Goal: Task Accomplishment & Management: Manage account settings

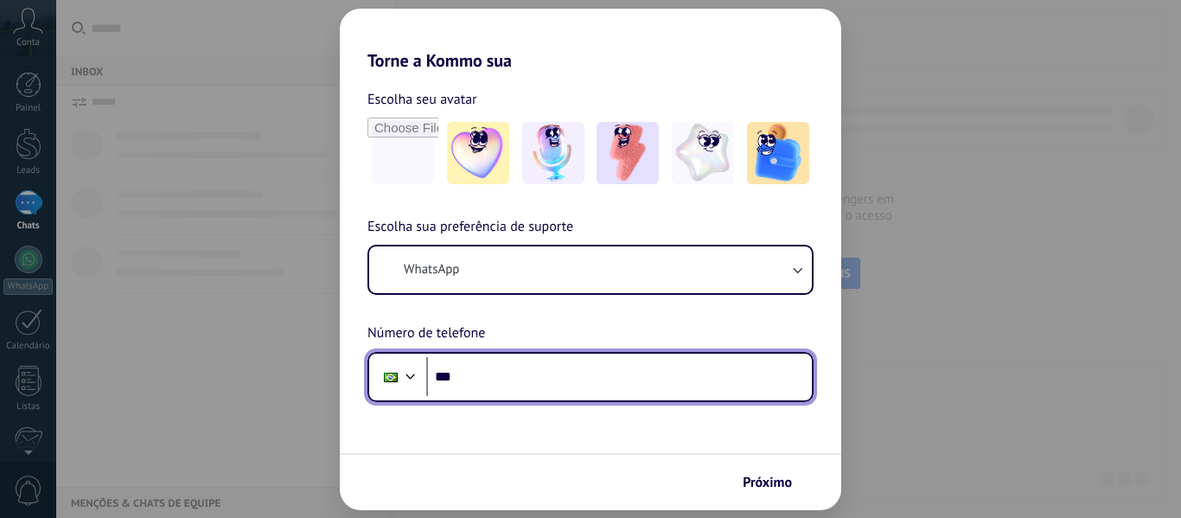
click at [608, 383] on input "***" at bounding box center [618, 377] width 385 height 40
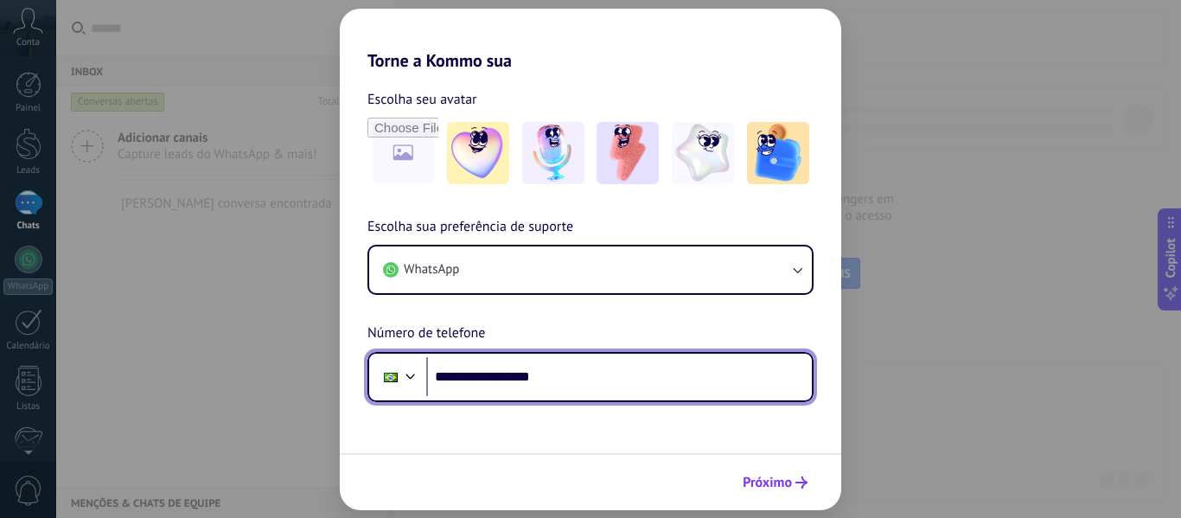
type input "**********"
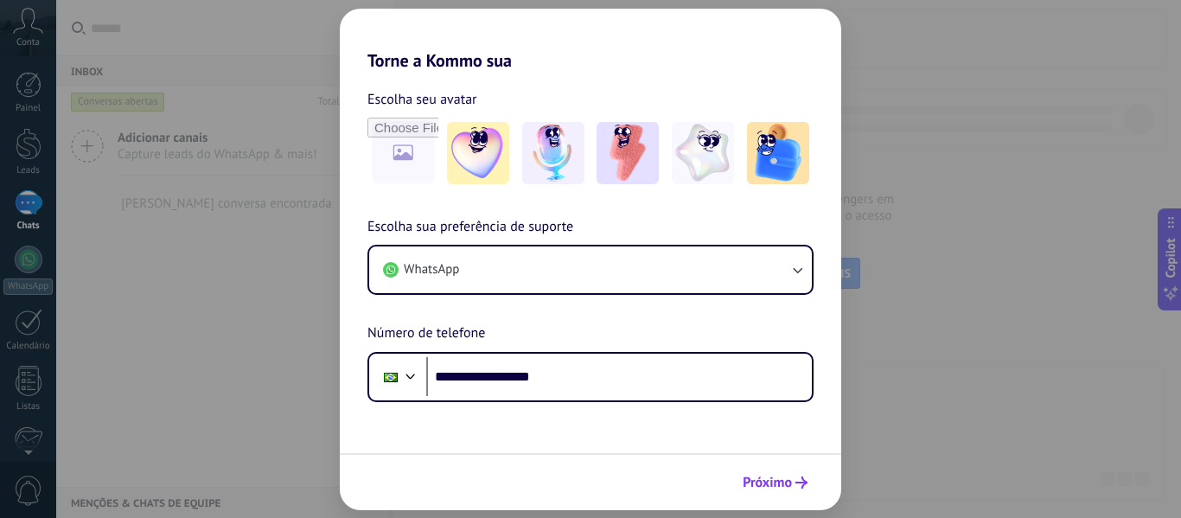
click at [765, 507] on div "Próximo" at bounding box center [590, 481] width 501 height 57
click at [767, 488] on span "Próximo" at bounding box center [766, 482] width 49 height 12
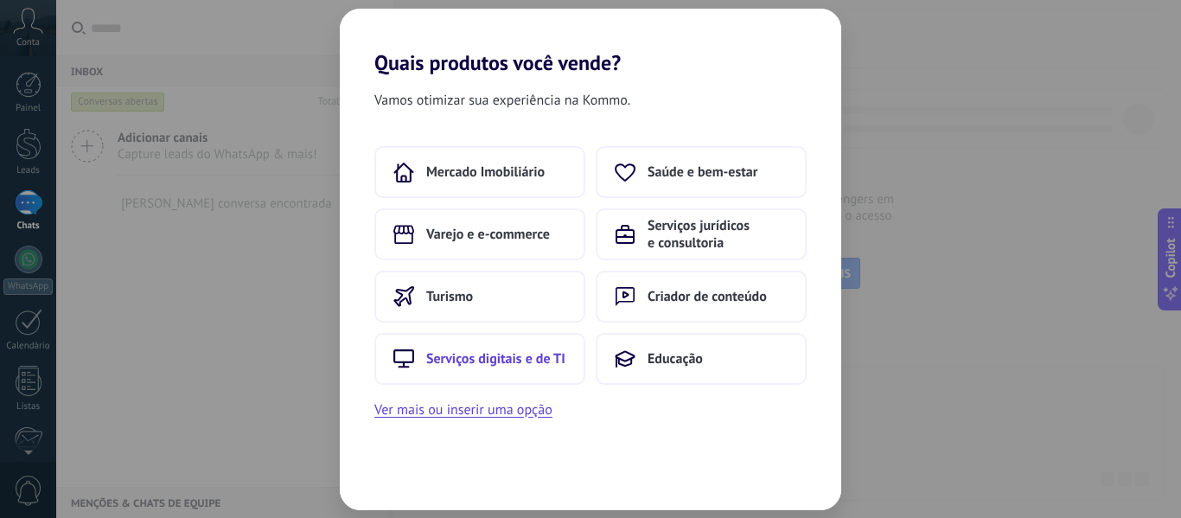
click at [532, 350] on span "Serviços digitais e de TI" at bounding box center [495, 358] width 139 height 17
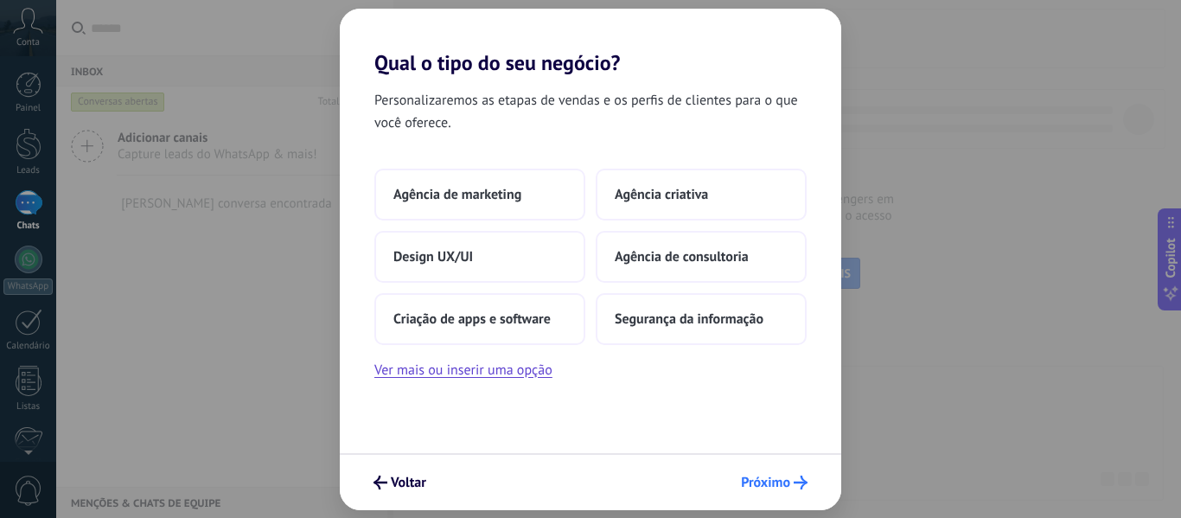
click at [755, 481] on span "Próximo" at bounding box center [765, 482] width 49 height 12
click at [702, 251] on span "Agência de consultoria" at bounding box center [682, 256] width 134 height 17
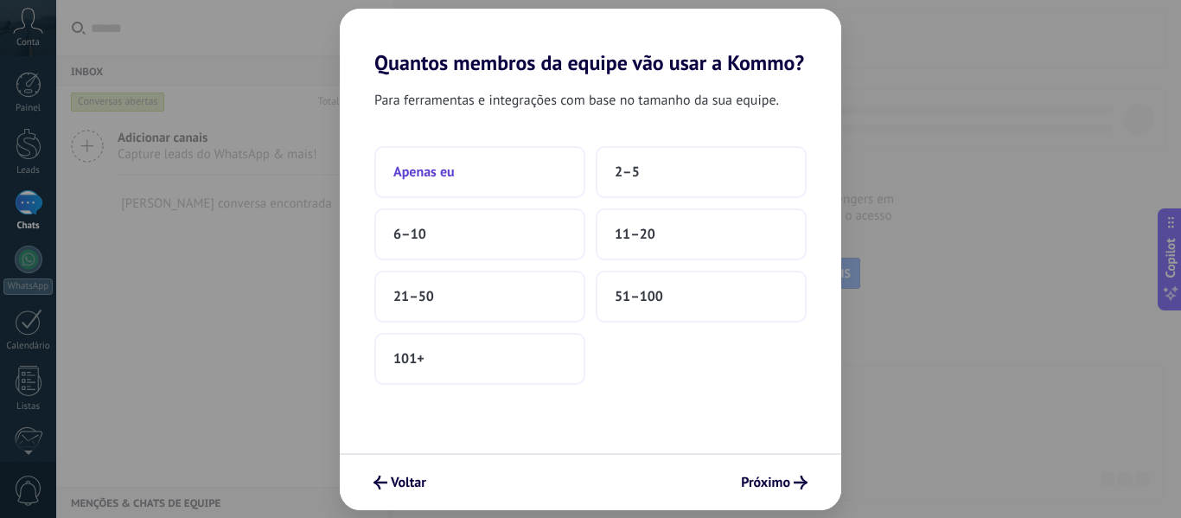
click at [506, 189] on button "Apenas eu" at bounding box center [479, 172] width 211 height 52
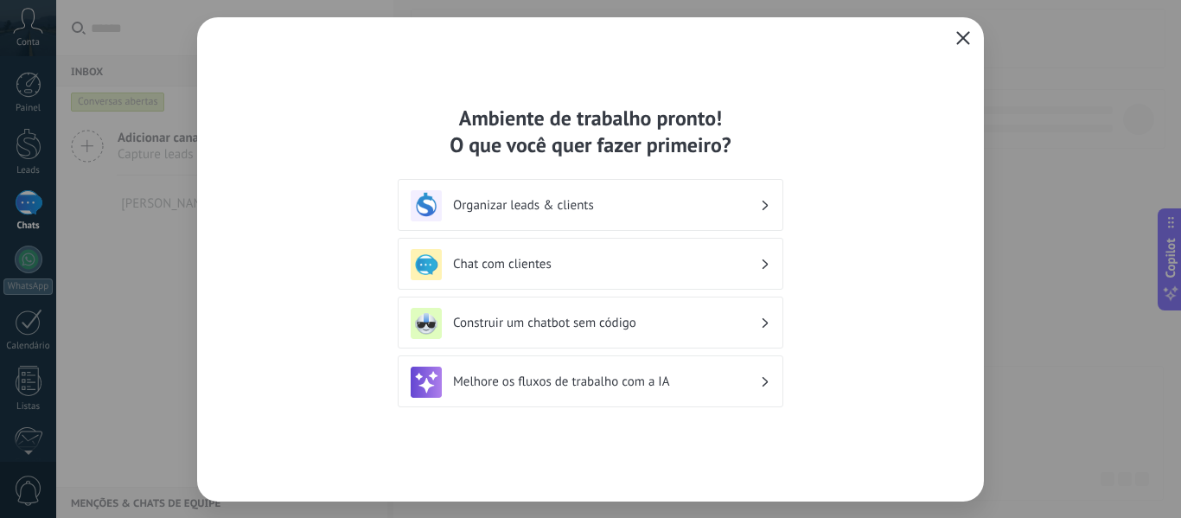
click at [962, 36] on icon "button" at bounding box center [963, 38] width 14 height 14
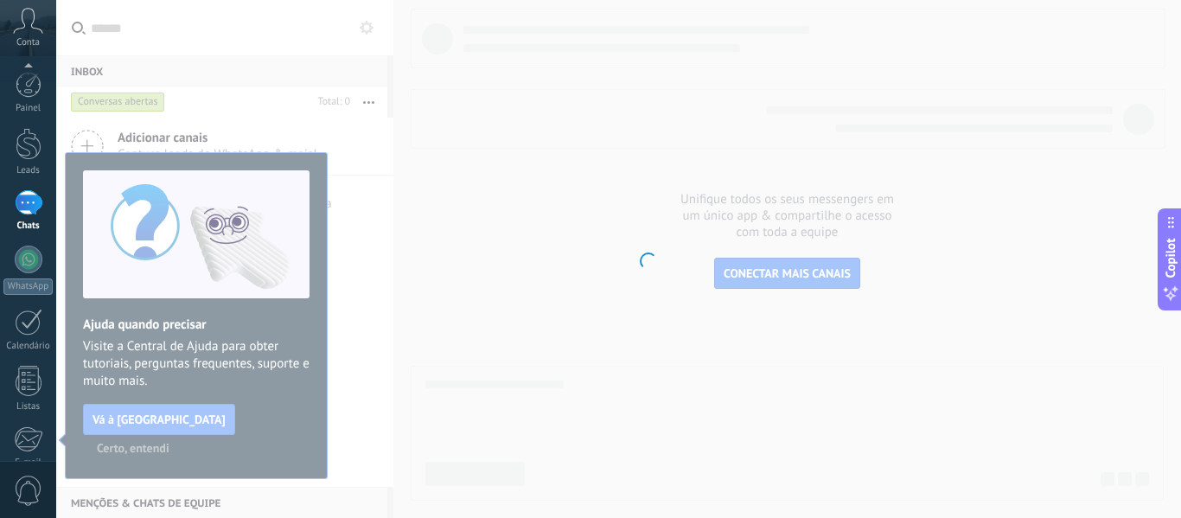
scroll to position [201, 0]
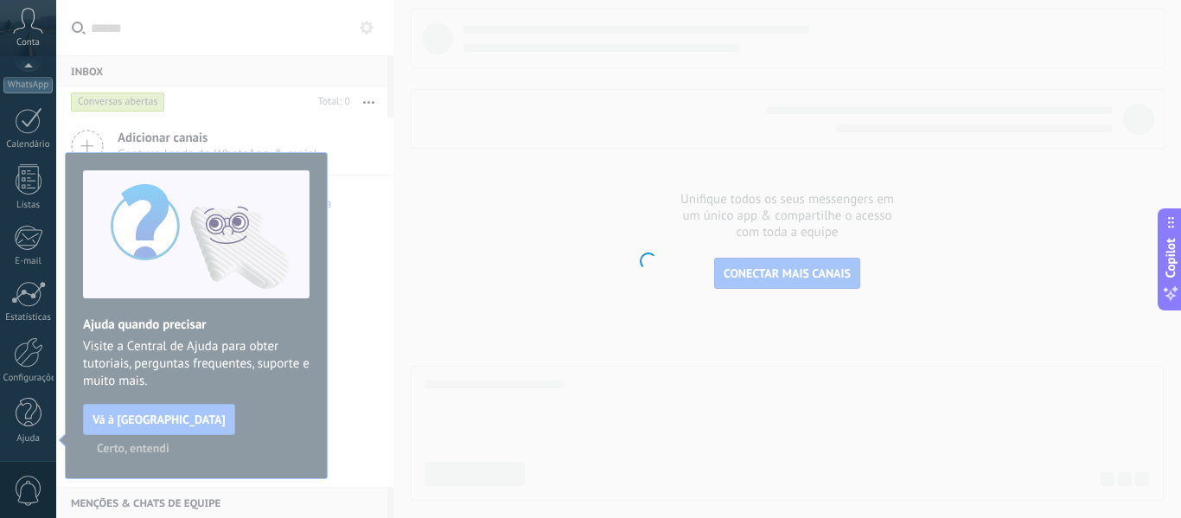
click at [268, 407] on body ".abccls-1,.abccls-2{fill-rule:evenodd}.abccls-2{fill:#fff} .abfcls-1{fill:none}…" at bounding box center [590, 259] width 1181 height 518
click at [258, 420] on body ".abccls-1,.abccls-2{fill-rule:evenodd}.abccls-2{fill:#fff} .abfcls-1{fill:none}…" at bounding box center [590, 259] width 1181 height 518
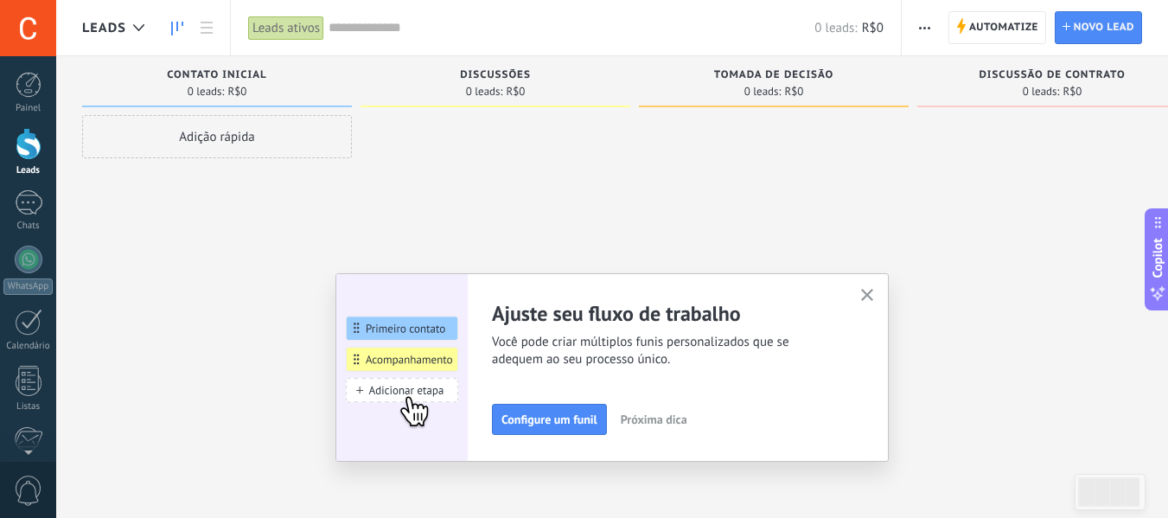
click at [868, 294] on button "button" at bounding box center [868, 295] width 22 height 23
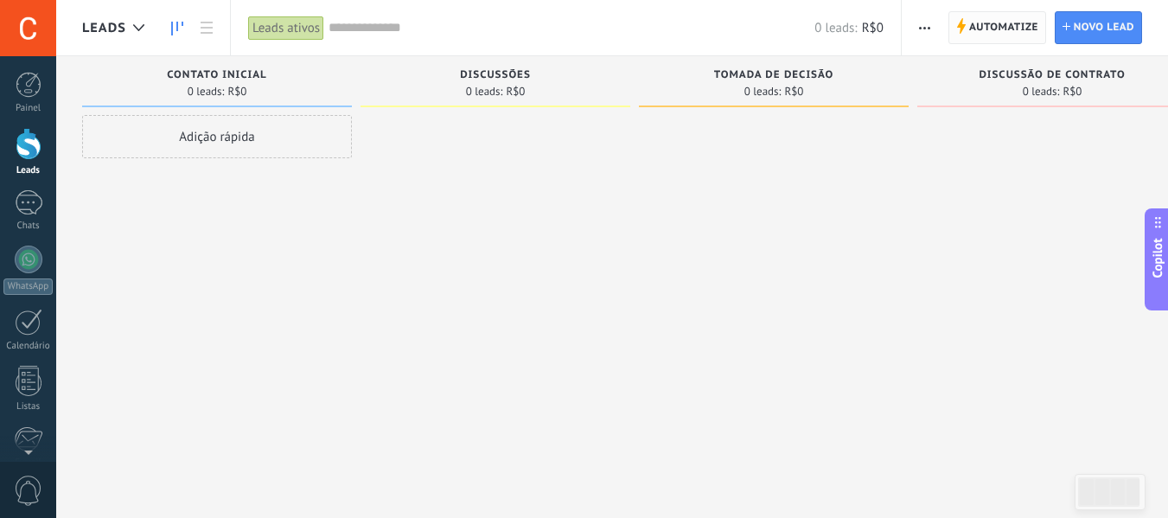
click at [998, 29] on span "Automatize" at bounding box center [1003, 27] width 69 height 31
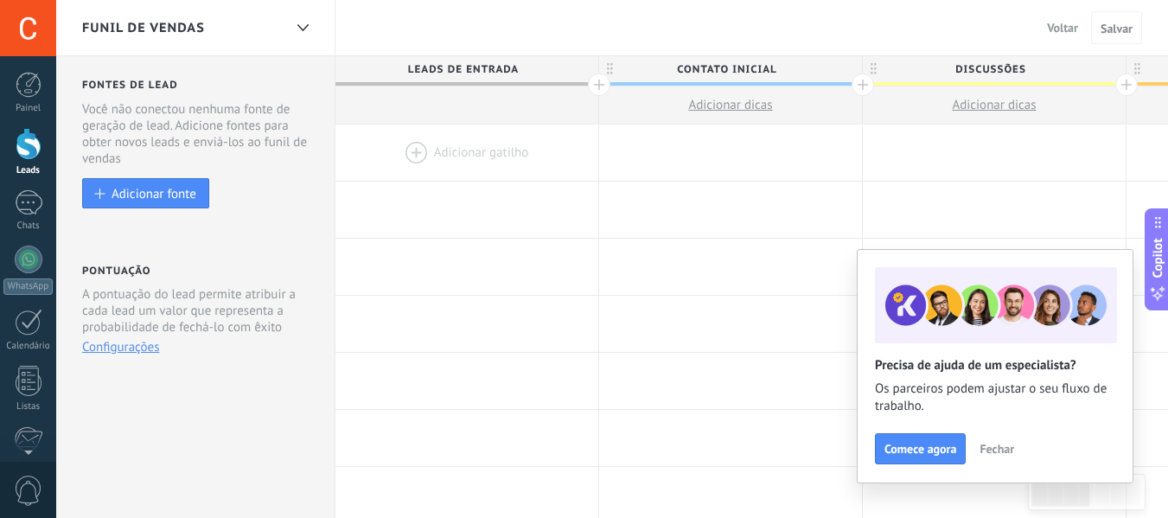
click at [995, 449] on span "Fechar" at bounding box center [996, 449] width 35 height 12
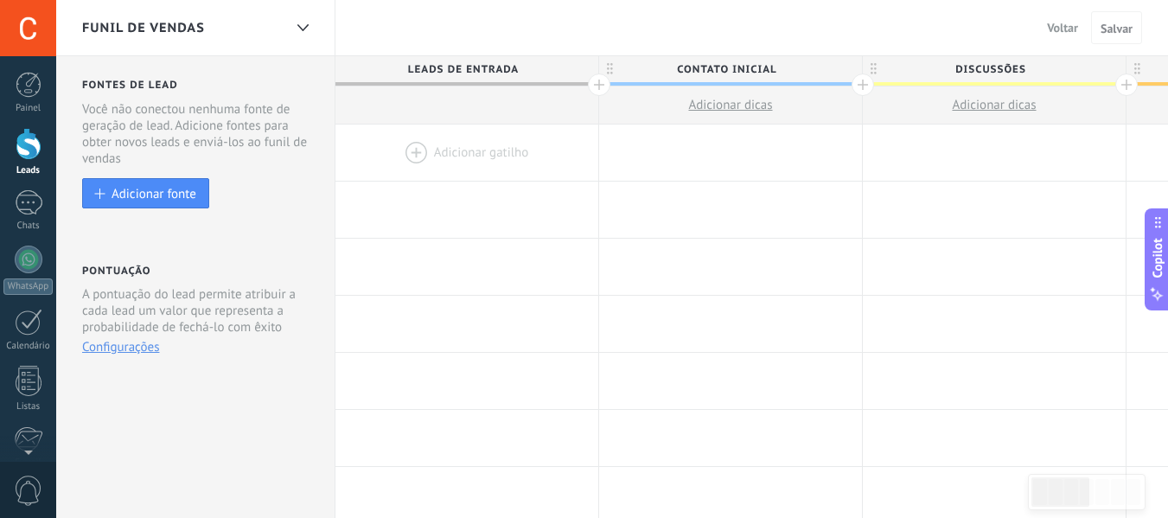
click at [606, 85] on div at bounding box center [599, 84] width 22 height 22
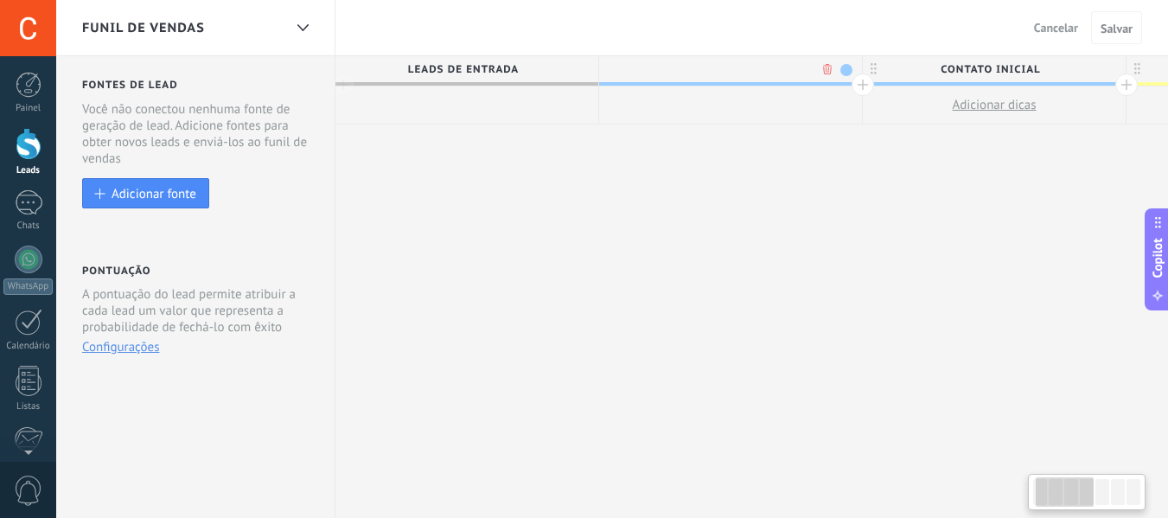
scroll to position [0, 128]
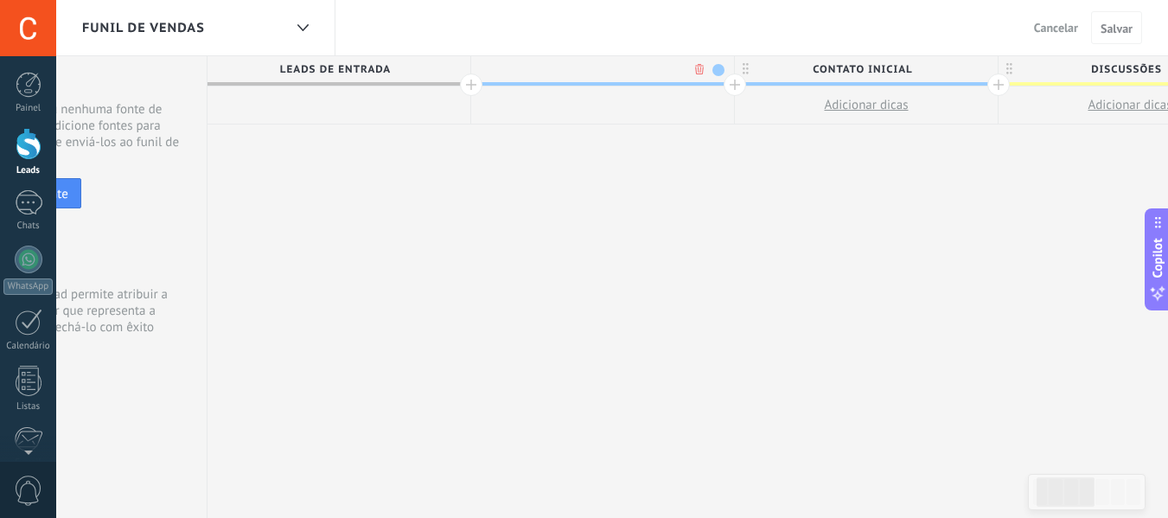
click at [735, 89] on div at bounding box center [734, 84] width 22 height 22
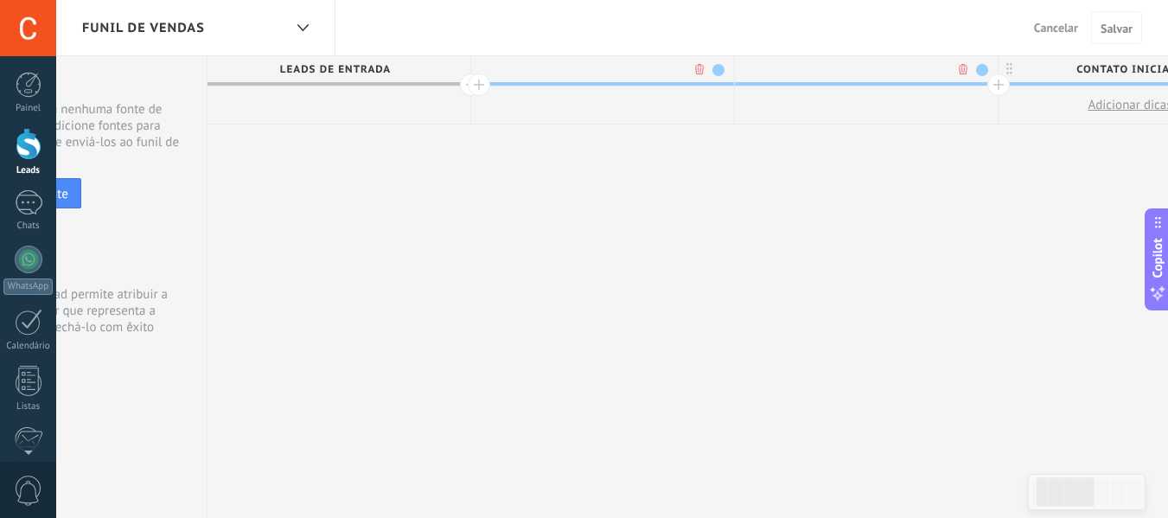
scroll to position [0, 256]
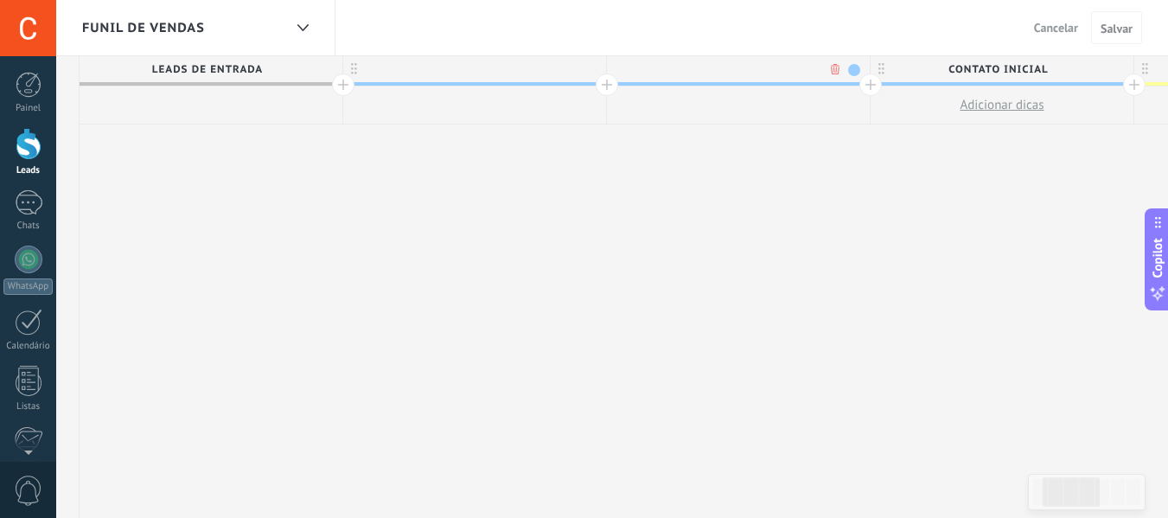
click at [863, 86] on div at bounding box center [870, 84] width 22 height 22
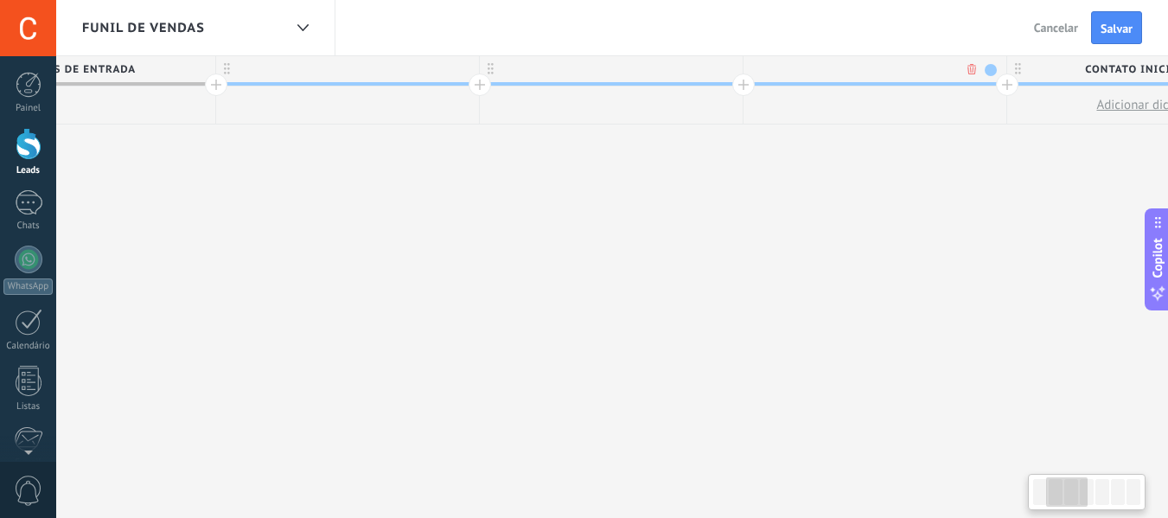
scroll to position [0, 380]
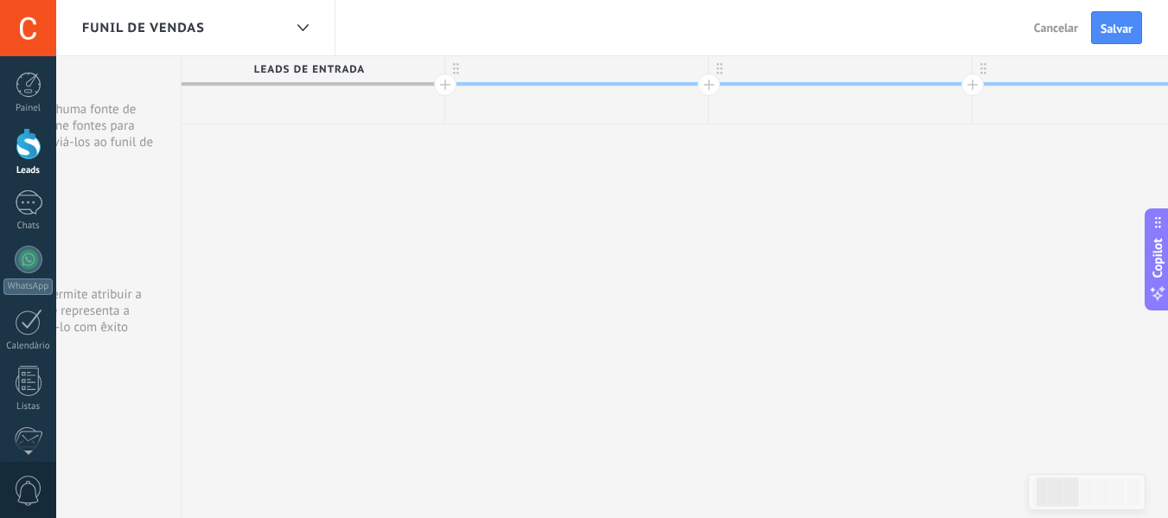
click at [606, 73] on div at bounding box center [576, 69] width 263 height 26
drag, startPoint x: 610, startPoint y: 71, endPoint x: 466, endPoint y: 80, distance: 144.7
click at [465, 80] on input "*******" at bounding box center [572, 69] width 229 height 26
type input "********"
click at [854, 69] on div at bounding box center [840, 69] width 263 height 26
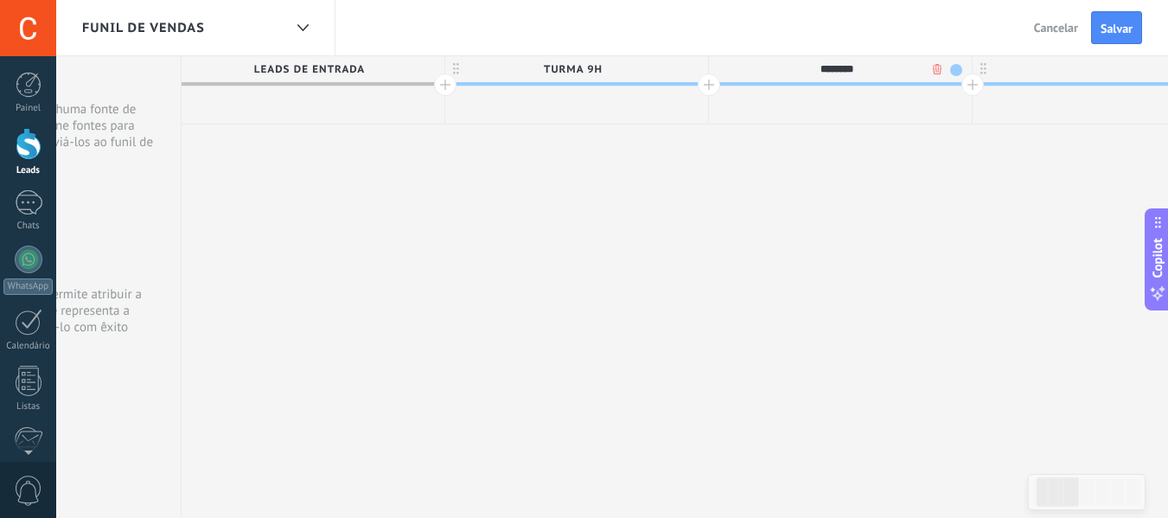
type input "*********"
click at [1125, 74] on div at bounding box center [1105, 69] width 263 height 26
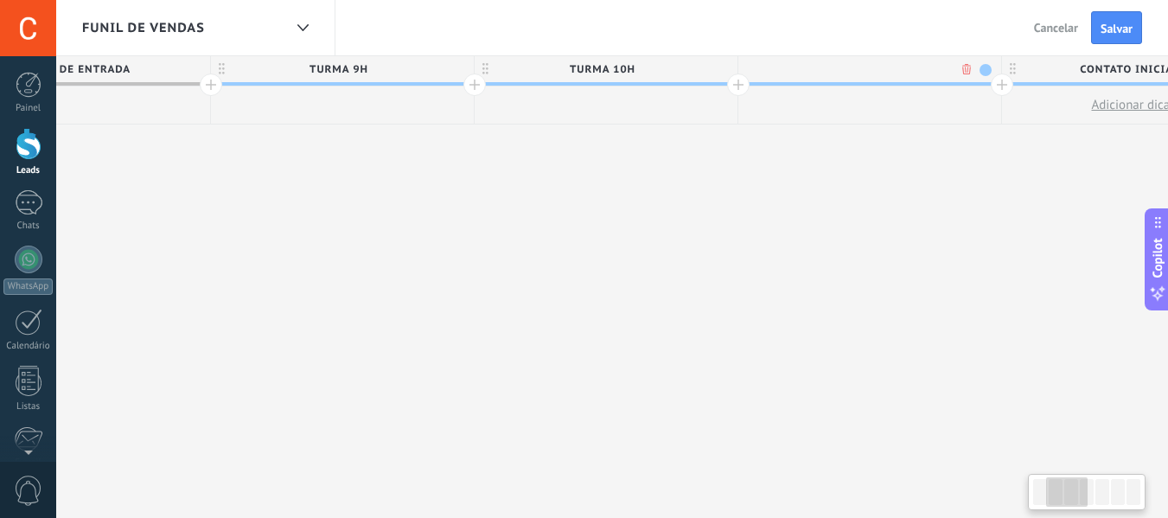
drag, startPoint x: 1007, startPoint y: 199, endPoint x: 855, endPoint y: 199, distance: 152.1
click at [888, 69] on div at bounding box center [868, 69] width 263 height 26
type input "*********"
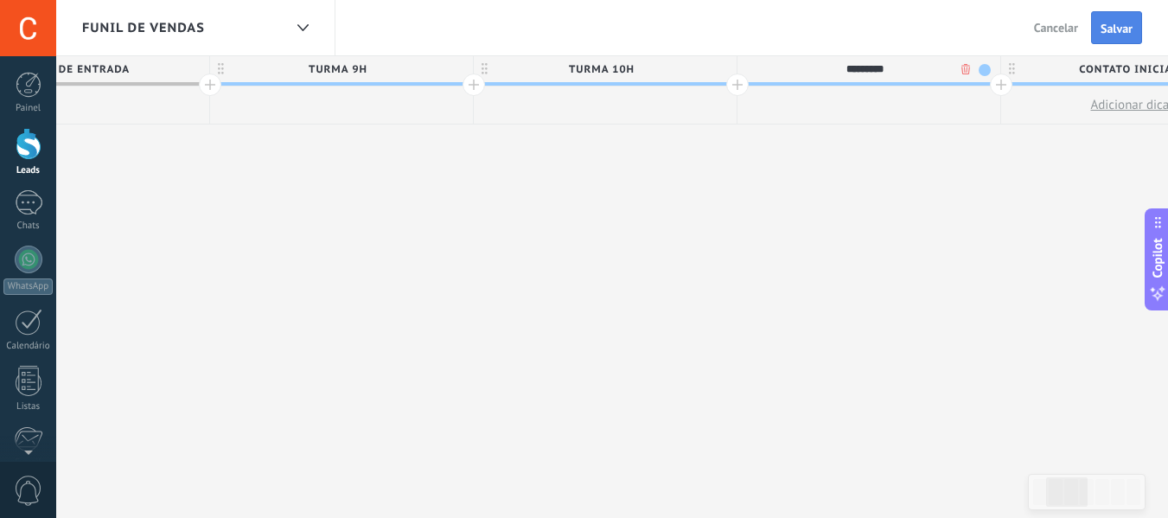
click at [1117, 39] on button "Salvar" at bounding box center [1116, 27] width 51 height 33
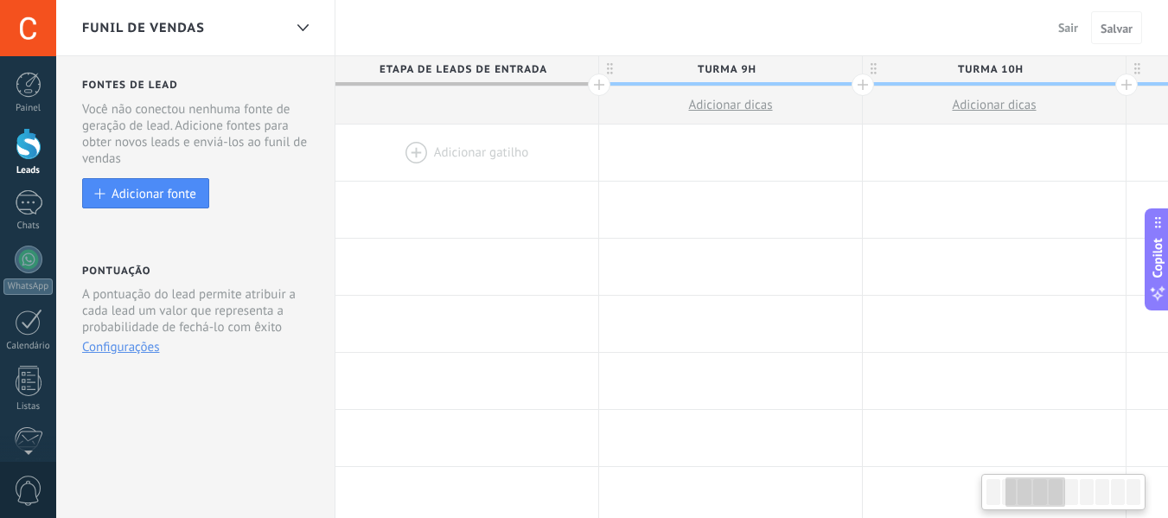
scroll to position [0, 389]
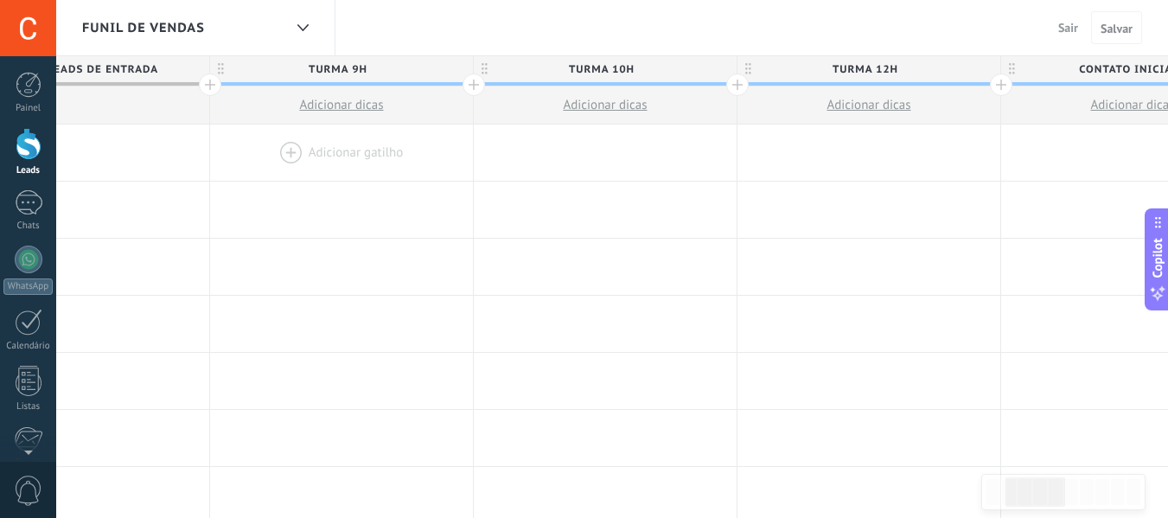
click at [405, 135] on div at bounding box center [341, 152] width 263 height 56
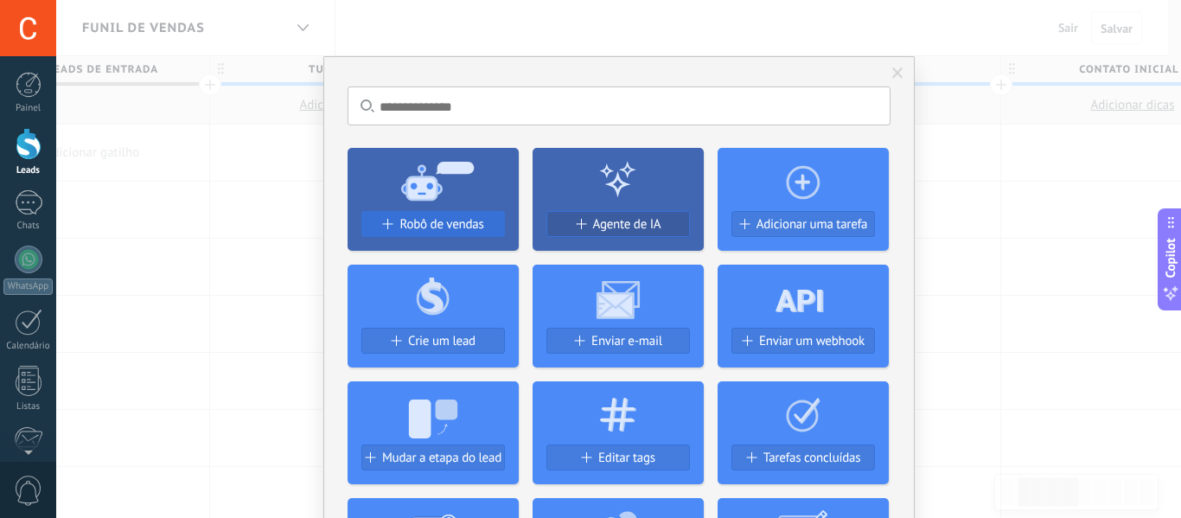
click at [436, 225] on span "Robô de vendas" at bounding box center [441, 224] width 84 height 15
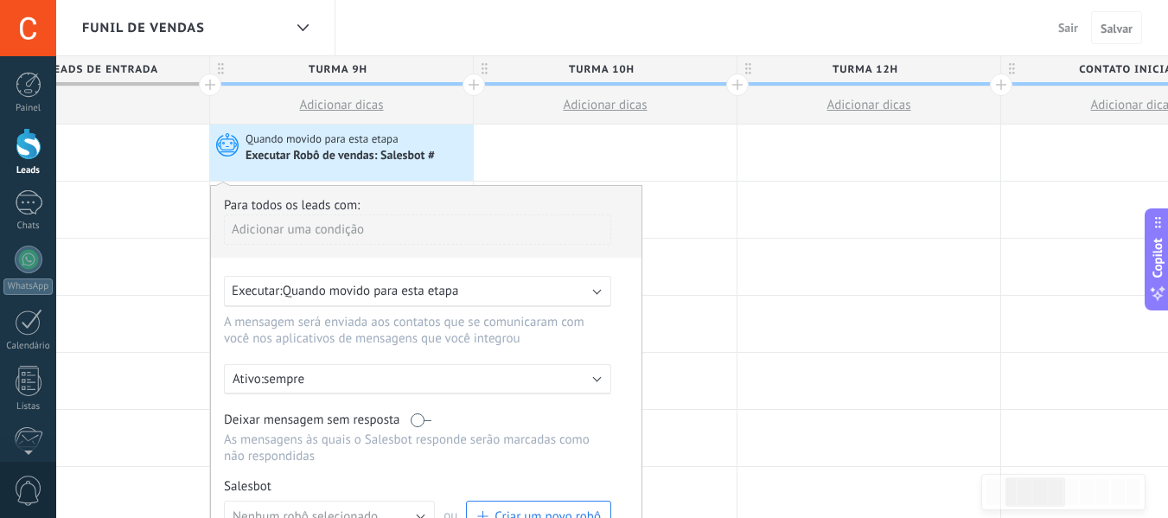
scroll to position [86, 0]
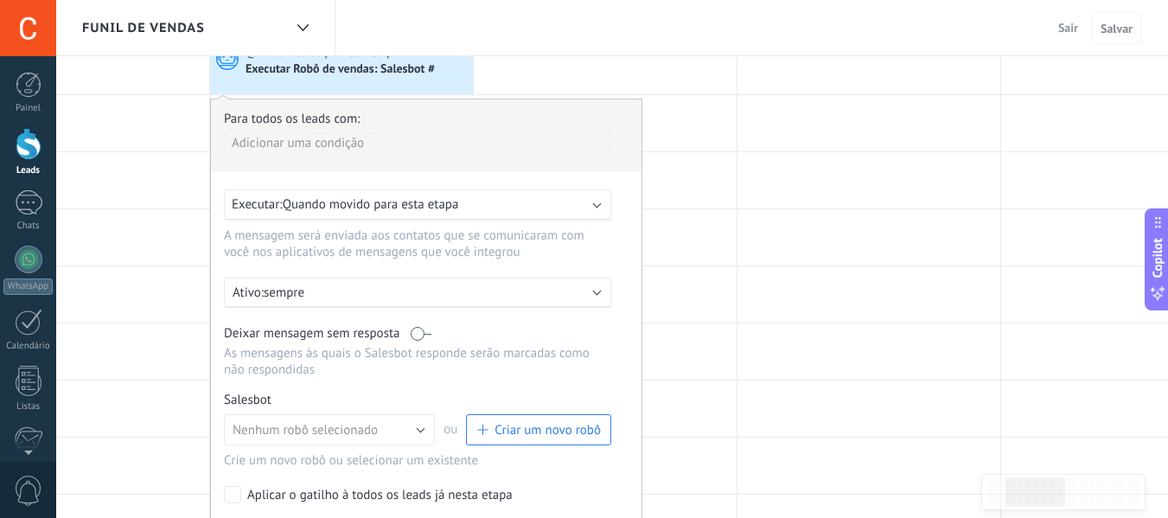
click at [481, 201] on div "Executar: Quando movido para esta etapa" at bounding box center [411, 204] width 358 height 16
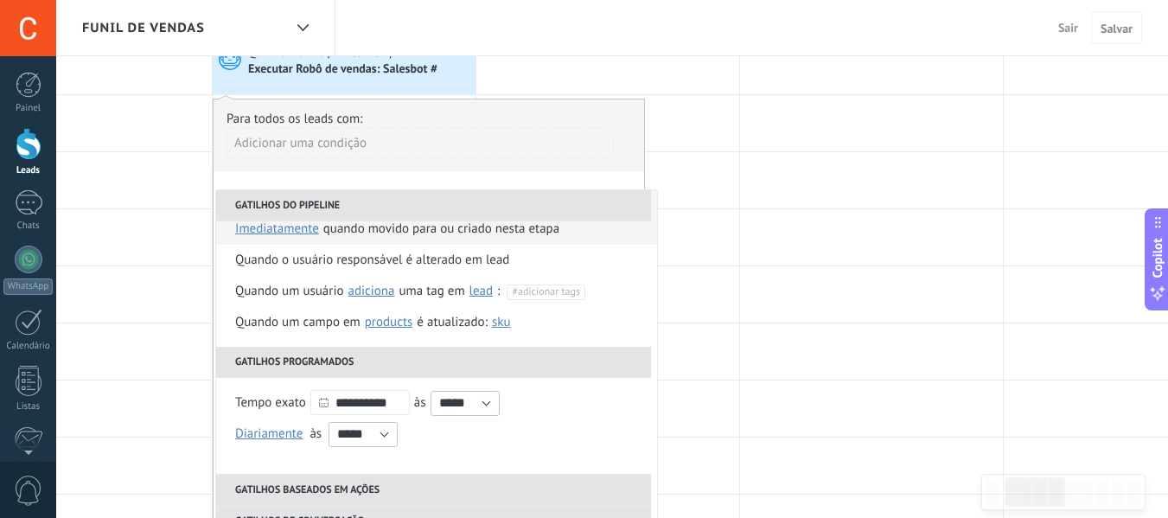
scroll to position [173, 0]
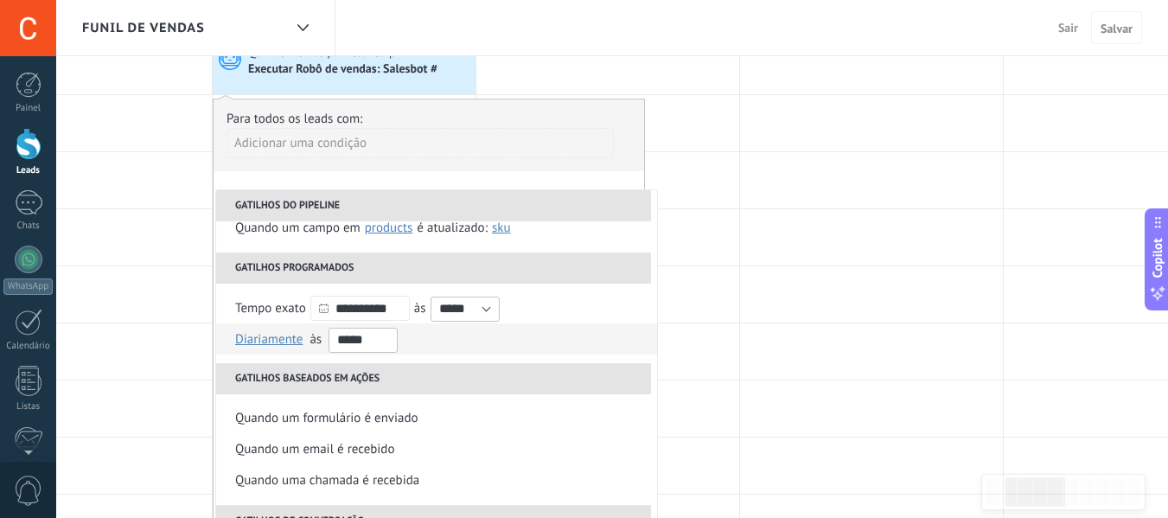
click at [386, 339] on input "*****" at bounding box center [362, 340] width 69 height 25
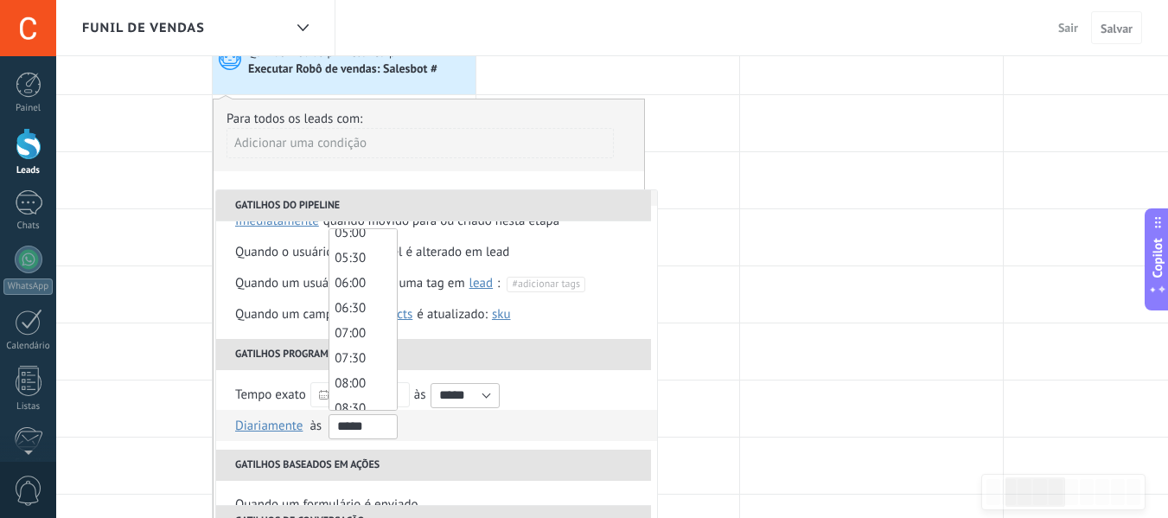
scroll to position [346, 0]
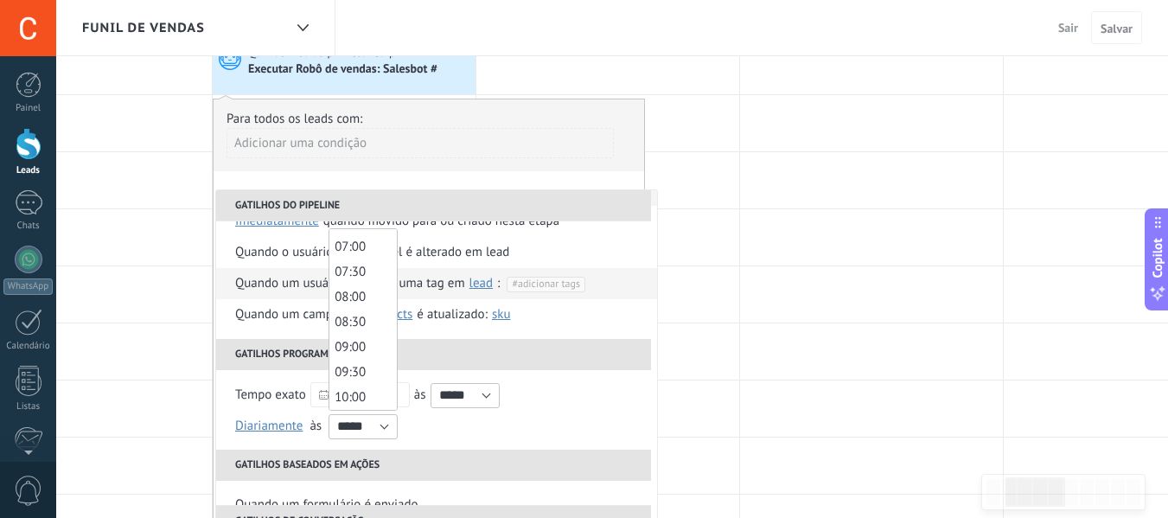
click at [362, 297] on span "08:00" at bounding box center [349, 297] width 31 height 16
type input "*****"
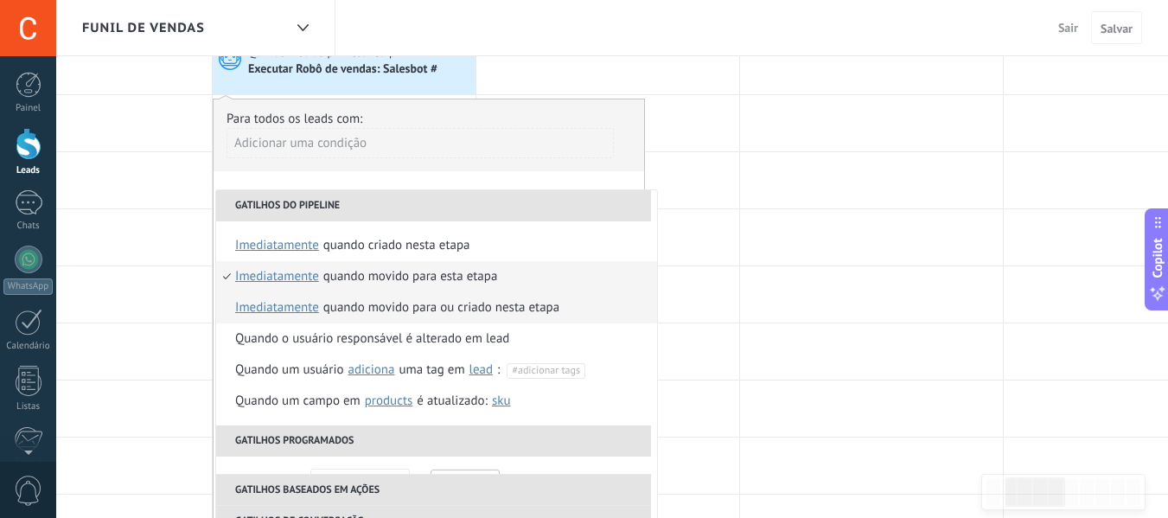
scroll to position [0, 0]
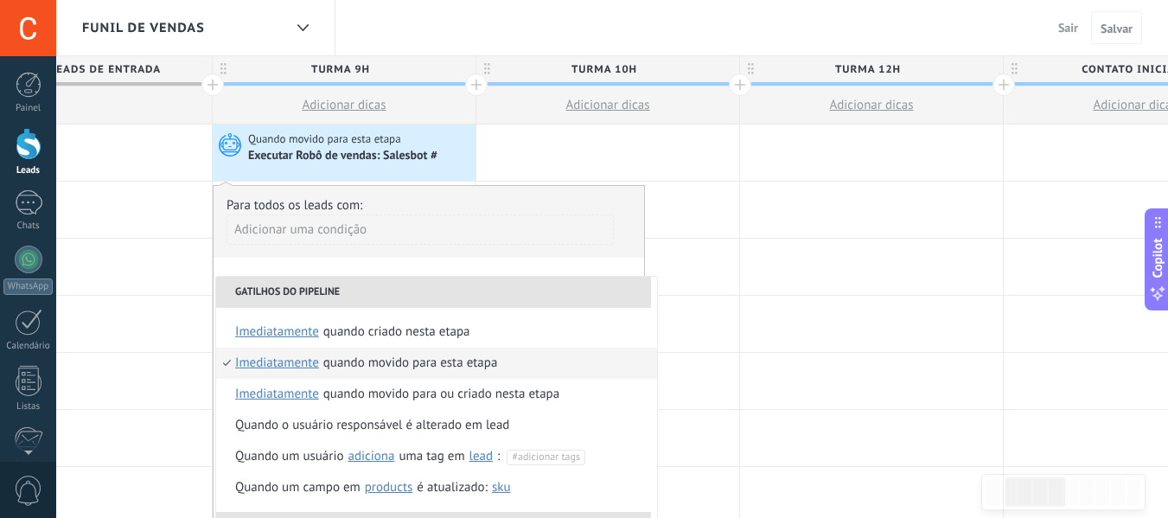
click at [430, 364] on div "Quando movido para esta etapa" at bounding box center [410, 362] width 175 height 31
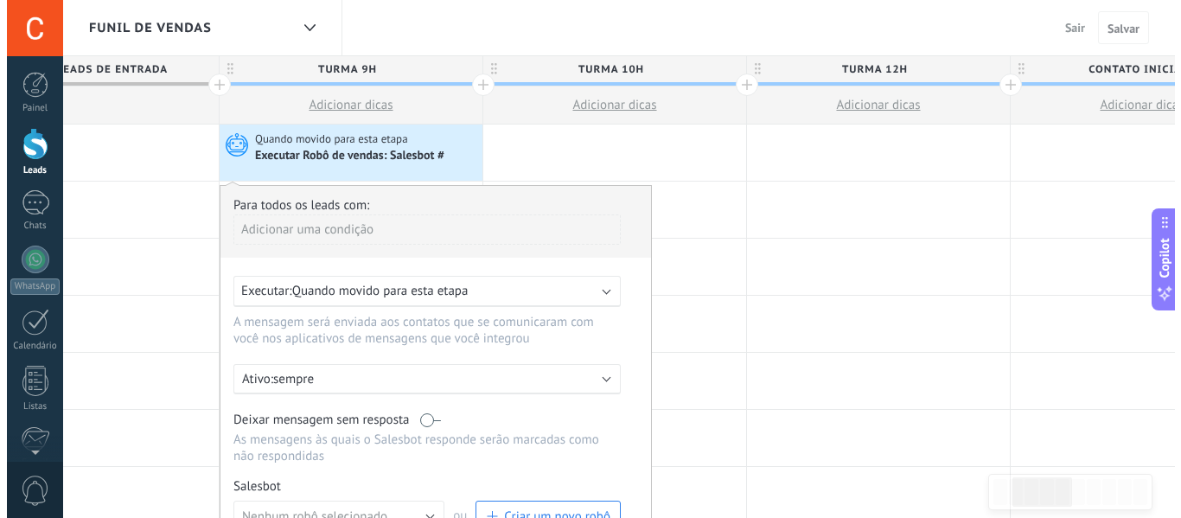
scroll to position [173, 0]
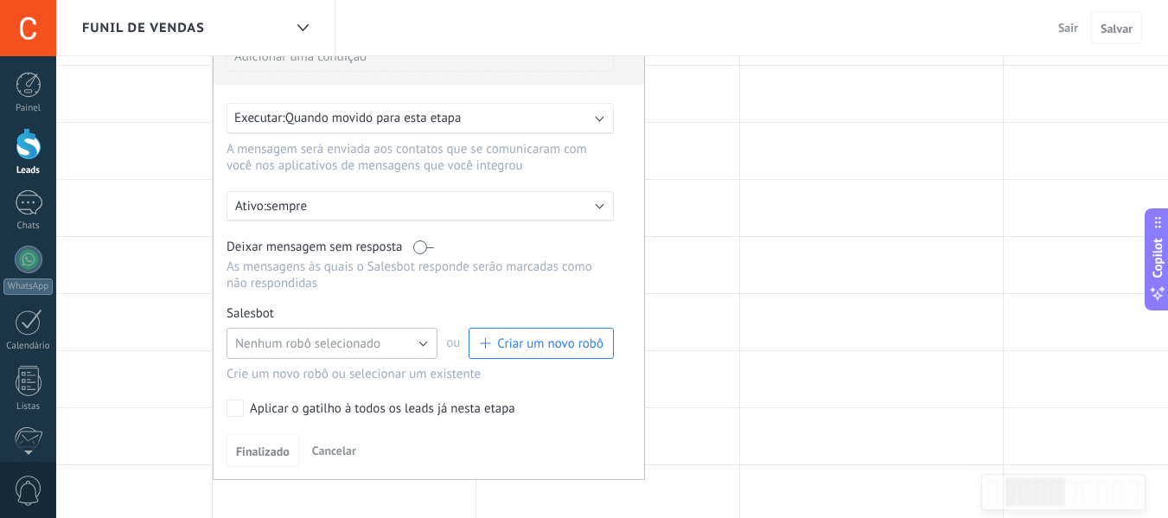
click at [385, 344] on button "Nenhum robô selecionado" at bounding box center [331, 343] width 211 height 31
click at [514, 334] on button "Criar um novo robô" at bounding box center [540, 343] width 145 height 31
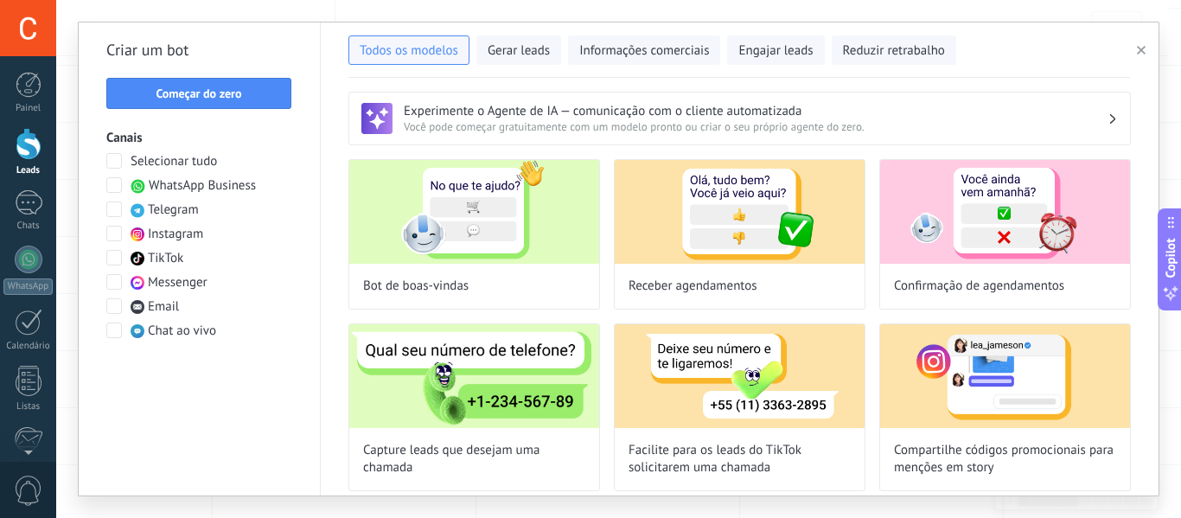
drag, startPoint x: 180, startPoint y: 91, endPoint x: 189, endPoint y: 106, distance: 18.2
click at [183, 91] on span "Começar do zero" at bounding box center [199, 93] width 86 height 12
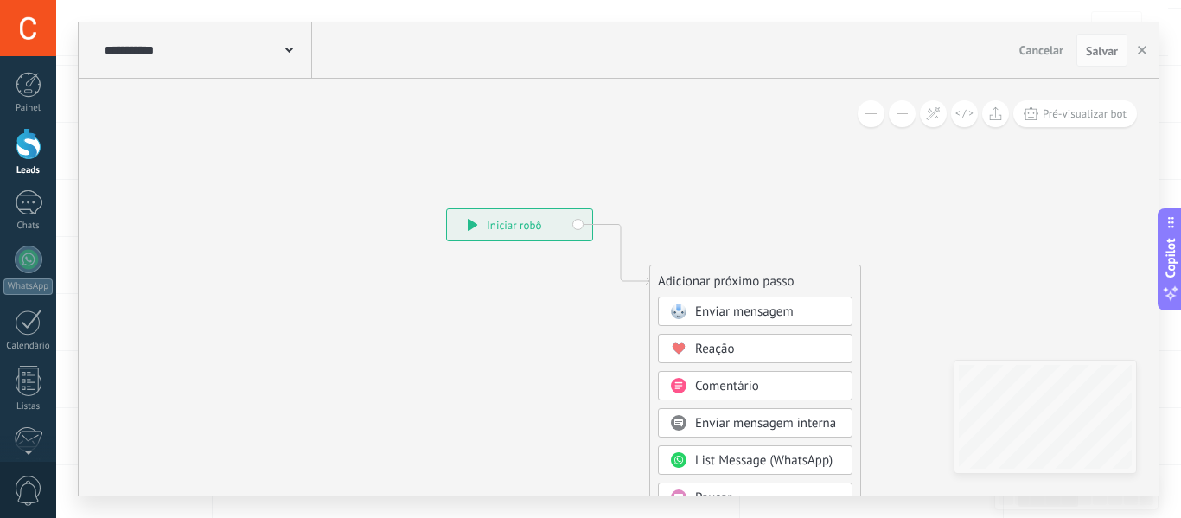
click at [692, 308] on span at bounding box center [678, 311] width 34 height 14
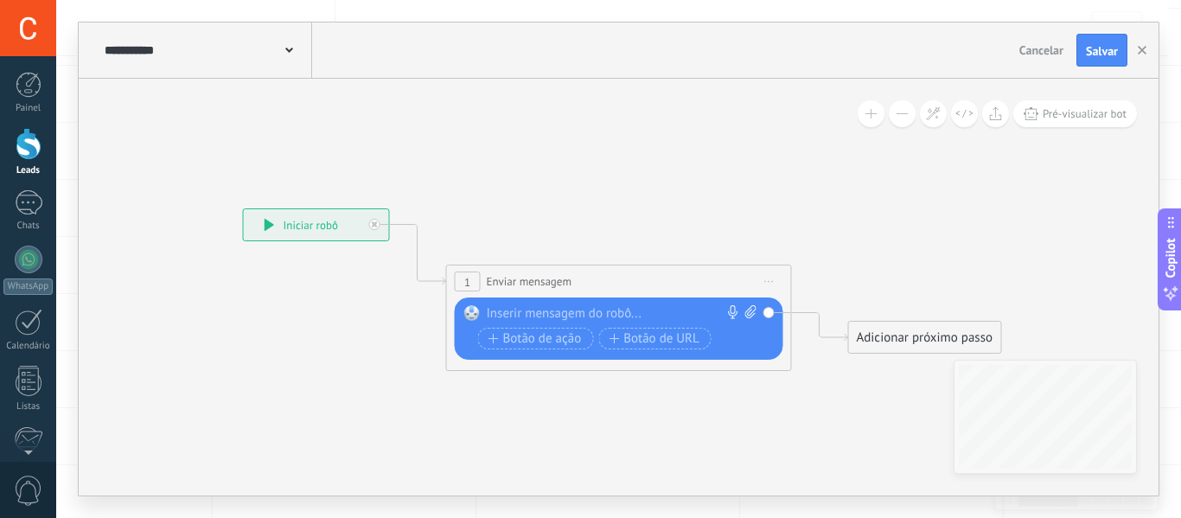
click at [574, 310] on div at bounding box center [615, 313] width 257 height 17
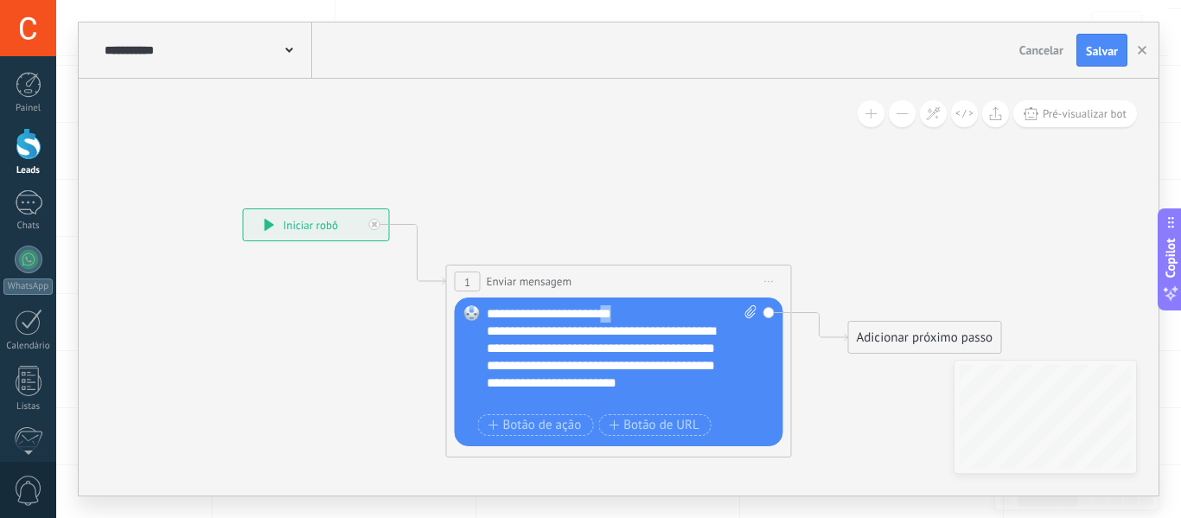
drag, startPoint x: 631, startPoint y: 308, endPoint x: 617, endPoint y: 309, distance: 13.9
click at [617, 309] on div "**********" at bounding box center [622, 357] width 271 height 104
click at [640, 312] on div "**********" at bounding box center [622, 357] width 271 height 104
drag, startPoint x: 629, startPoint y: 313, endPoint x: 616, endPoint y: 315, distance: 13.2
click at [616, 315] on div "**********" at bounding box center [622, 357] width 271 height 104
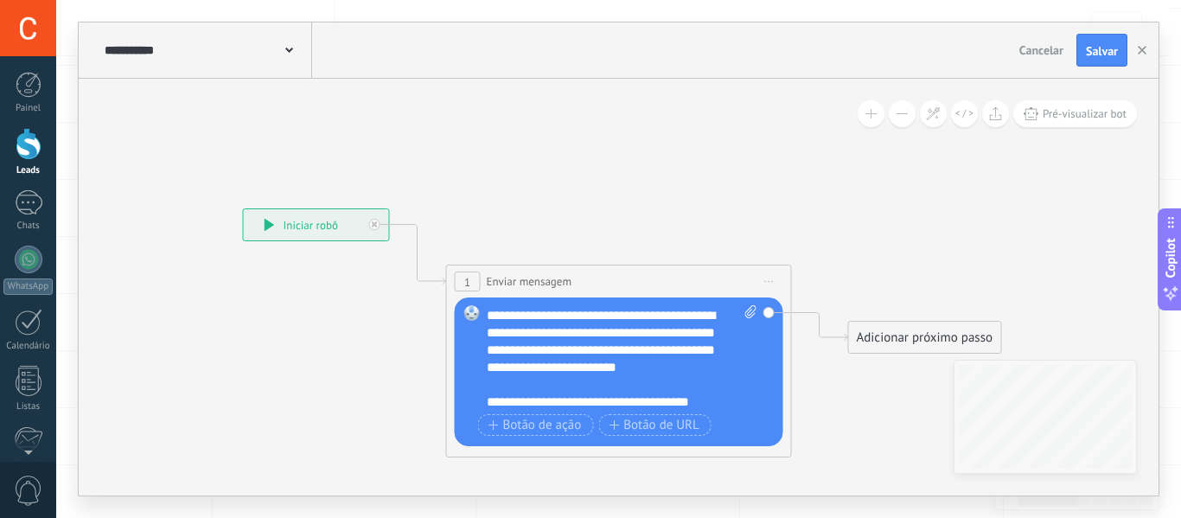
scroll to position [17, 0]
drag, startPoint x: 657, startPoint y: 368, endPoint x: 663, endPoint y: 379, distance: 12.0
click at [663, 379] on div "**********" at bounding box center [607, 348] width 240 height 86
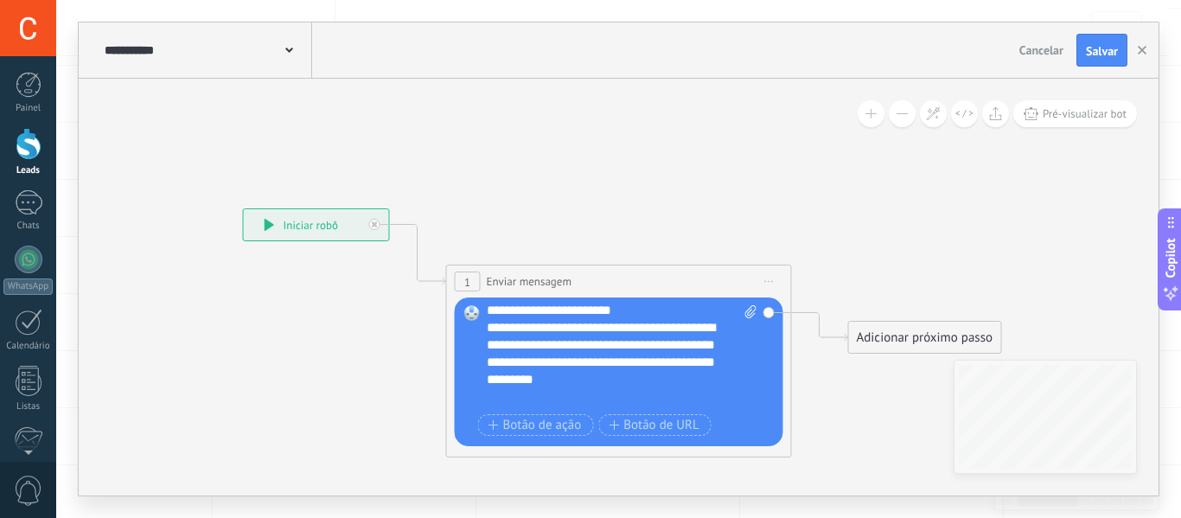
scroll to position [0, 0]
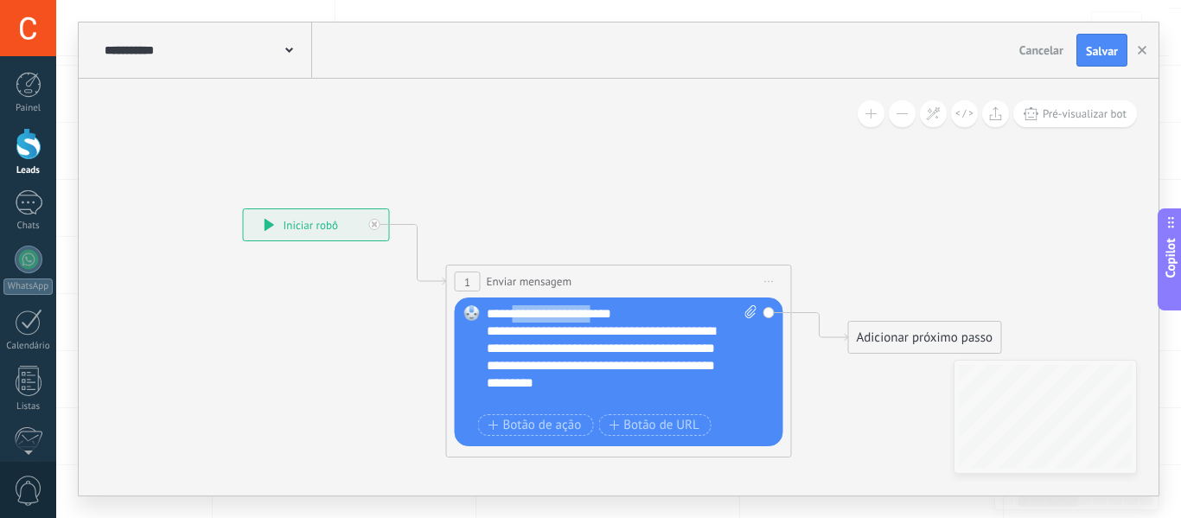
drag, startPoint x: 519, startPoint y: 316, endPoint x: 602, endPoint y: 316, distance: 83.0
click at [602, 316] on div "**********" at bounding box center [622, 357] width 271 height 104
drag, startPoint x: 745, startPoint y: 309, endPoint x: 739, endPoint y: 317, distance: 9.9
click at [746, 309] on icon at bounding box center [750, 311] width 11 height 13
click input "Upload" at bounding box center [0, 0] width 0 height 0
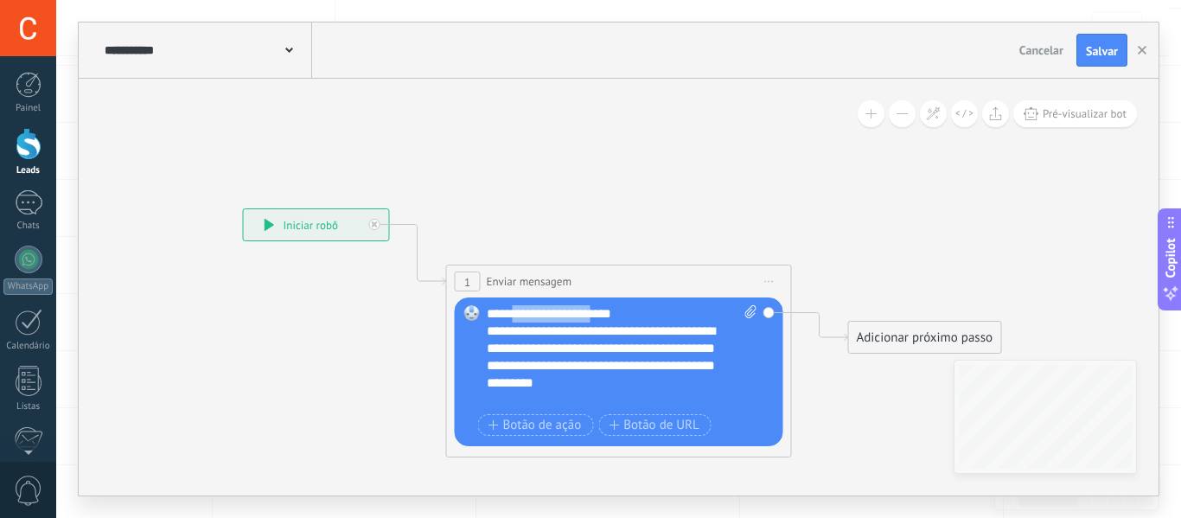
click at [561, 310] on div "**********" at bounding box center [622, 357] width 271 height 104
drag, startPoint x: 603, startPoint y: 315, endPoint x: 510, endPoint y: 315, distance: 93.4
click at [510, 315] on div "**********" at bounding box center [622, 357] width 271 height 104
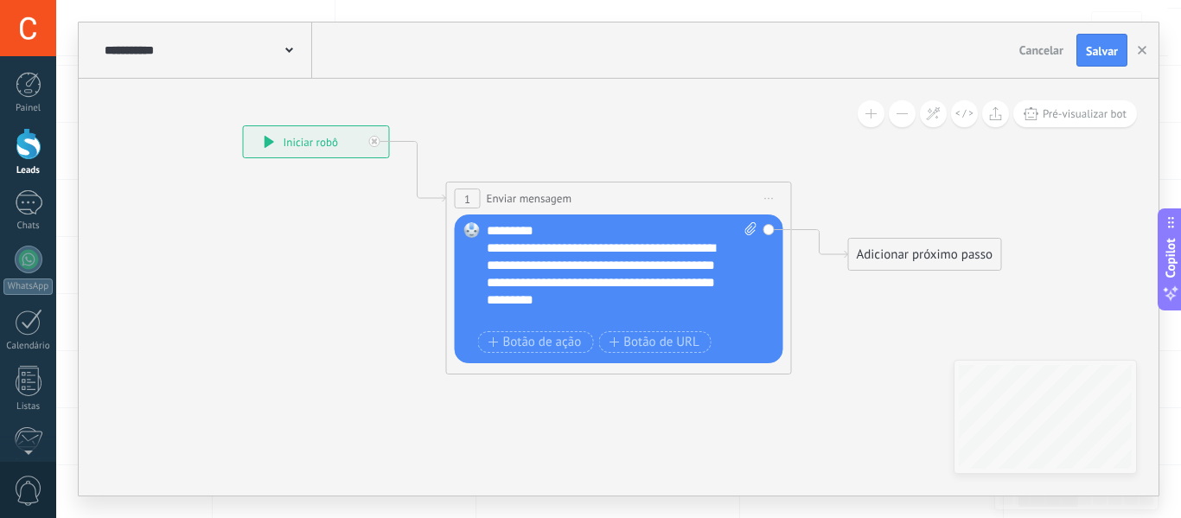
click at [506, 228] on div "**********" at bounding box center [622, 274] width 271 height 104
click at [512, 236] on div "**********" at bounding box center [622, 274] width 271 height 104
click at [546, 347] on span "Botão de ação" at bounding box center [534, 342] width 93 height 14
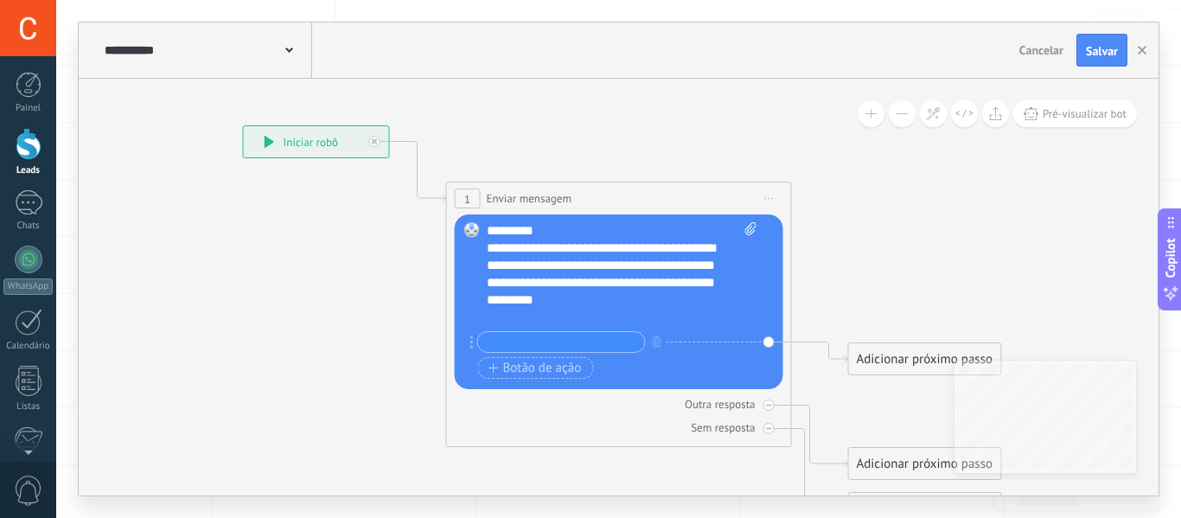
click at [857, 297] on icon at bounding box center [593, 325] width 1564 height 1264
click at [771, 404] on div at bounding box center [769, 404] width 11 height 11
click at [666, 336] on button "button" at bounding box center [657, 341] width 19 height 22
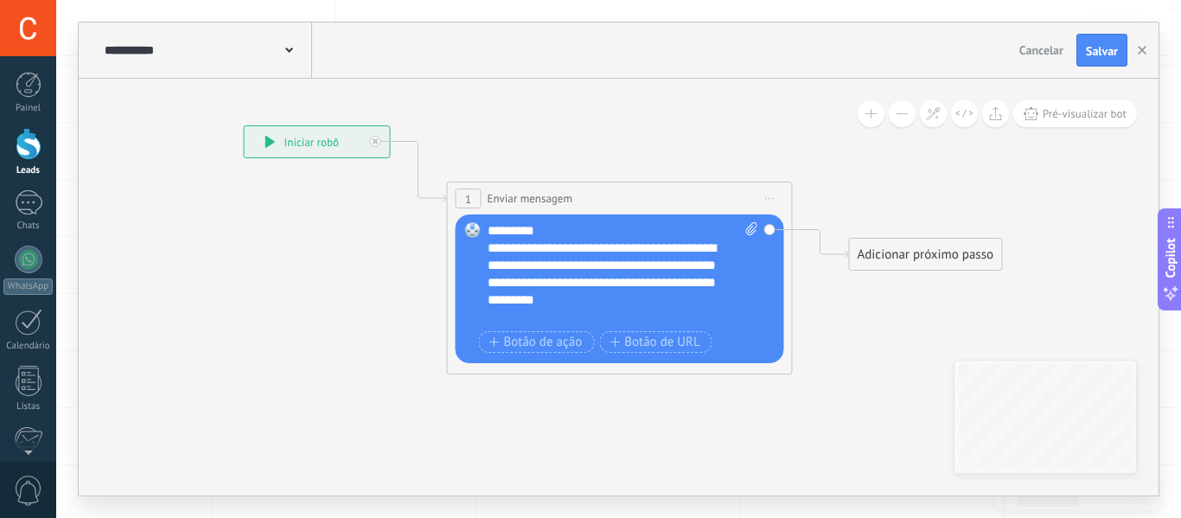
click at [512, 235] on div "**********" at bounding box center [622, 274] width 271 height 104
click at [779, 199] on span "Iniciar pré-visualização aqui [GEOGRAPHIC_DATA] Duplicar Excluir" at bounding box center [770, 198] width 28 height 25
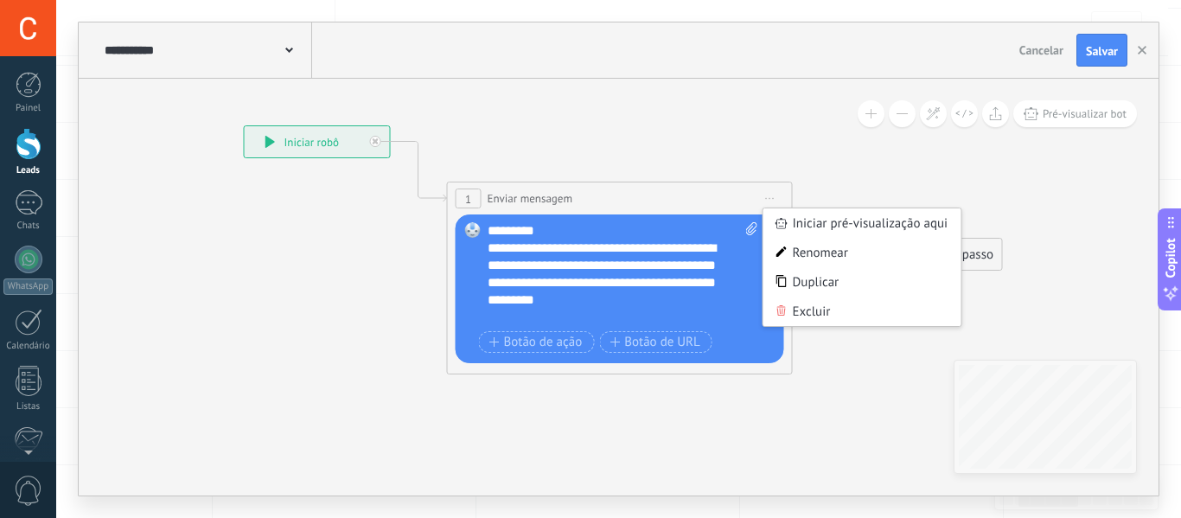
click at [782, 161] on icon at bounding box center [594, 249] width 1564 height 1113
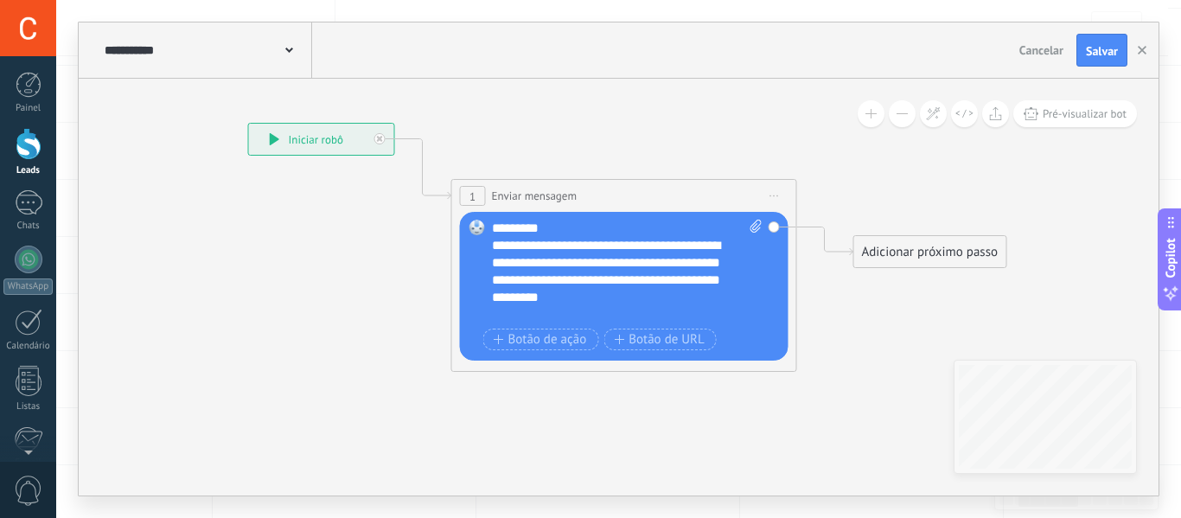
click at [510, 225] on div "**********" at bounding box center [627, 272] width 271 height 104
click at [518, 224] on div "**********" at bounding box center [627, 272] width 271 height 104
click at [519, 224] on div "**********" at bounding box center [627, 272] width 271 height 104
click at [511, 230] on div "**********" at bounding box center [627, 272] width 271 height 104
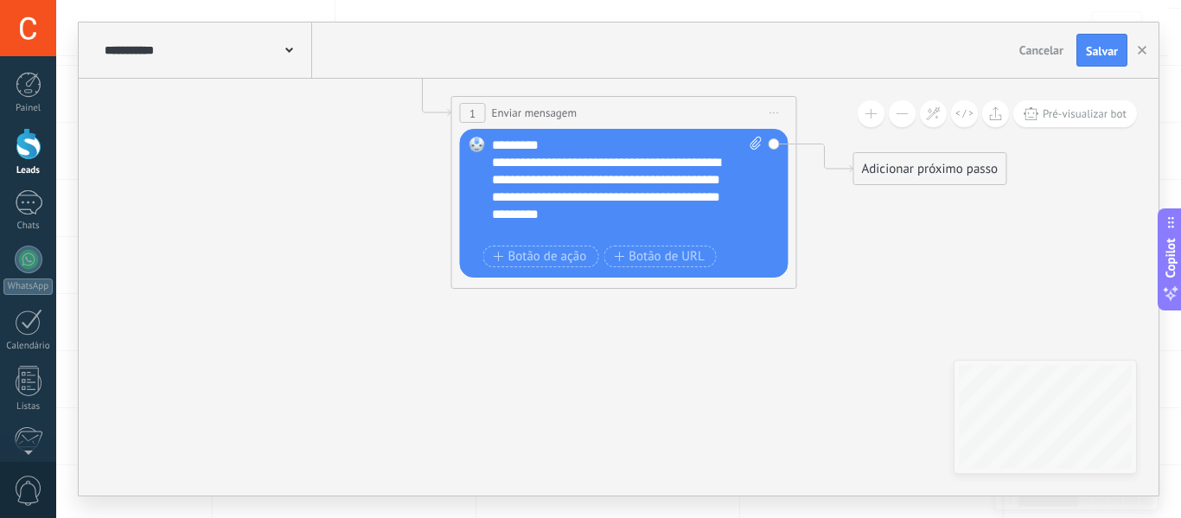
click at [513, 145] on div "**********" at bounding box center [627, 189] width 271 height 104
click at [519, 145] on div "**********" at bounding box center [627, 189] width 271 height 104
click at [477, 140] on rect at bounding box center [477, 145] width 16 height 16
click at [477, 150] on rect at bounding box center [477, 145] width 16 height 16
click at [478, 149] on rect at bounding box center [477, 145] width 16 height 16
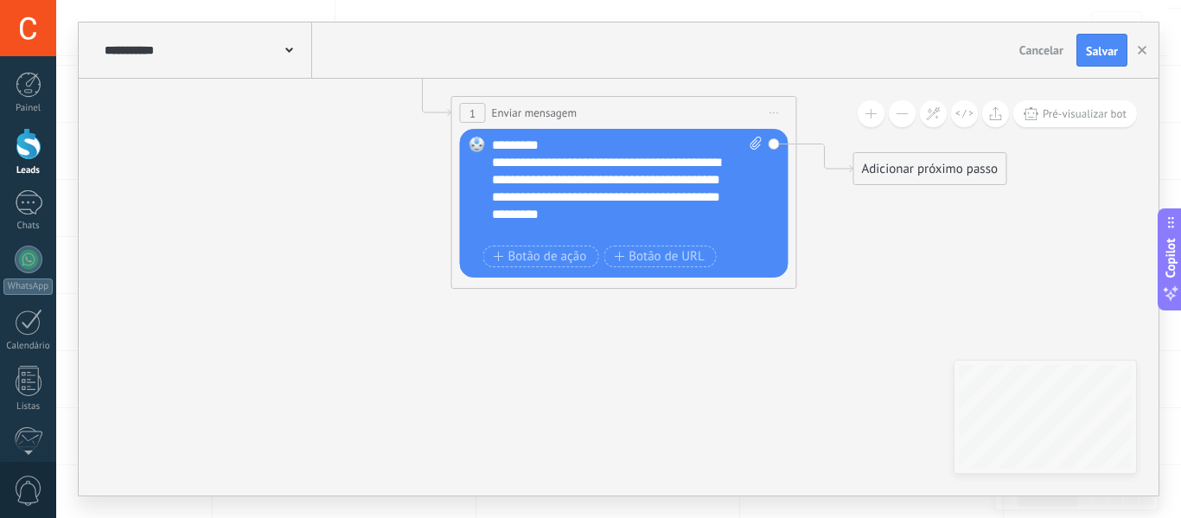
click at [514, 143] on div "**********" at bounding box center [627, 189] width 271 height 104
click at [923, 167] on div "Adicionar próximo passo" at bounding box center [930, 169] width 152 height 29
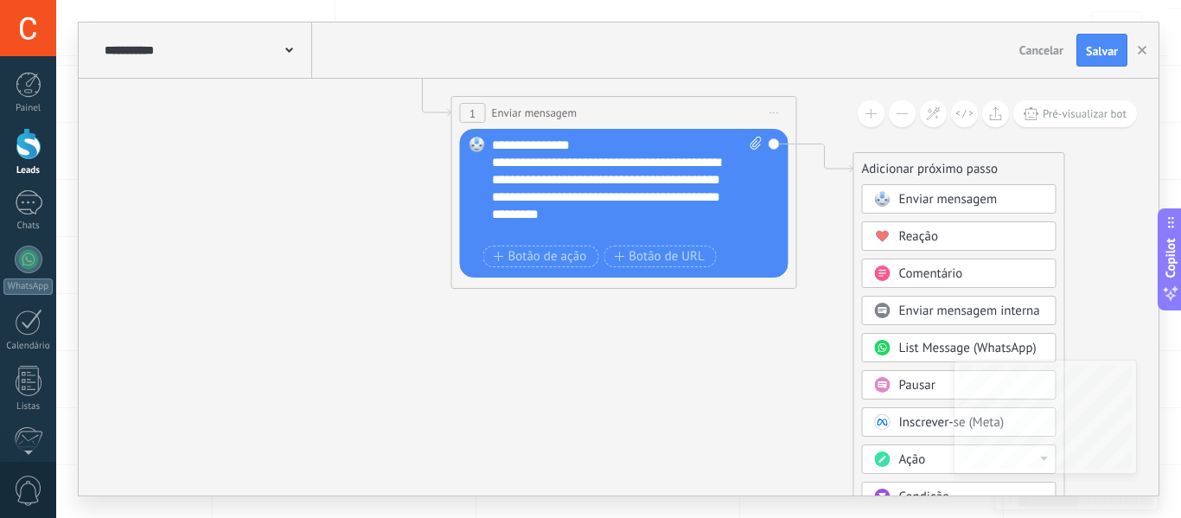
drag, startPoint x: 920, startPoint y: 379, endPoint x: 911, endPoint y: 379, distance: 9.5
click at [922, 380] on span "Pausar" at bounding box center [917, 385] width 36 height 16
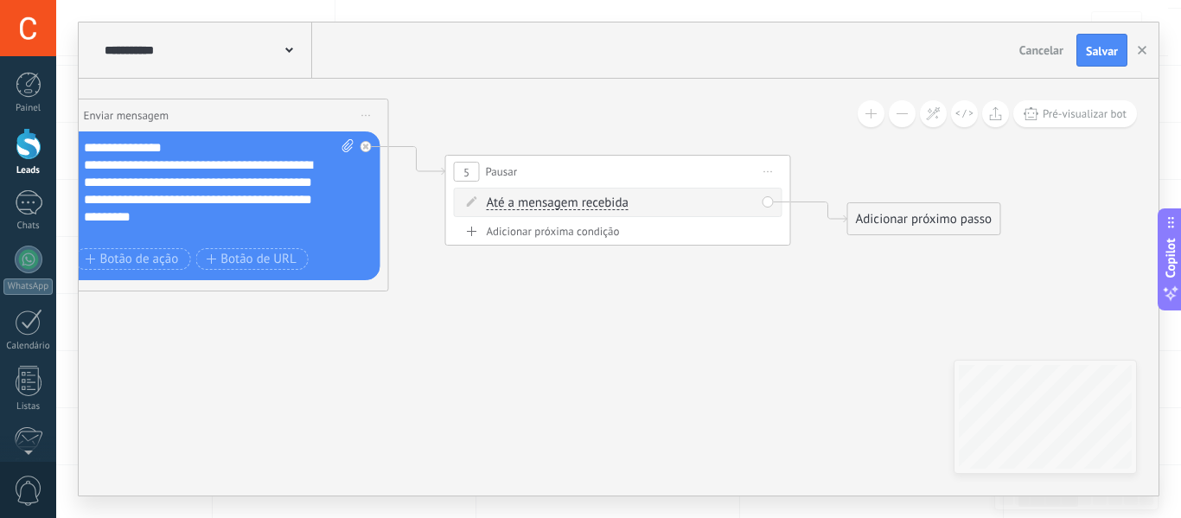
drag, startPoint x: 583, startPoint y: 272, endPoint x: 710, endPoint y: 272, distance: 127.1
click at [710, 274] on icon at bounding box center [390, 166] width 1965 height 1113
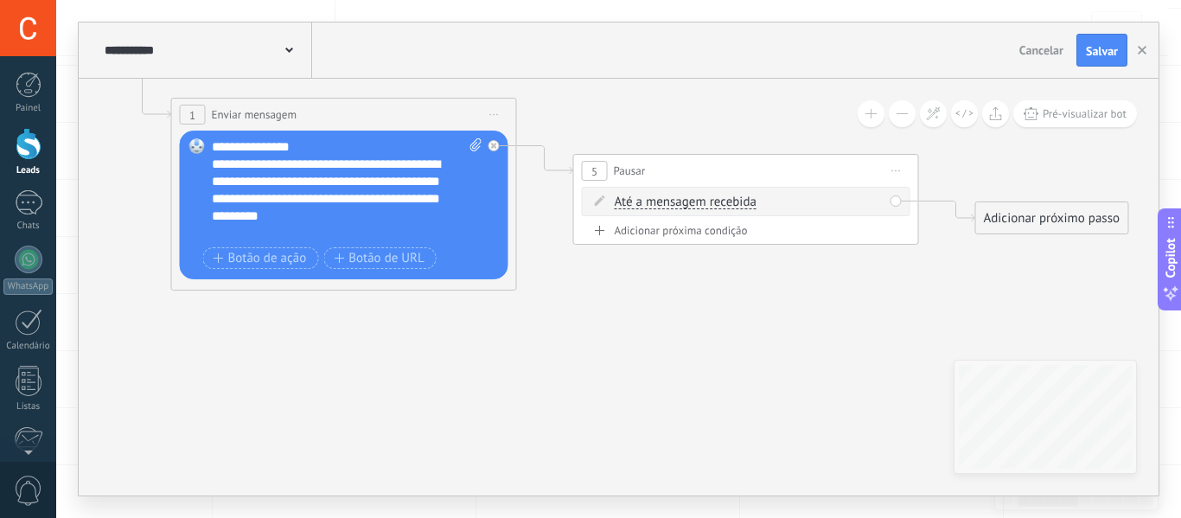
click at [901, 167] on span "Iniciar pré-visualização aqui [GEOGRAPHIC_DATA] Duplicar Excluir" at bounding box center [896, 170] width 28 height 25
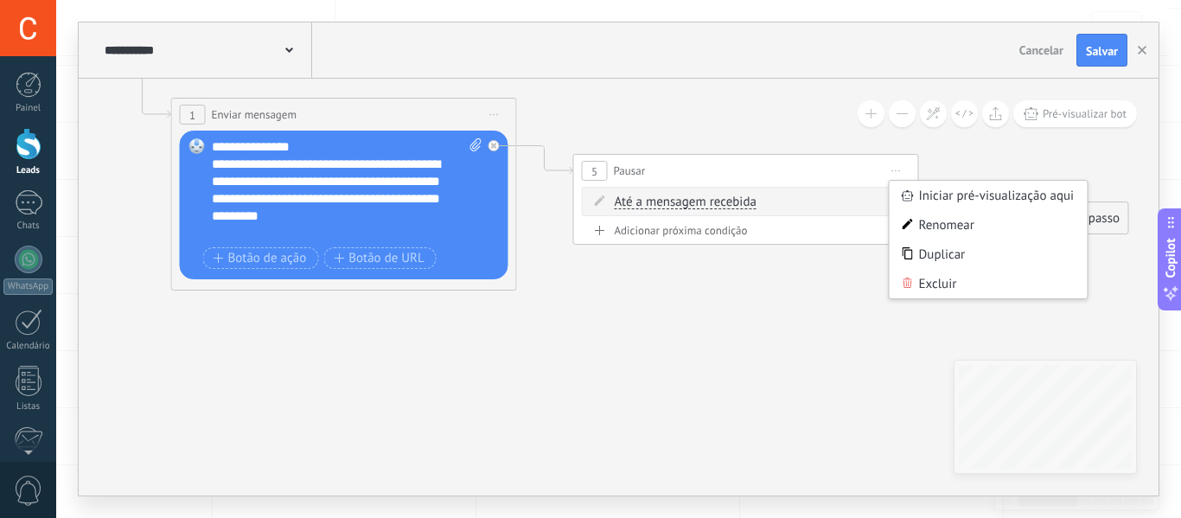
drag, startPoint x: 946, startPoint y: 271, endPoint x: 722, endPoint y: 202, distance: 234.0
click at [946, 271] on div "Excluir" at bounding box center [988, 283] width 198 height 29
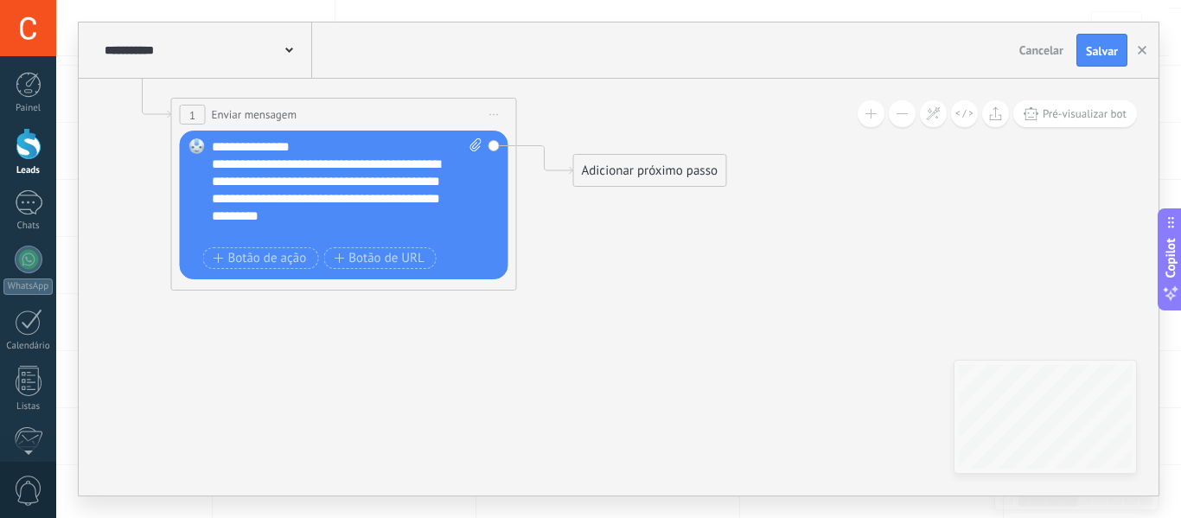
click at [652, 165] on div "Adicionar próximo passo" at bounding box center [650, 170] width 152 height 29
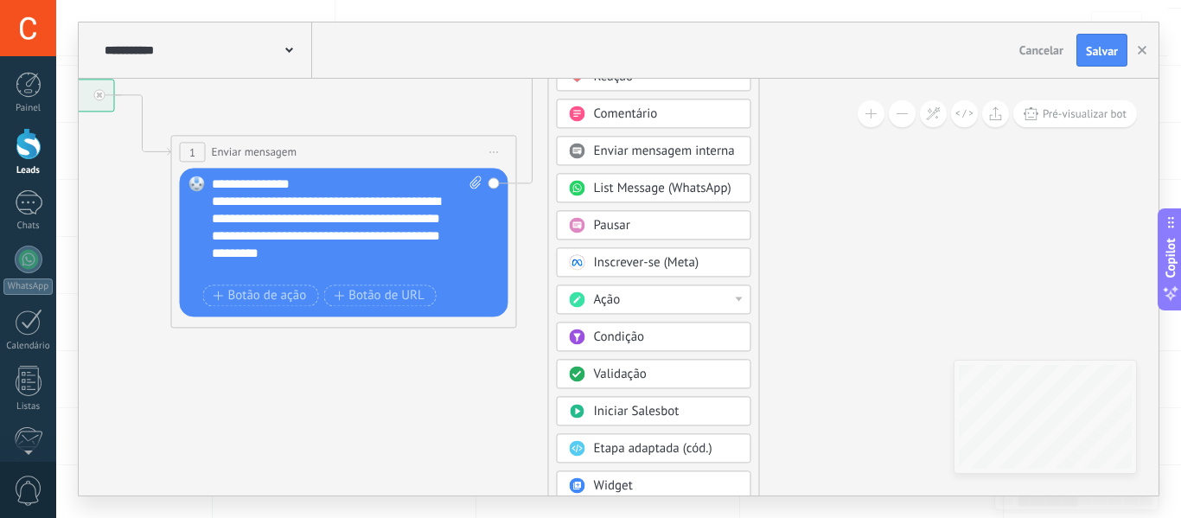
drag, startPoint x: 674, startPoint y: 199, endPoint x: 669, endPoint y: 117, distance: 82.3
click at [650, 0] on html ".abccls-1,.abccls-2{fill-rule:evenodd}.abccls-2{fill:#fff} .abfcls-1{fill:none}…" at bounding box center [590, 86] width 1181 height 518
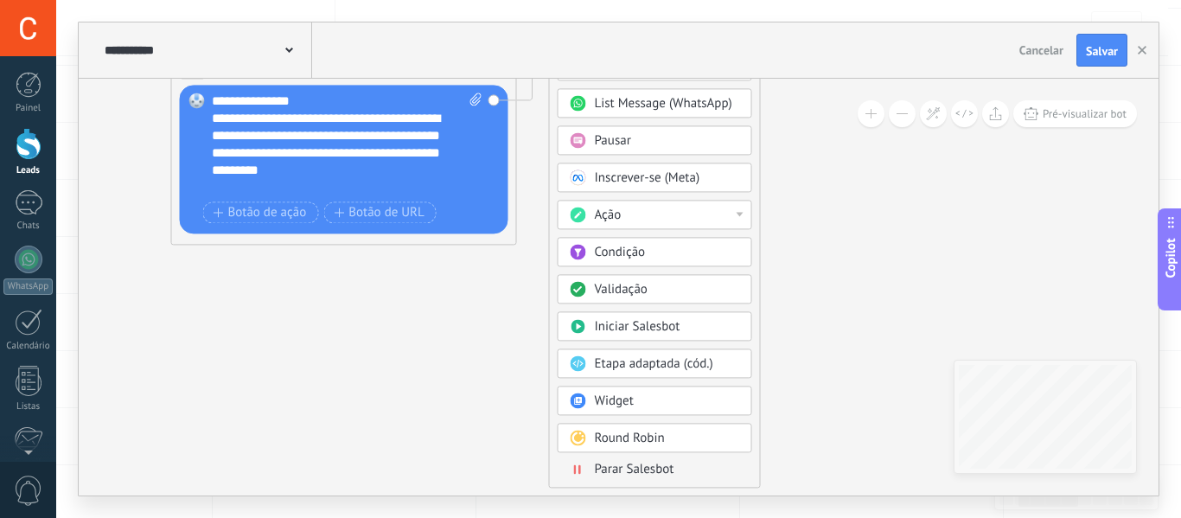
click at [668, 468] on span "Parar Salesbot" at bounding box center [635, 469] width 80 height 16
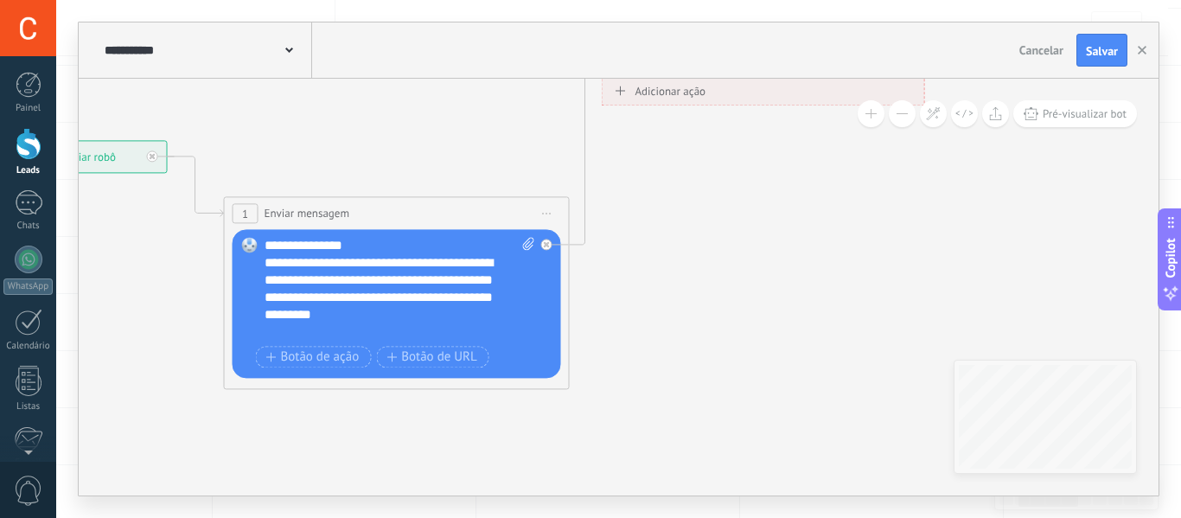
drag, startPoint x: 553, startPoint y: 315, endPoint x: 699, endPoint y: 294, distance: 147.7
click at [699, 294] on icon at bounding box center [358, 221] width 1538 height 1201
drag, startPoint x: 715, startPoint y: 93, endPoint x: 765, endPoint y: 193, distance: 111.3
click at [22, 140] on div "**********" at bounding box center [22, 140] width 0 height 0
drag, startPoint x: 749, startPoint y: 93, endPoint x: 773, endPoint y: 164, distance: 74.9
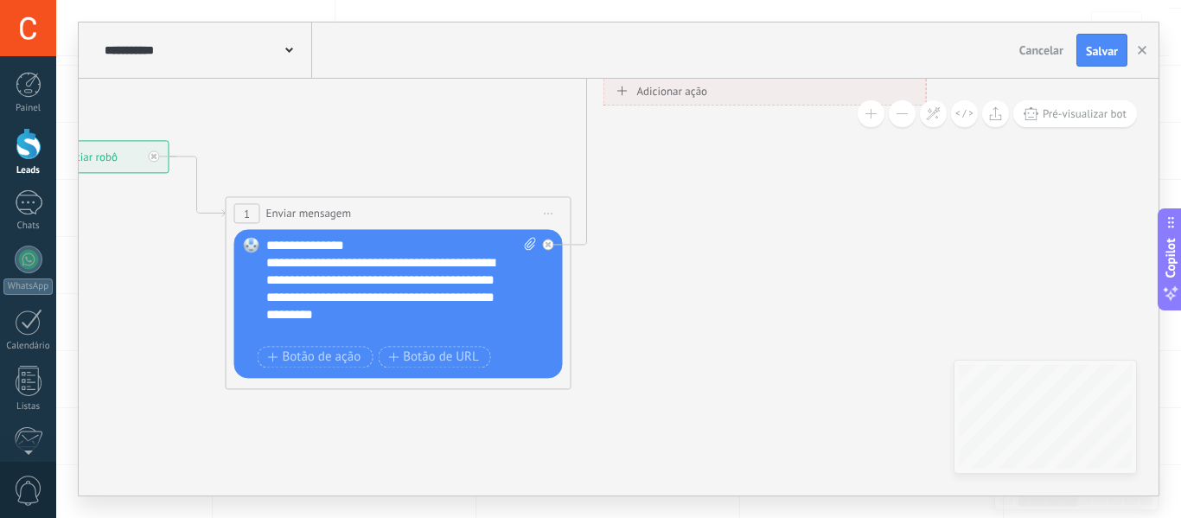
click at [22, 140] on div "**********" at bounding box center [22, 140] width 0 height 0
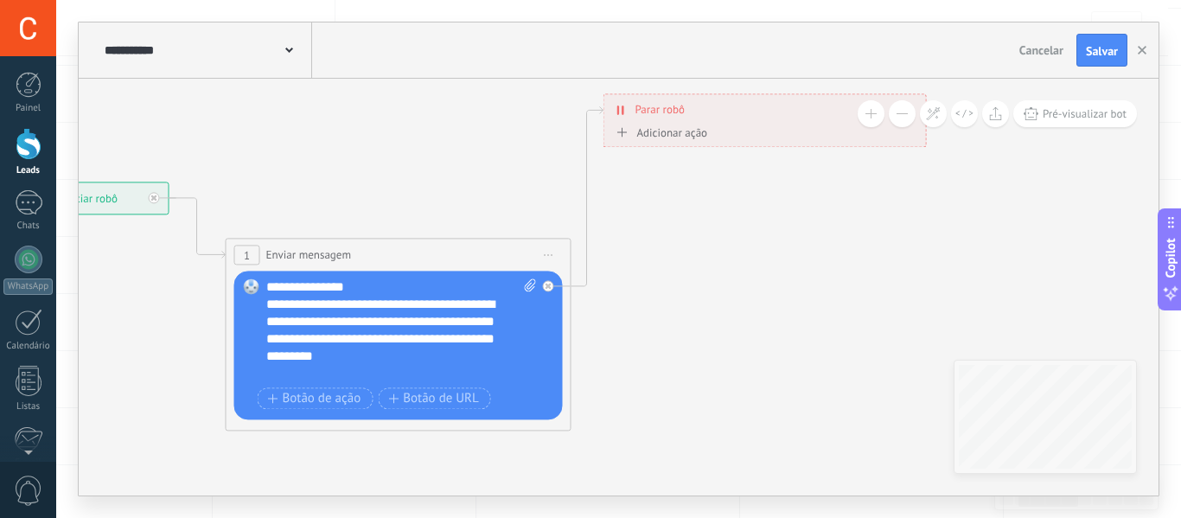
drag, startPoint x: 729, startPoint y: 126, endPoint x: 767, endPoint y: 156, distance: 47.9
click at [22, 182] on div "**********" at bounding box center [22, 182] width 0 height 0
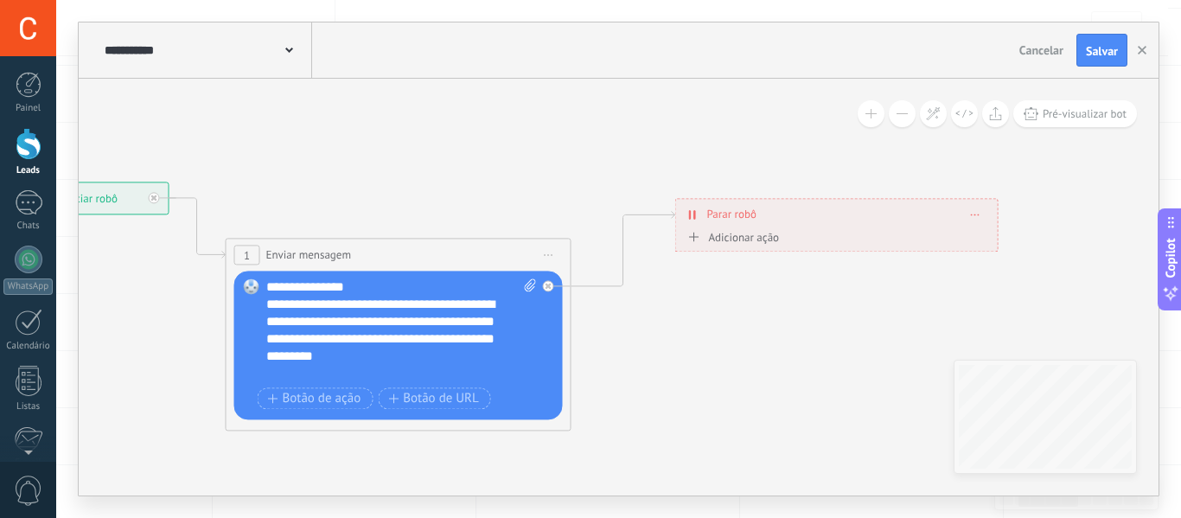
drag, startPoint x: 756, startPoint y: 118, endPoint x: 805, endPoint y: 214, distance: 107.5
click at [805, 214] on div "**********" at bounding box center [837, 214] width 322 height 30
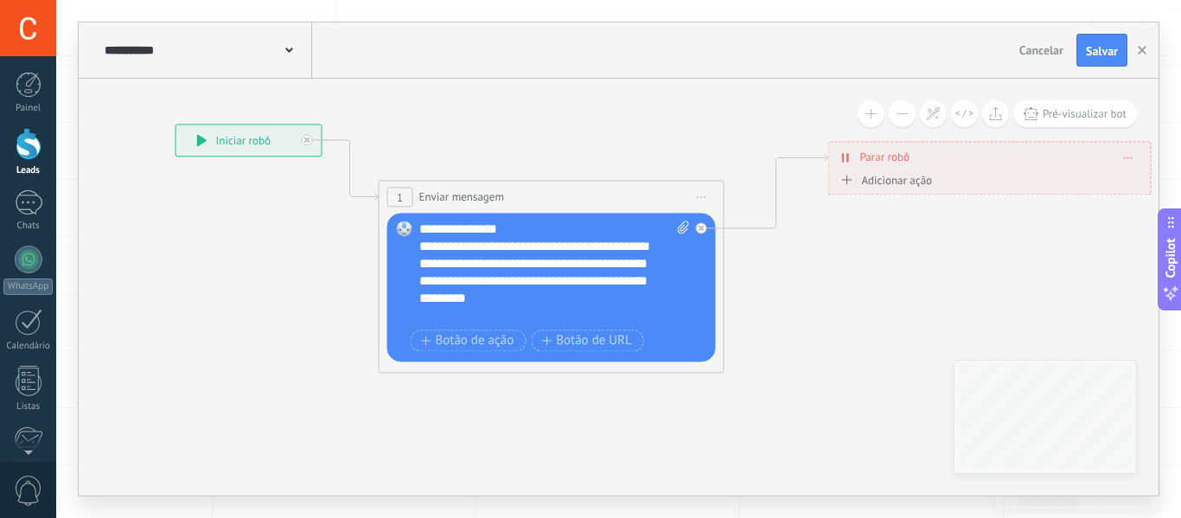
drag, startPoint x: 617, startPoint y: 354, endPoint x: 770, endPoint y: 337, distance: 153.9
click at [770, 337] on icon at bounding box center [663, 247] width 1840 height 1113
click at [1086, 48] on span "Salvar" at bounding box center [1102, 51] width 32 height 12
drag, startPoint x: 1150, startPoint y: 56, endPoint x: 948, endPoint y: 163, distance: 228.1
click at [1149, 56] on button "button" at bounding box center [1142, 50] width 26 height 33
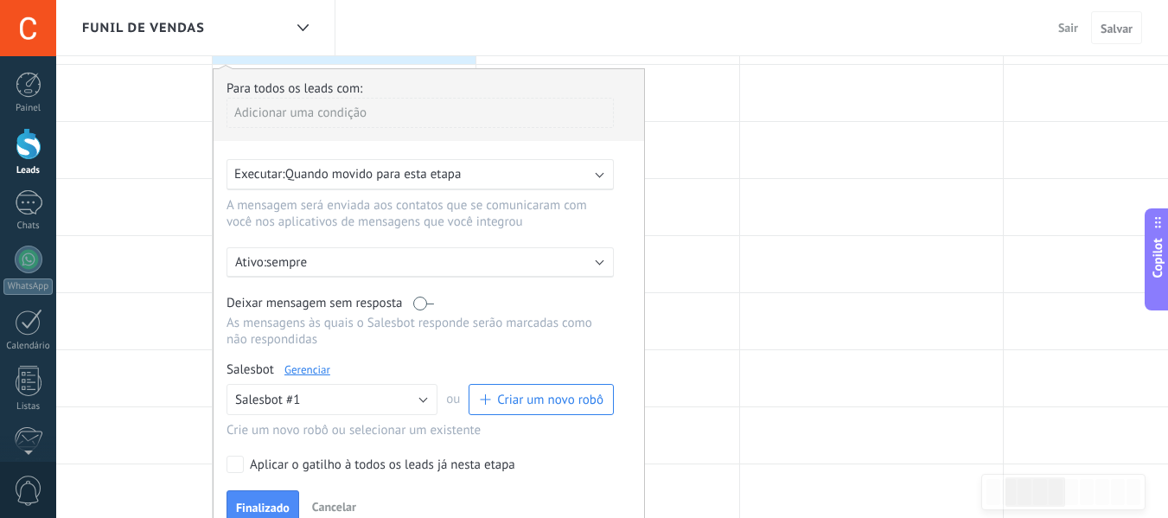
scroll to position [173, 0]
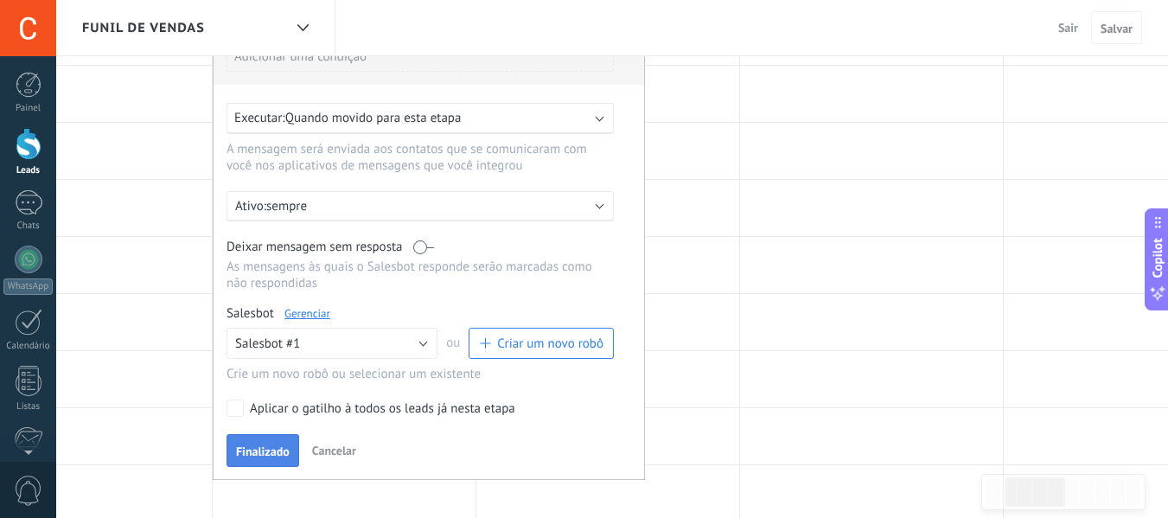
click at [275, 443] on button "Finalizado" at bounding box center [262, 450] width 73 height 33
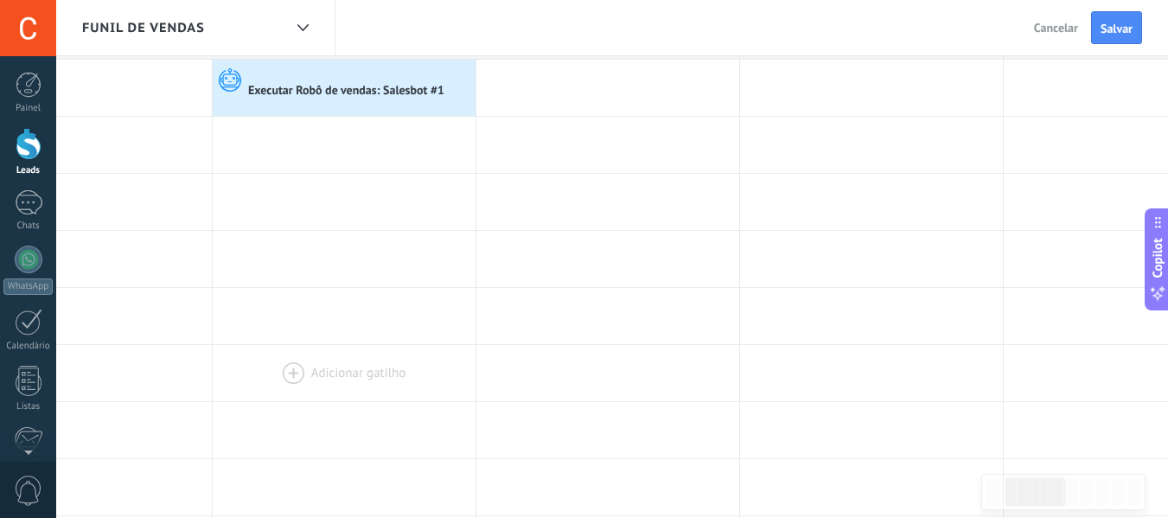
scroll to position [0, 0]
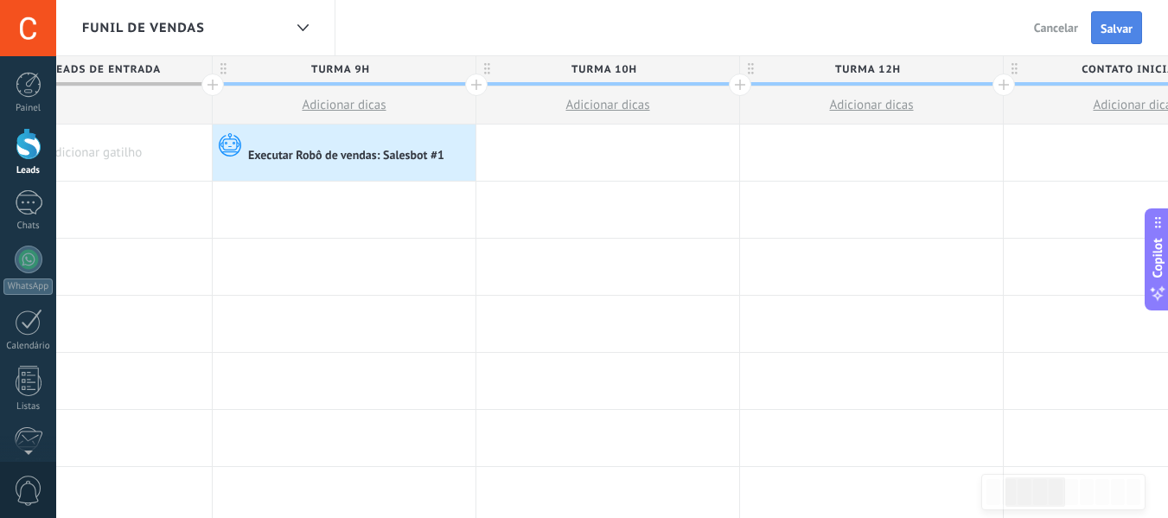
click at [1127, 29] on span "Salvar" at bounding box center [1116, 28] width 32 height 12
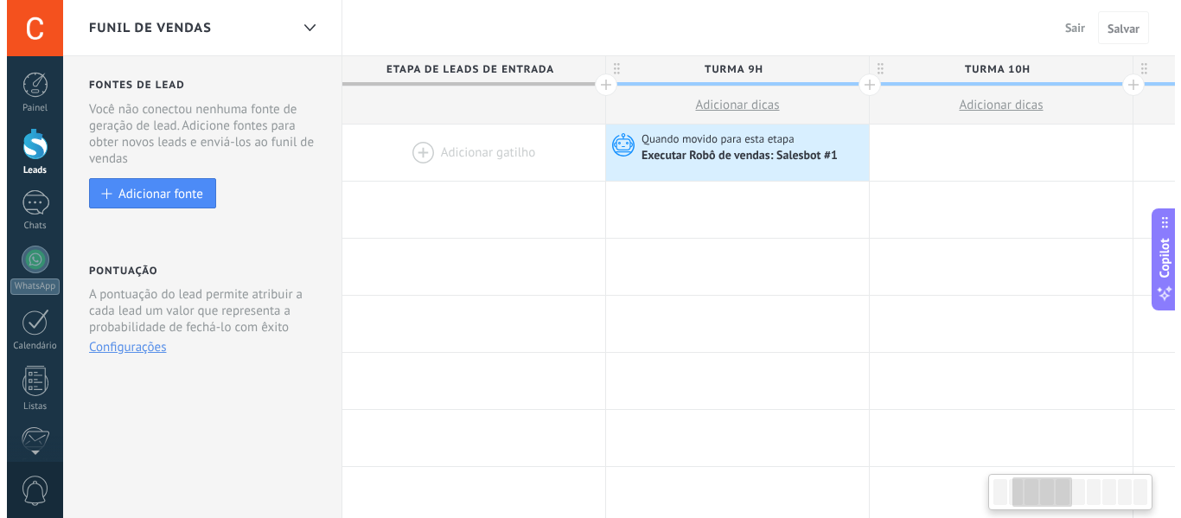
scroll to position [0, 386]
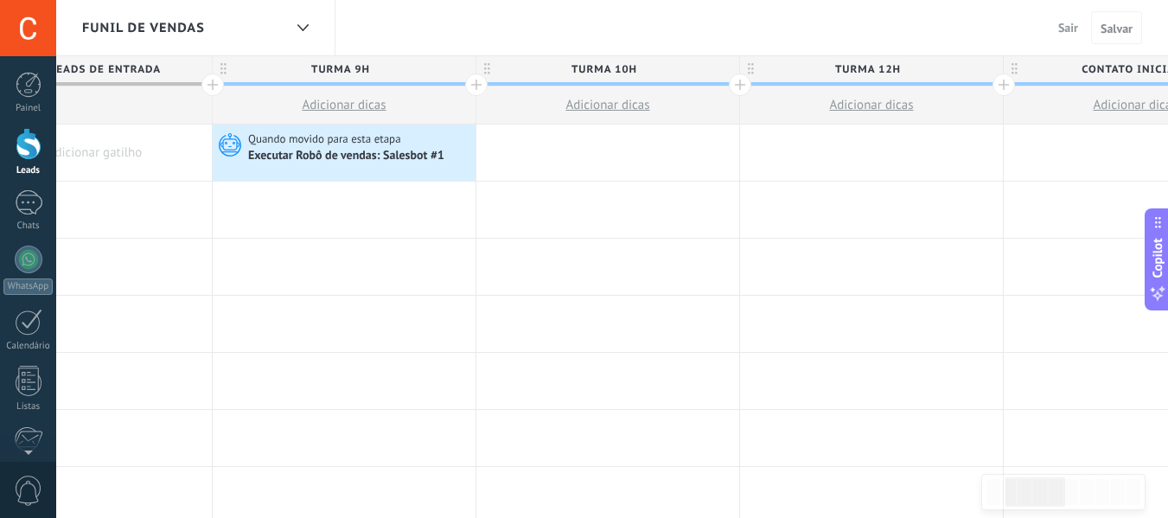
click at [1058, 26] on span "Sair" at bounding box center [1068, 28] width 20 height 16
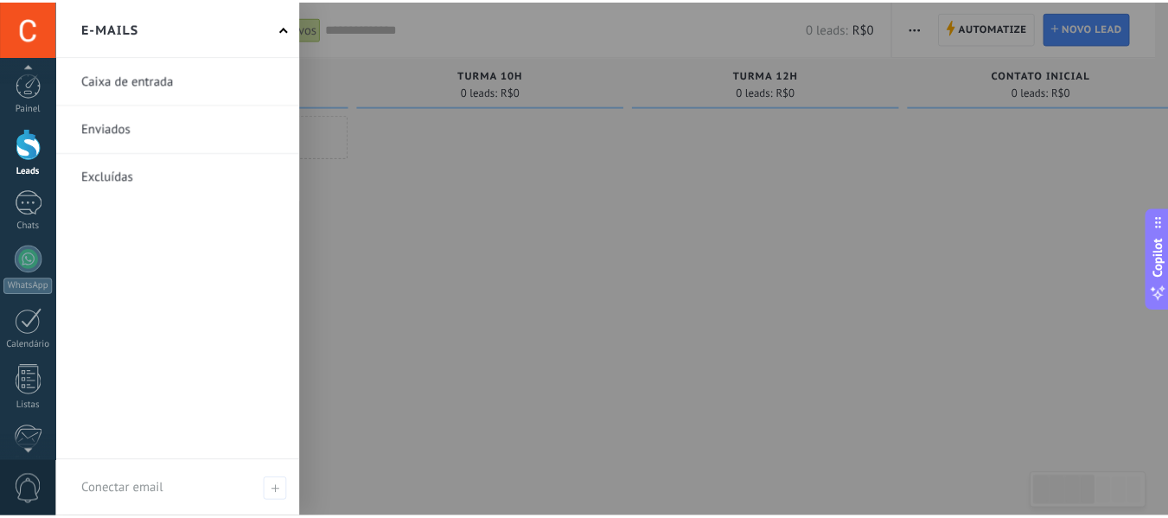
scroll to position [173, 0]
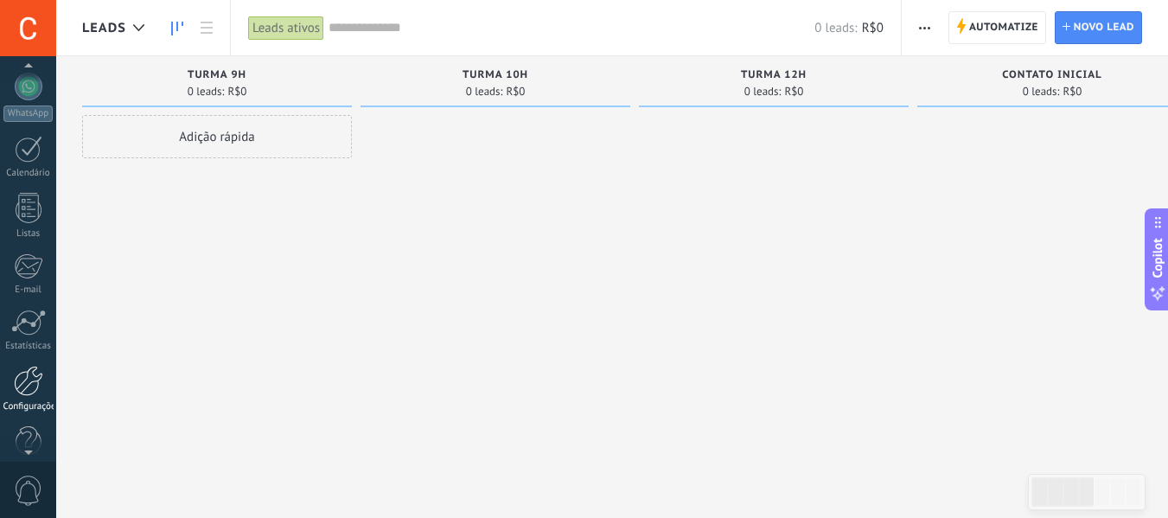
click at [37, 369] on div at bounding box center [28, 381] width 29 height 30
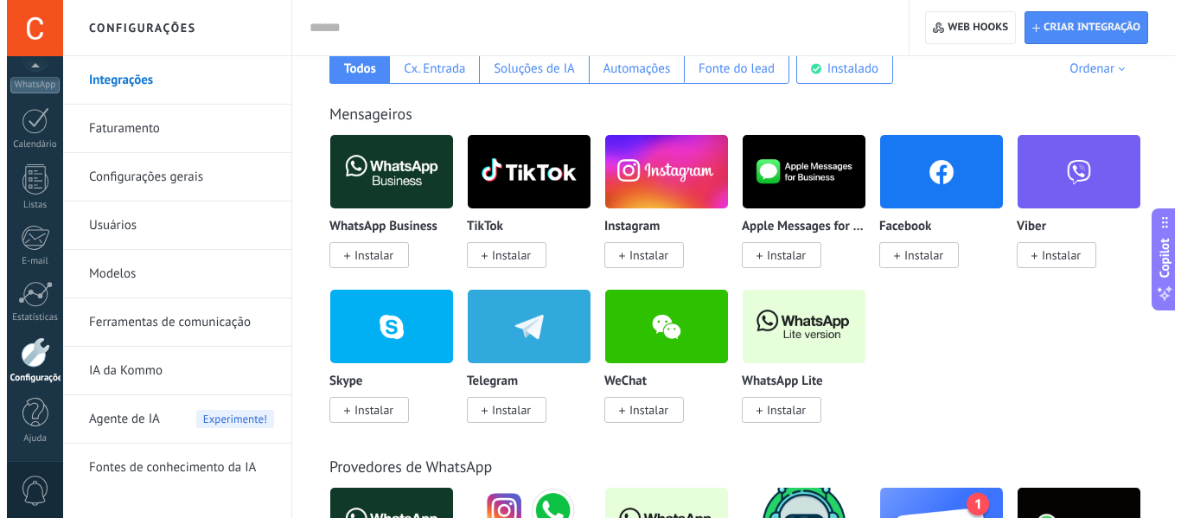
scroll to position [346, 0]
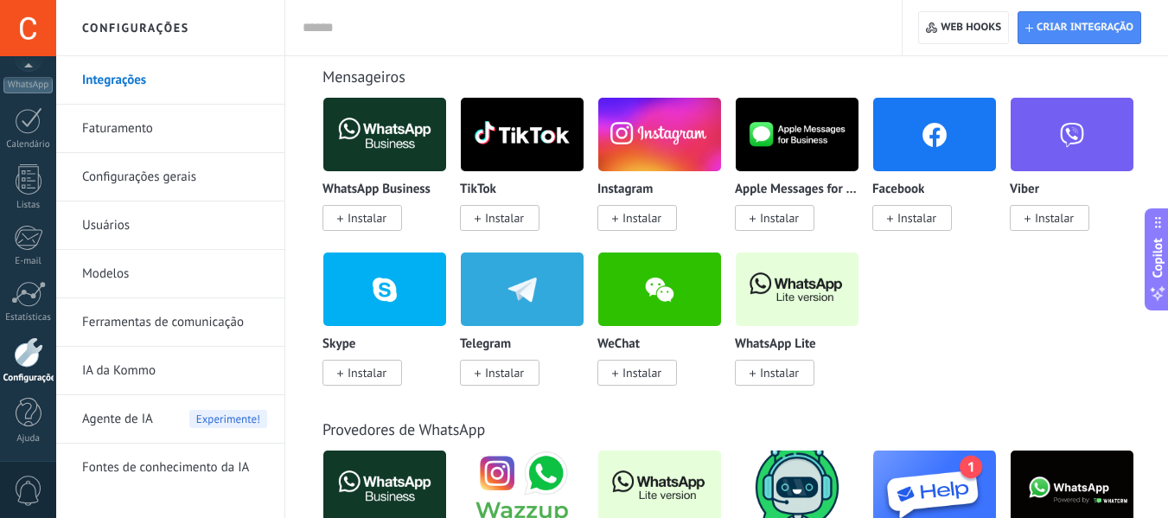
click at [799, 292] on img at bounding box center [797, 289] width 123 height 84
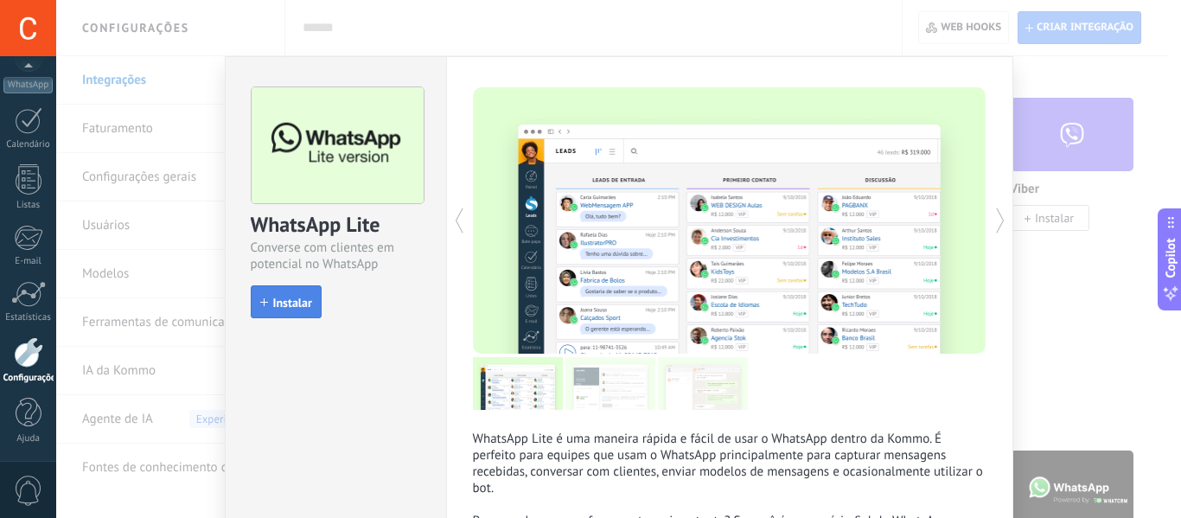
click at [300, 305] on span "Instalar" at bounding box center [292, 302] width 39 height 12
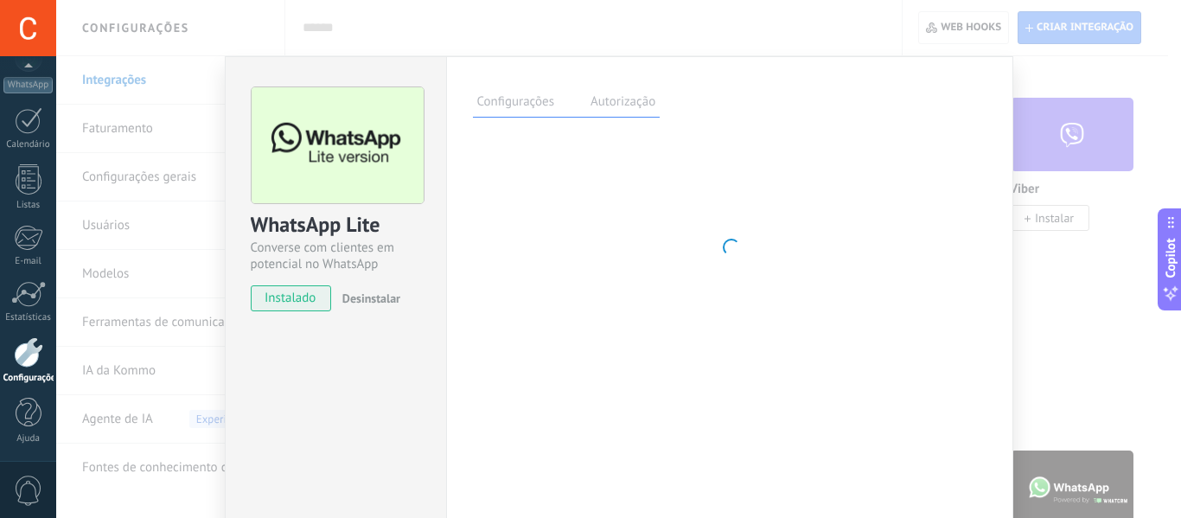
click at [311, 302] on span "instalado" at bounding box center [291, 298] width 79 height 26
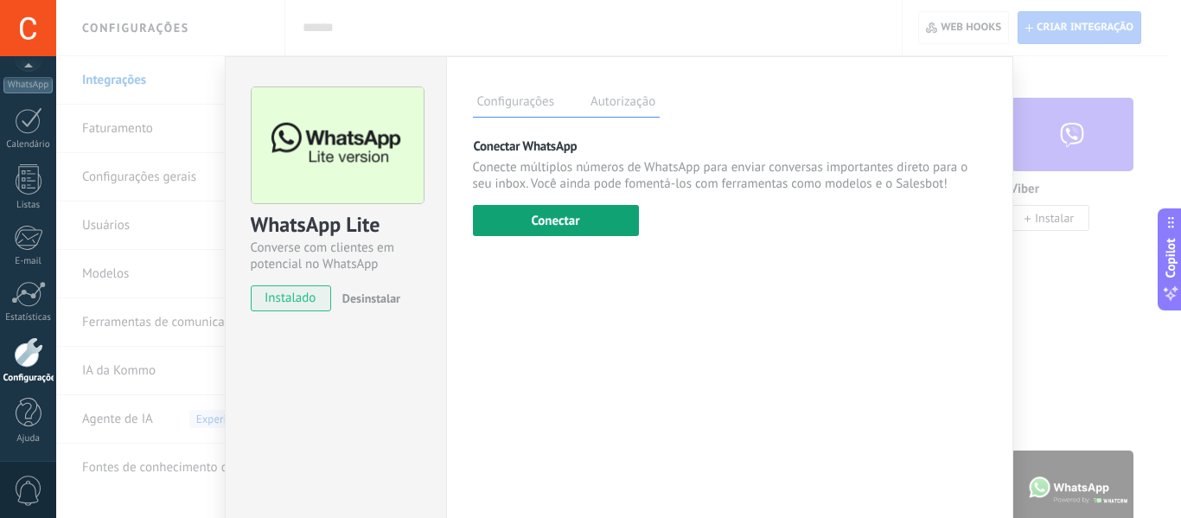
click at [543, 217] on button "Conectar" at bounding box center [556, 220] width 166 height 31
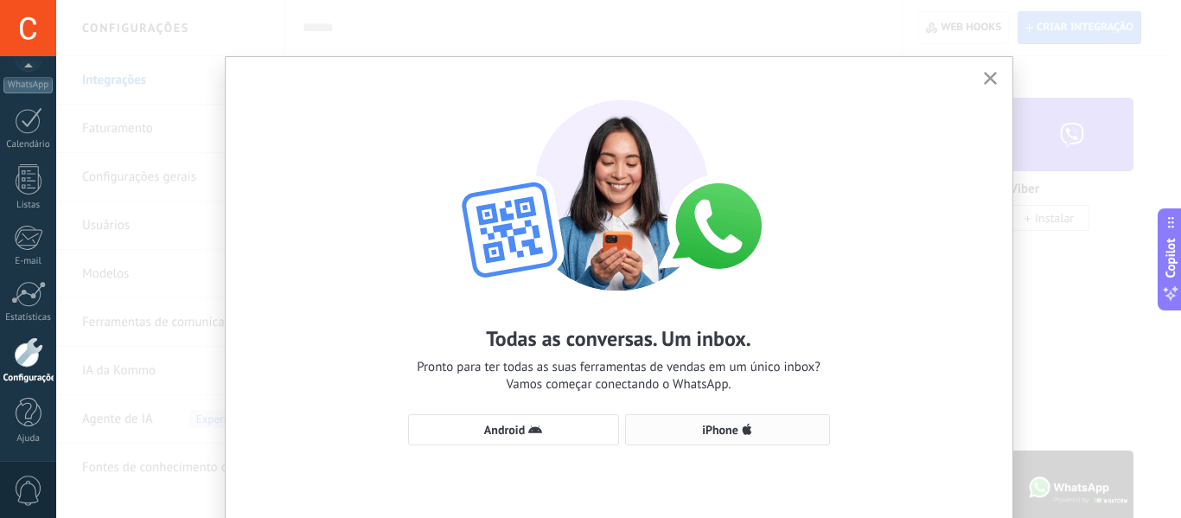
click at [694, 429] on span "iPhone" at bounding box center [727, 430] width 186 height 14
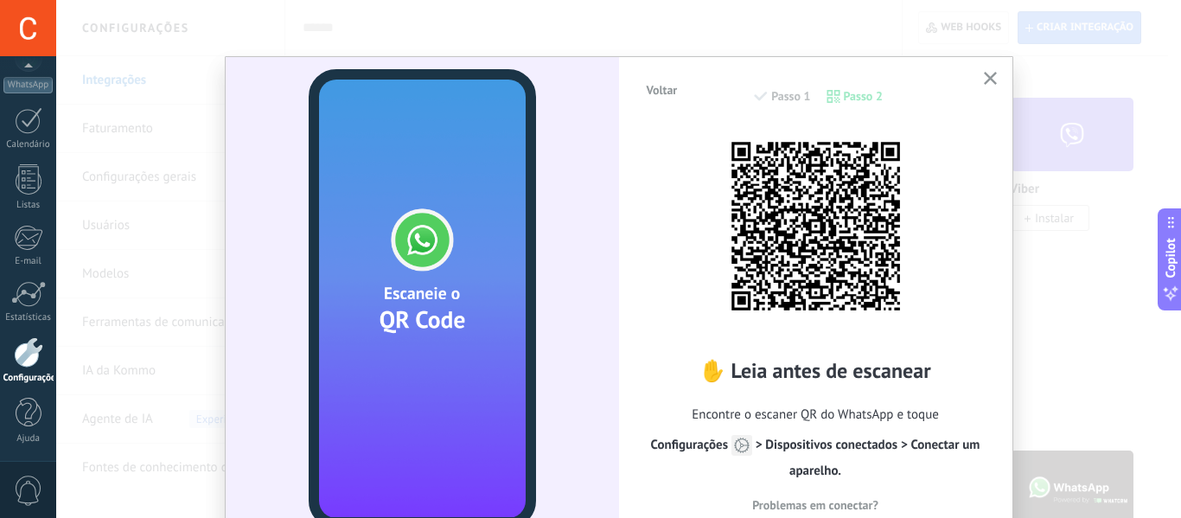
click at [985, 81] on use "button" at bounding box center [990, 78] width 13 height 13
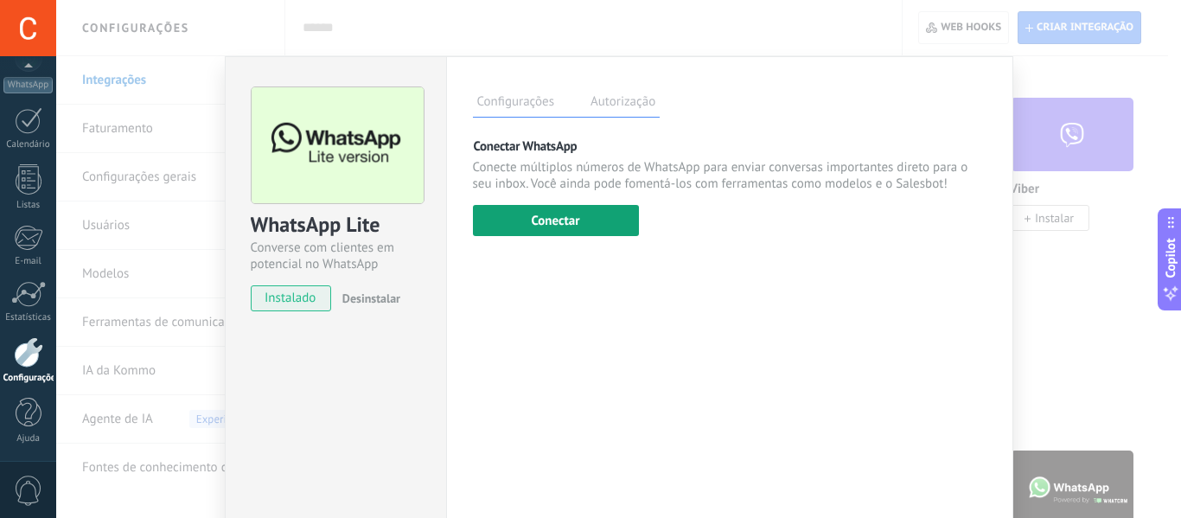
click at [579, 220] on button "Conectar" at bounding box center [556, 220] width 166 height 31
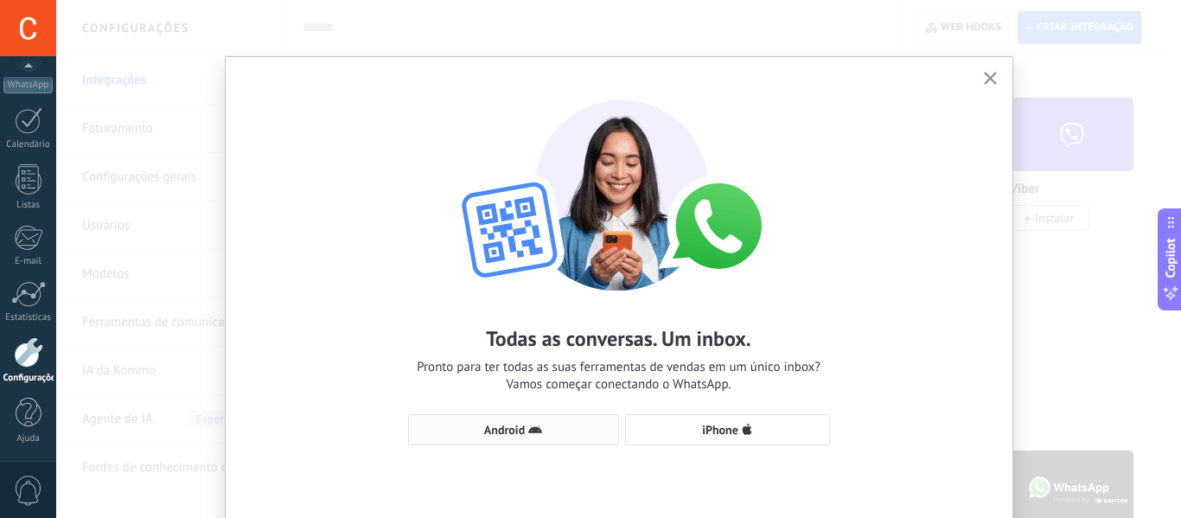
click at [574, 427] on span "Android" at bounding box center [513, 430] width 192 height 14
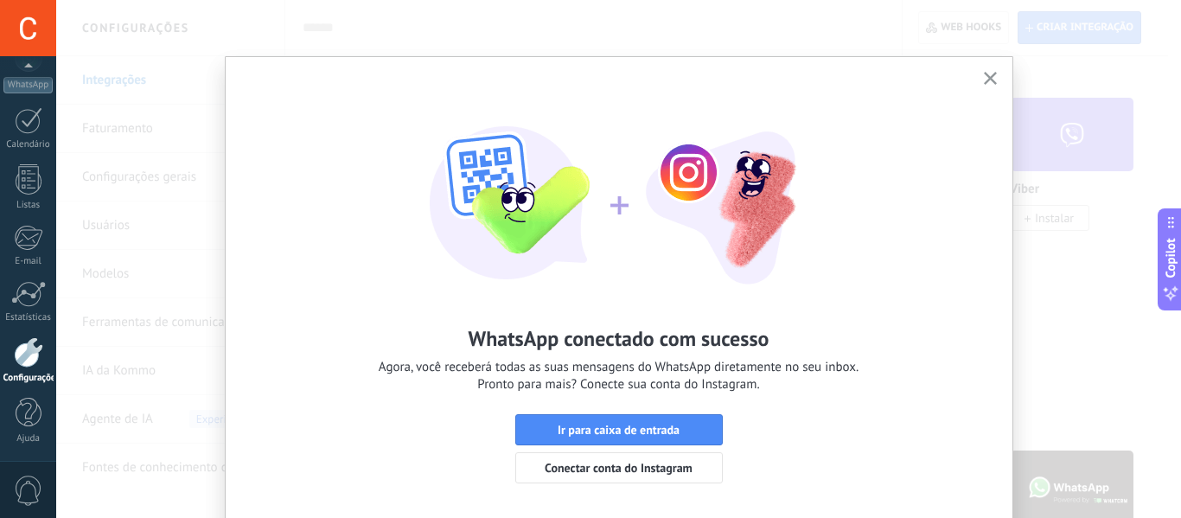
click at [993, 70] on button "button" at bounding box center [990, 78] width 22 height 23
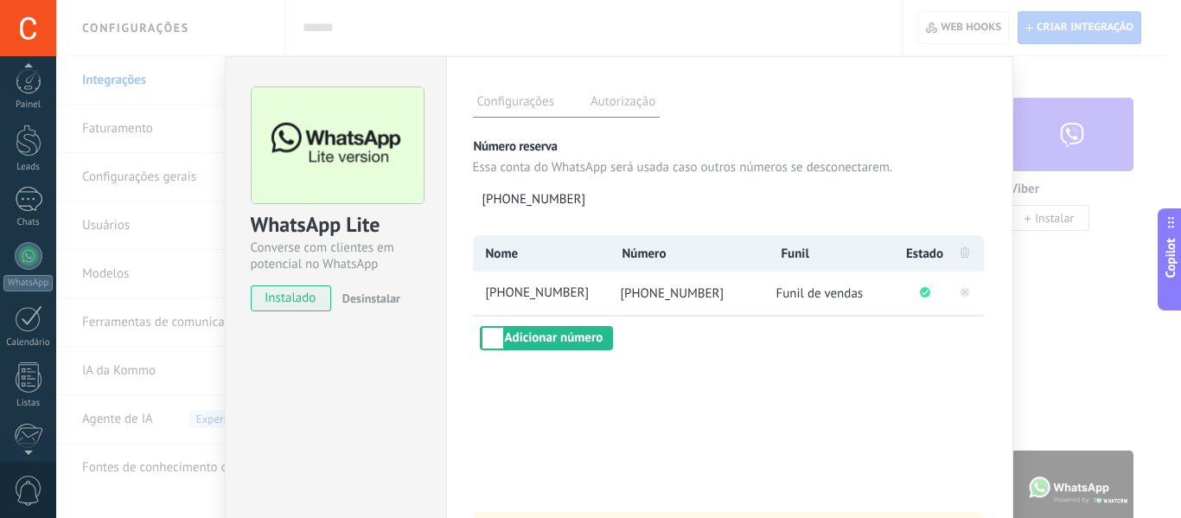
scroll to position [201, 0]
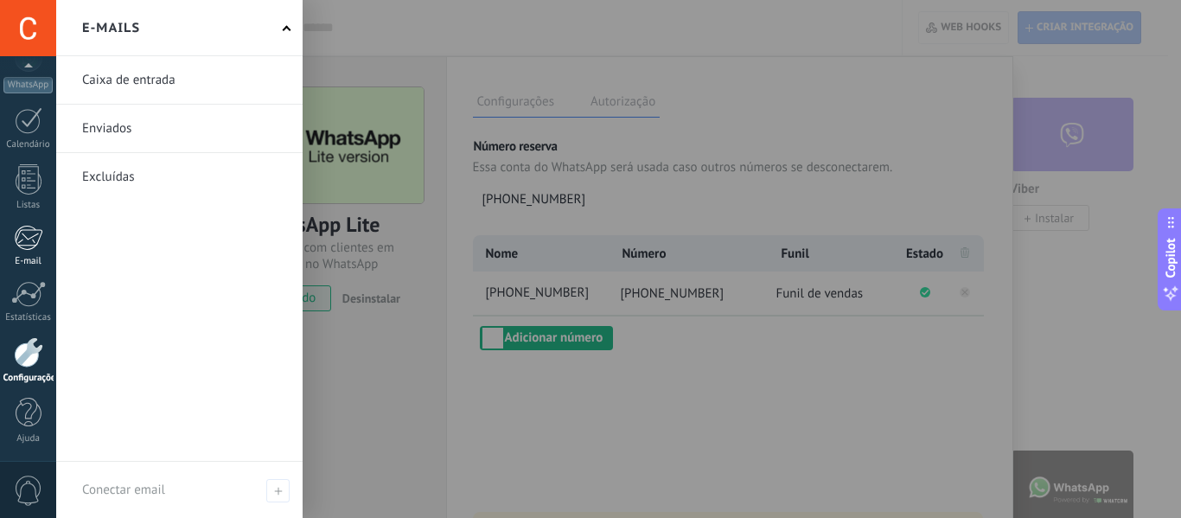
click at [23, 238] on div at bounding box center [28, 238] width 29 height 26
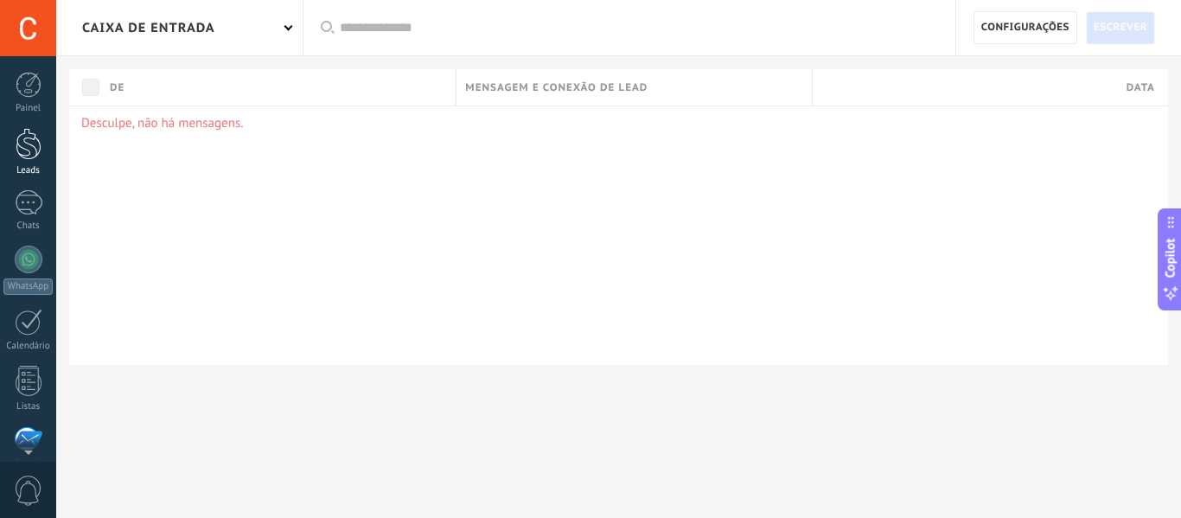
click at [31, 158] on div at bounding box center [29, 144] width 26 height 32
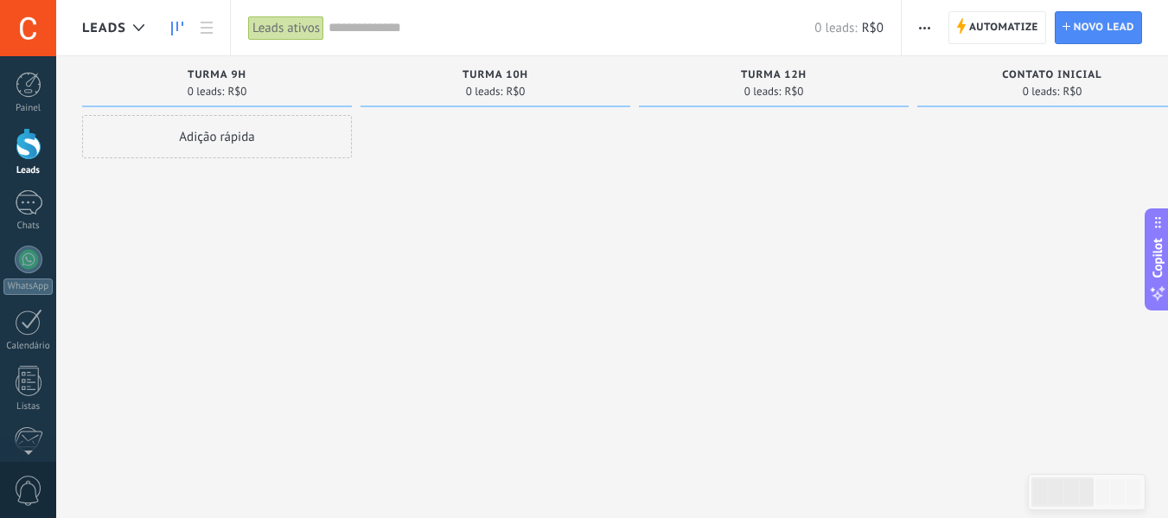
drag, startPoint x: 308, startPoint y: 236, endPoint x: 525, endPoint y: 240, distance: 217.0
click at [525, 240] on div "Etapa de leads de entrada solicitações: 0 0 0 0 0 0 0 0 0 turma 9h 0 leads: R$0…" at bounding box center [1064, 231] width 1965 height 351
click at [979, 31] on span "Automatize" at bounding box center [1003, 27] width 69 height 31
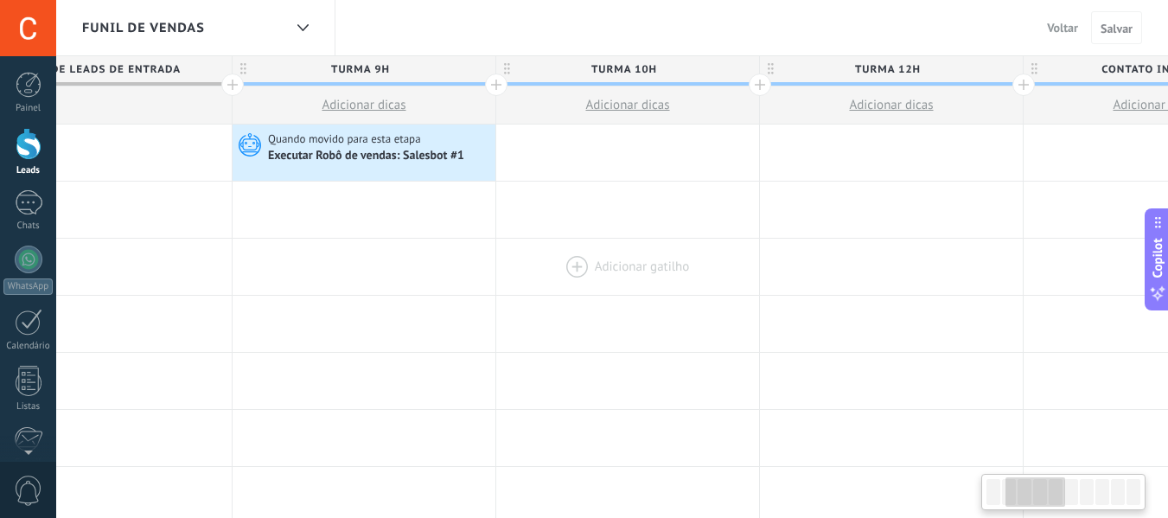
drag, startPoint x: 606, startPoint y: 279, endPoint x: 742, endPoint y: 244, distance: 140.2
click at [602, 277] on div at bounding box center [627, 267] width 263 height 56
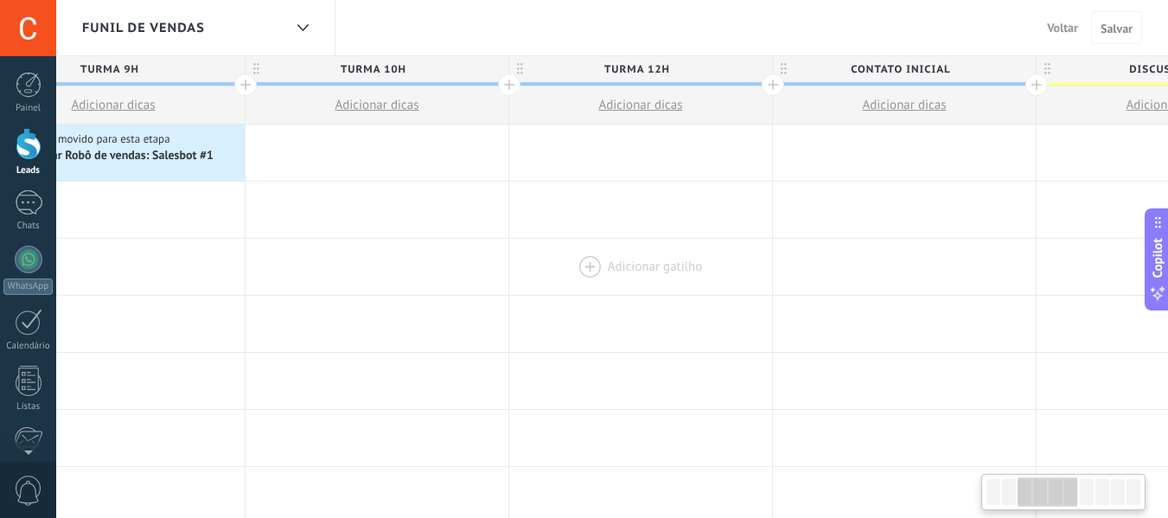
drag, startPoint x: 974, startPoint y: 227, endPoint x: 725, endPoint y: 261, distance: 251.2
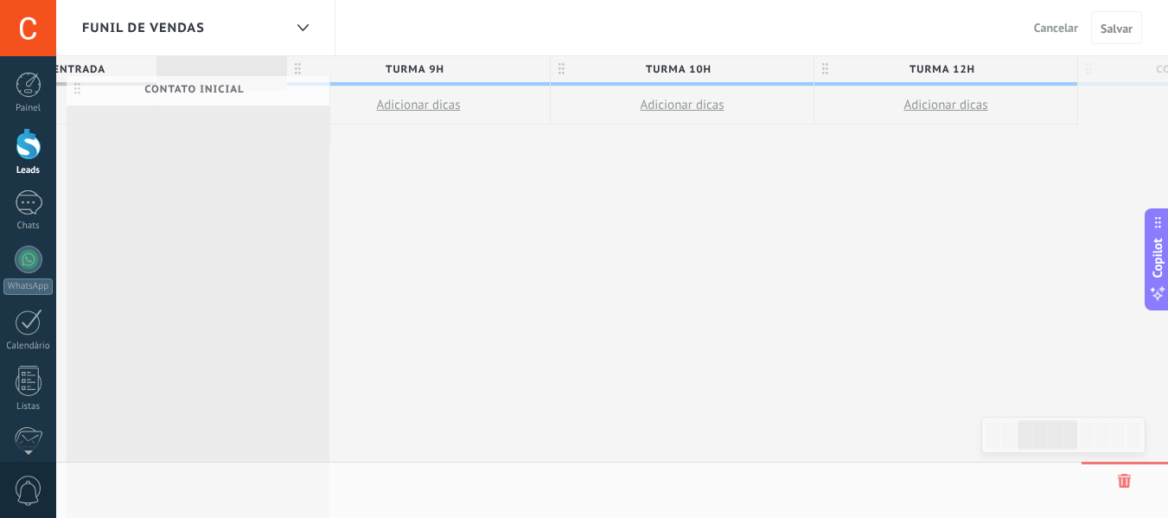
scroll to position [0, 401]
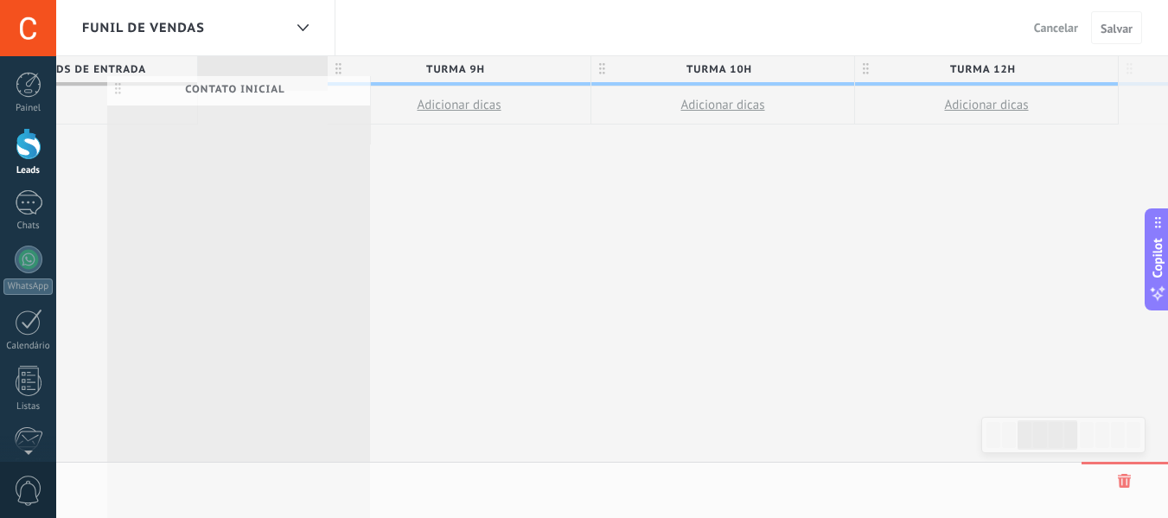
drag, startPoint x: 782, startPoint y: 67, endPoint x: 301, endPoint y: 87, distance: 481.8
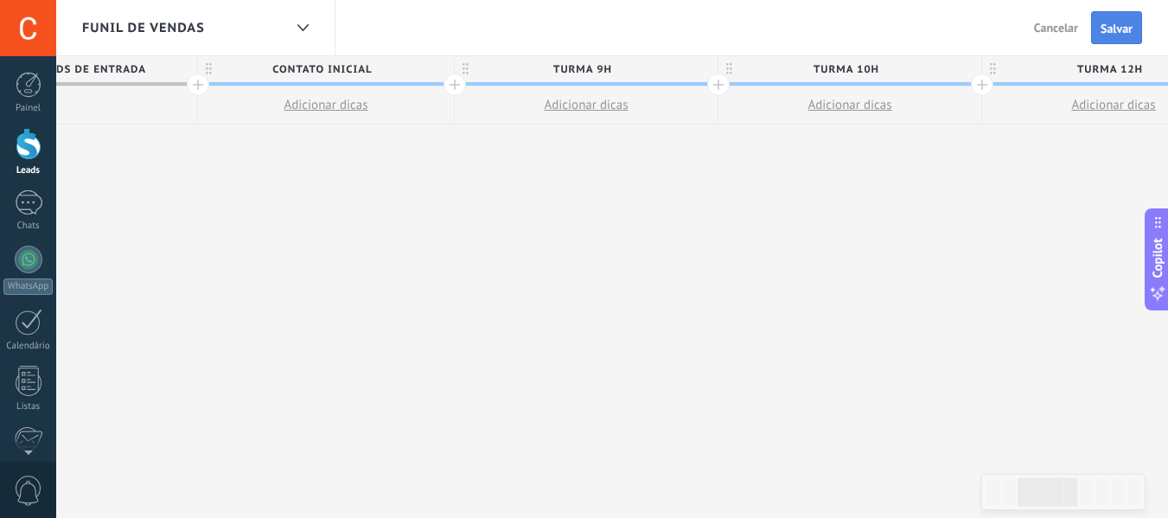
click at [1114, 33] on span "Salvar" at bounding box center [1116, 28] width 32 height 12
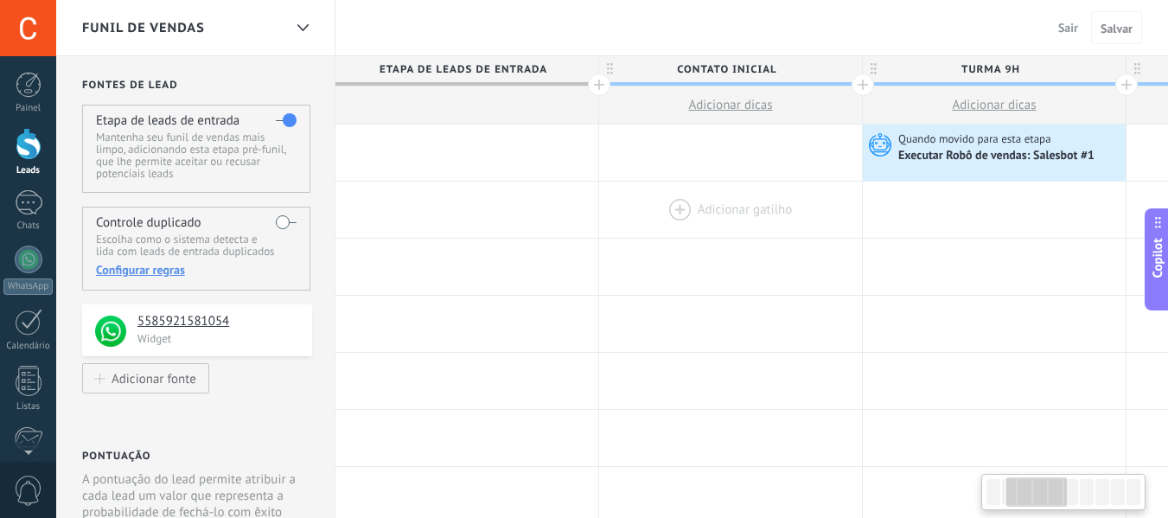
scroll to position [0, 401]
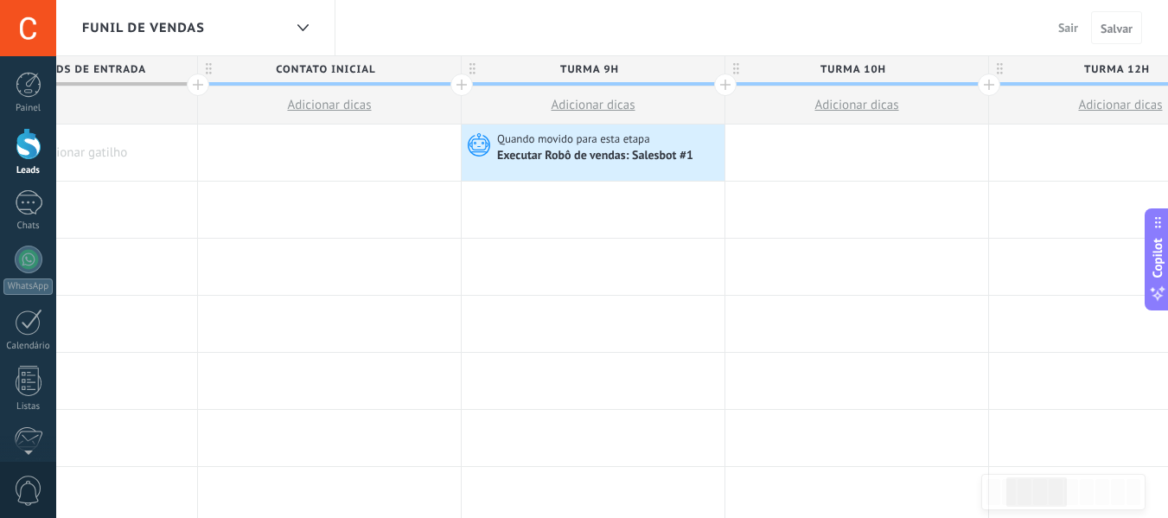
click at [1064, 26] on span "Sair" at bounding box center [1068, 28] width 20 height 16
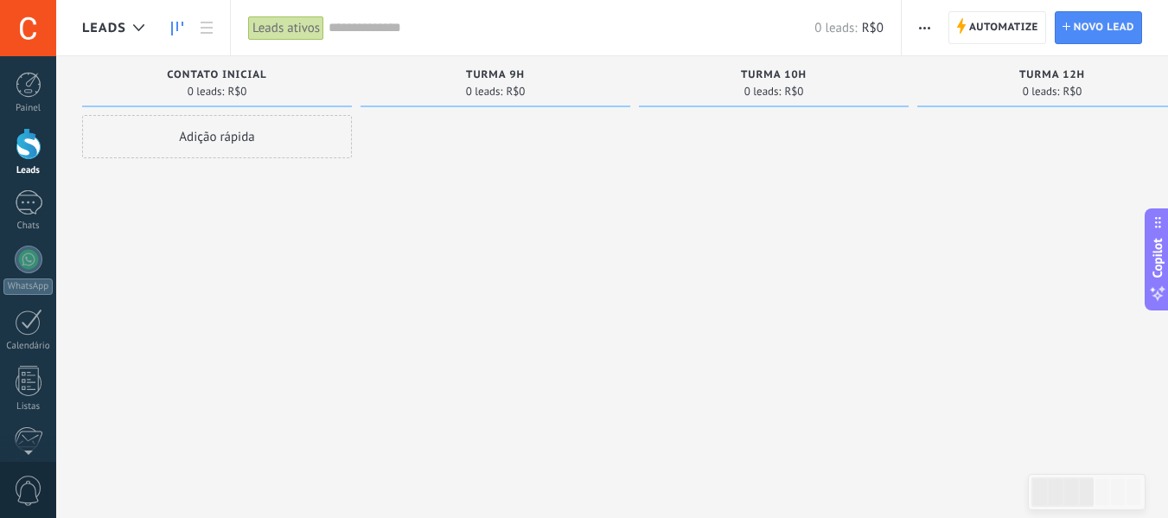
click at [334, 144] on div "Adição rápida" at bounding box center [217, 136] width 270 height 43
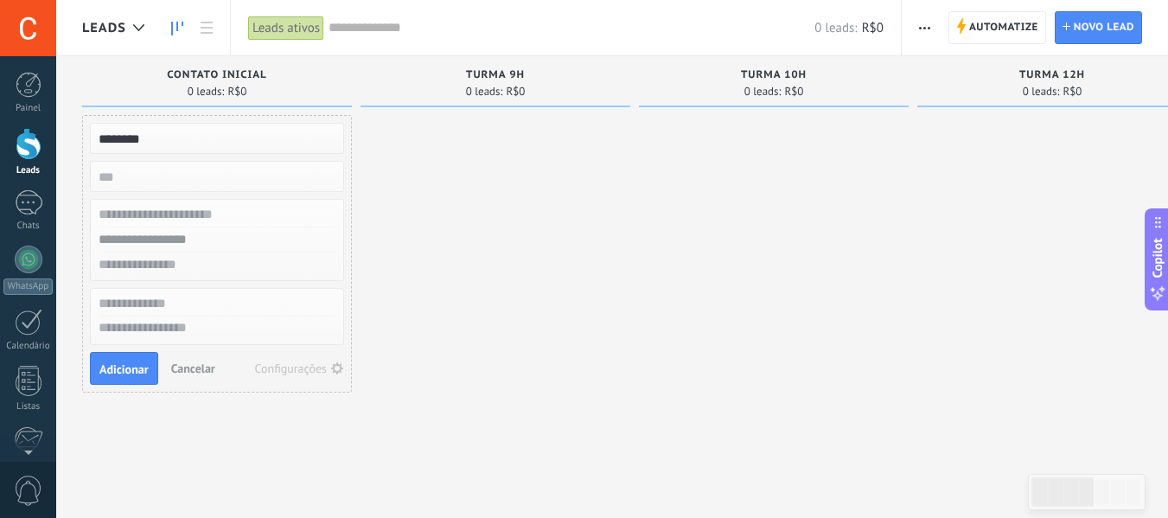
type input "********"
click at [213, 236] on input "text" at bounding box center [215, 239] width 252 height 25
type input "**********"
click at [141, 366] on span "Adicionar" at bounding box center [123, 369] width 49 height 12
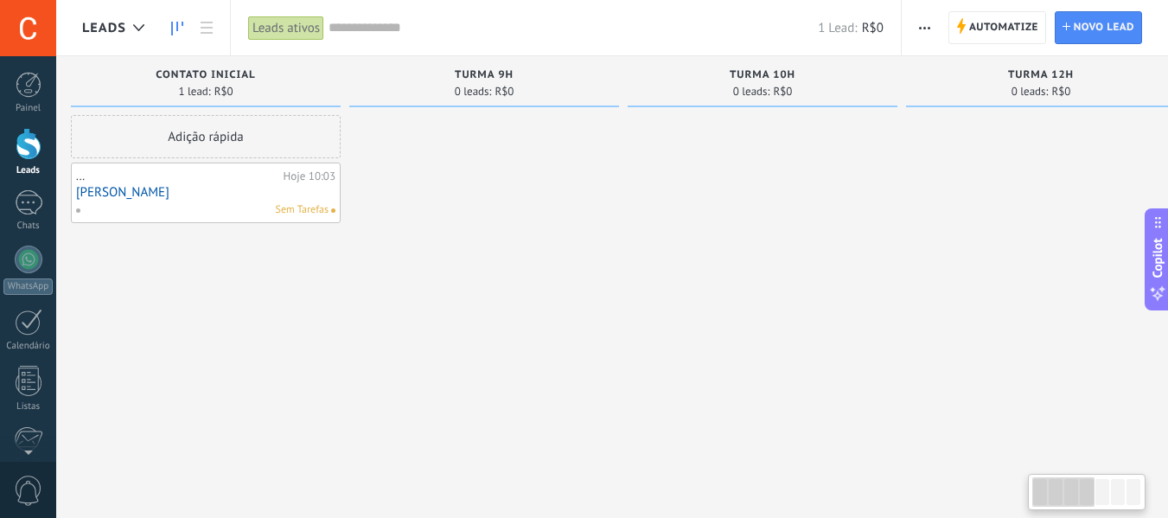
drag, startPoint x: 916, startPoint y: 201, endPoint x: 721, endPoint y: 210, distance: 195.5
click at [906, 224] on div "turma 10h 0 leads: R$0" at bounding box center [766, 231] width 278 height 351
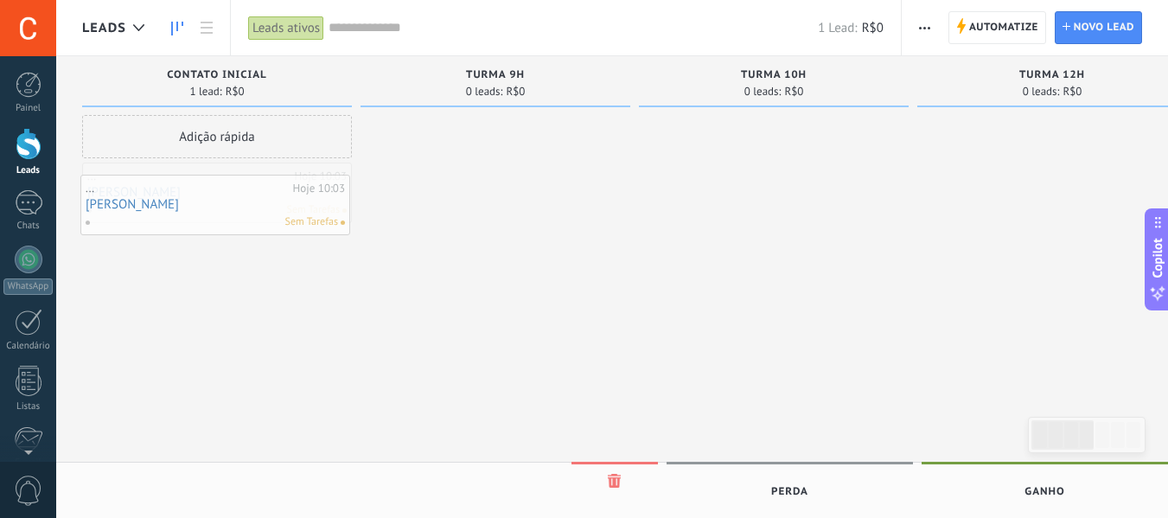
drag, startPoint x: 178, startPoint y: 194, endPoint x: 187, endPoint y: 207, distance: 14.9
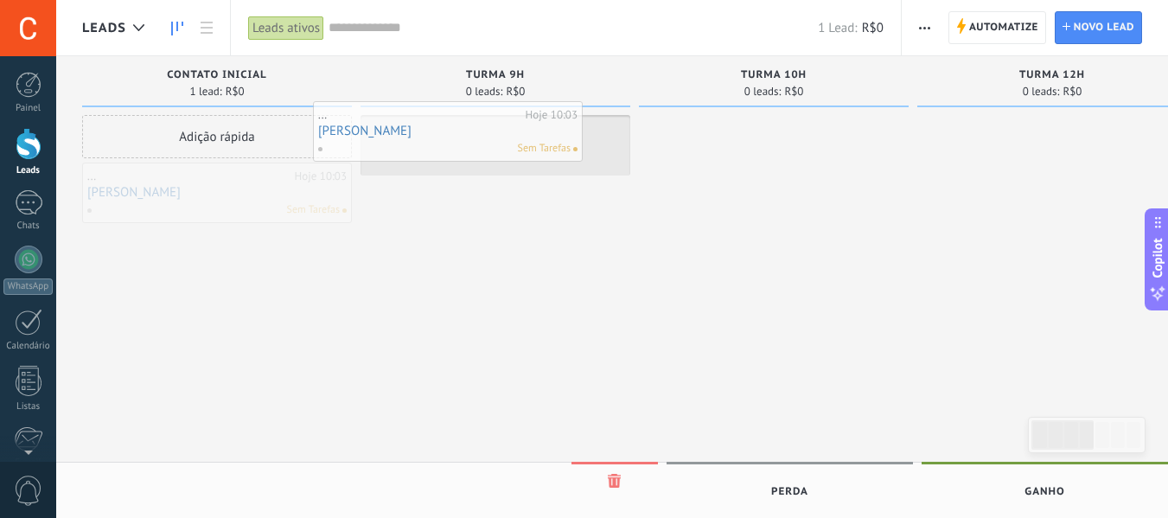
drag, startPoint x: 308, startPoint y: 257, endPoint x: 399, endPoint y: 150, distance: 140.3
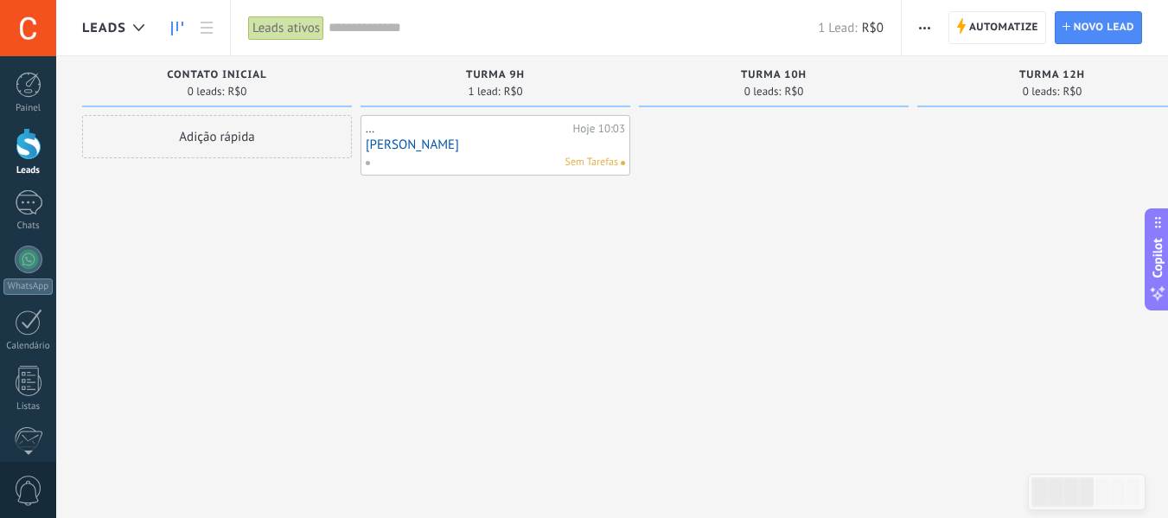
click at [507, 143] on link "[PERSON_NAME]" at bounding box center [495, 144] width 259 height 15
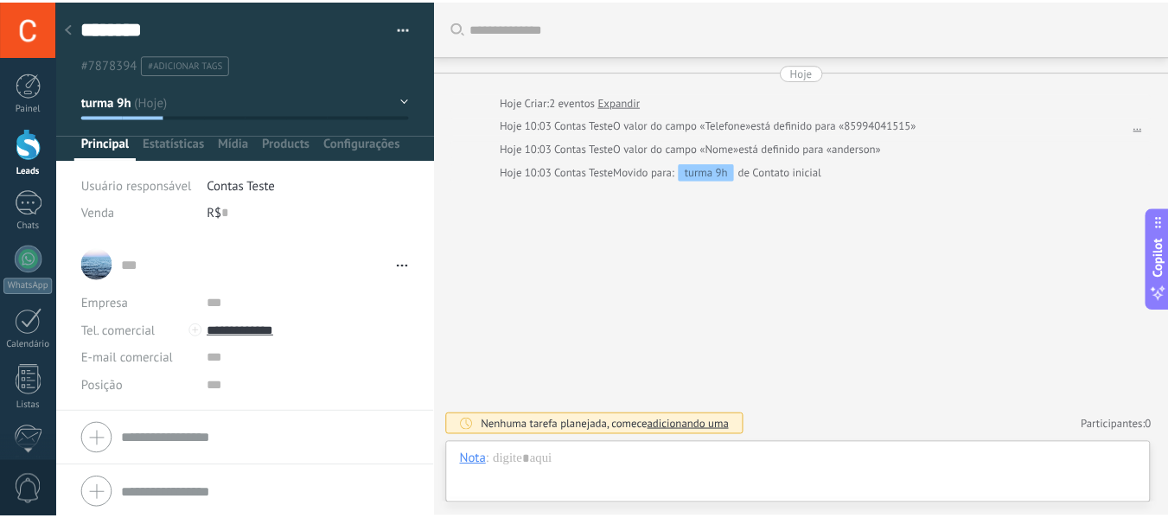
scroll to position [26, 0]
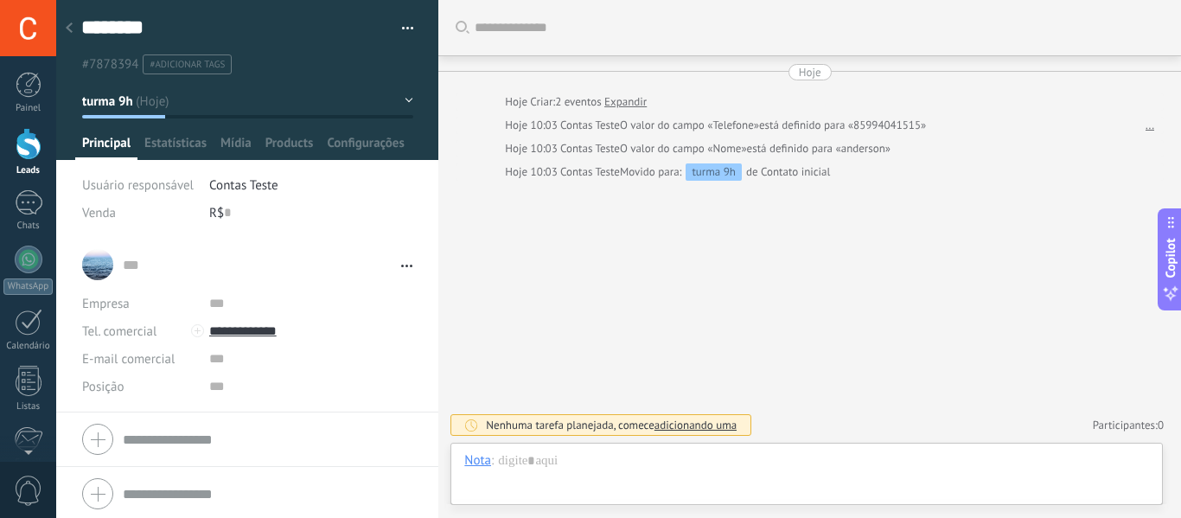
click at [72, 30] on icon at bounding box center [69, 27] width 7 height 10
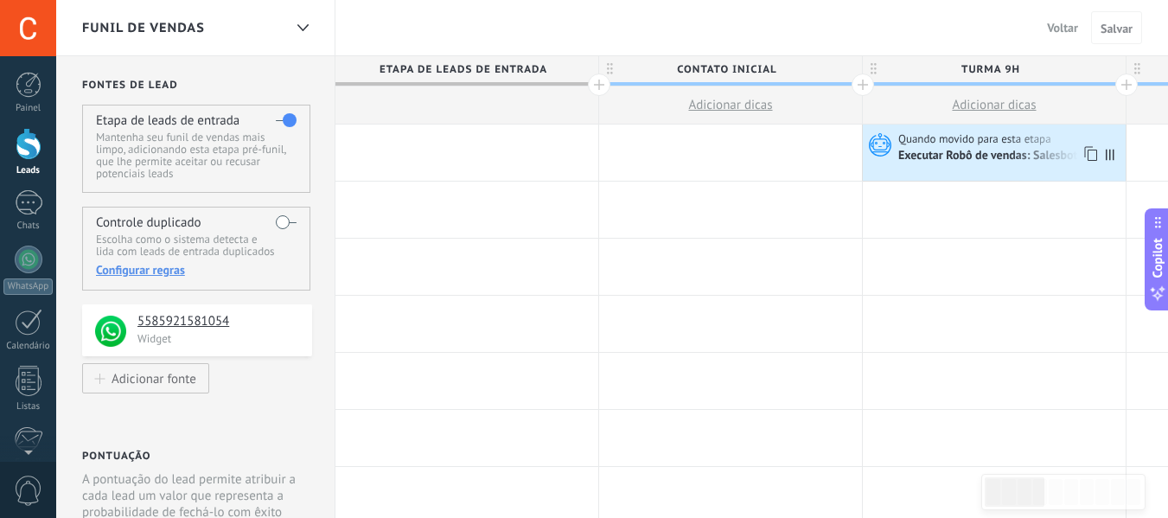
click at [988, 161] on div "Executar Robô de vendas: Salesbot #1" at bounding box center [997, 157] width 199 height 16
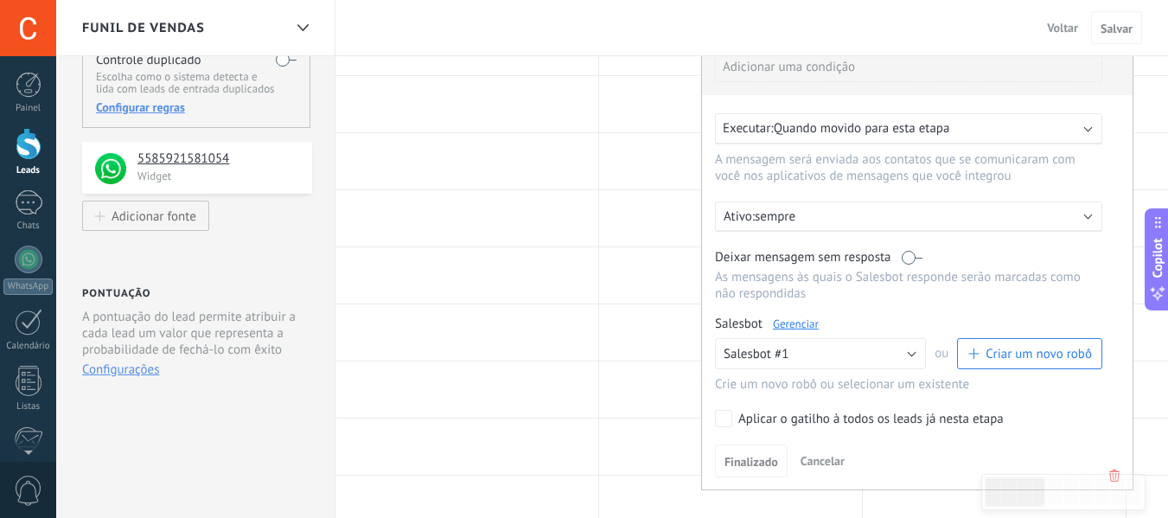
scroll to position [173, 0]
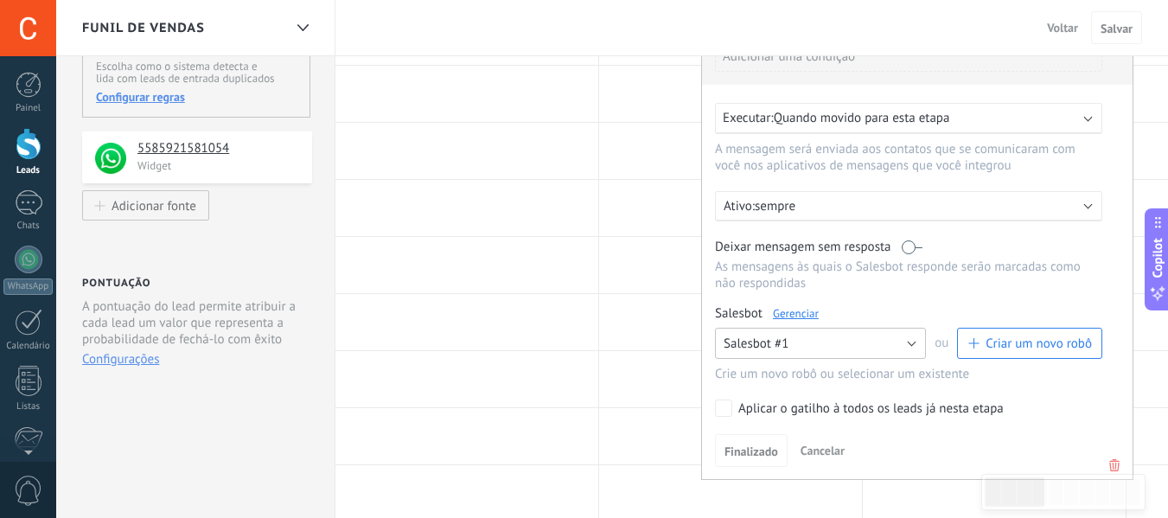
click at [815, 332] on button "Salesbot #1" at bounding box center [820, 343] width 211 height 31
click at [1061, 30] on span "Voltar" at bounding box center [1062, 28] width 31 height 16
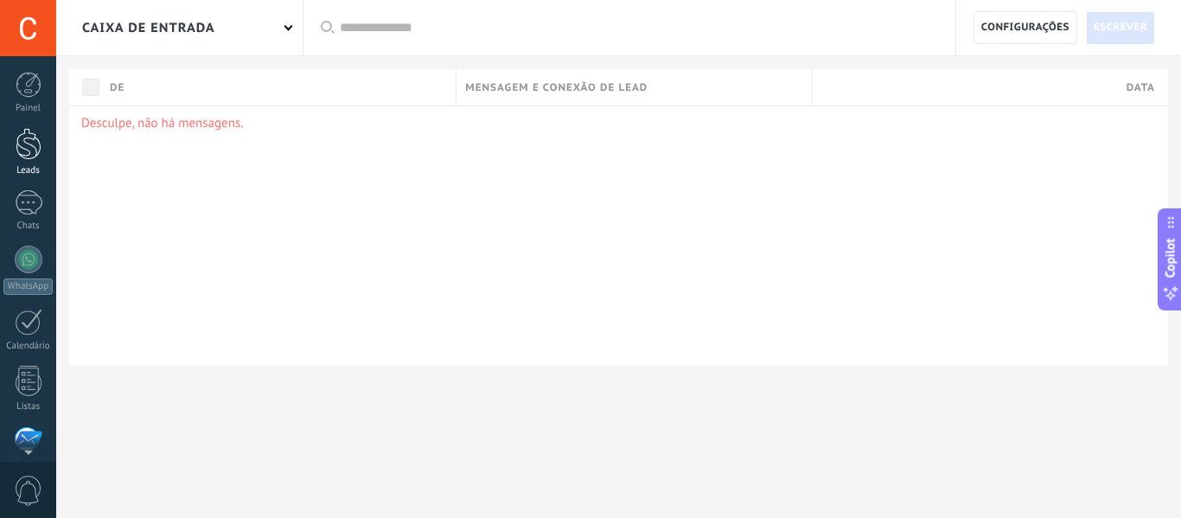
click at [27, 151] on div at bounding box center [29, 144] width 26 height 32
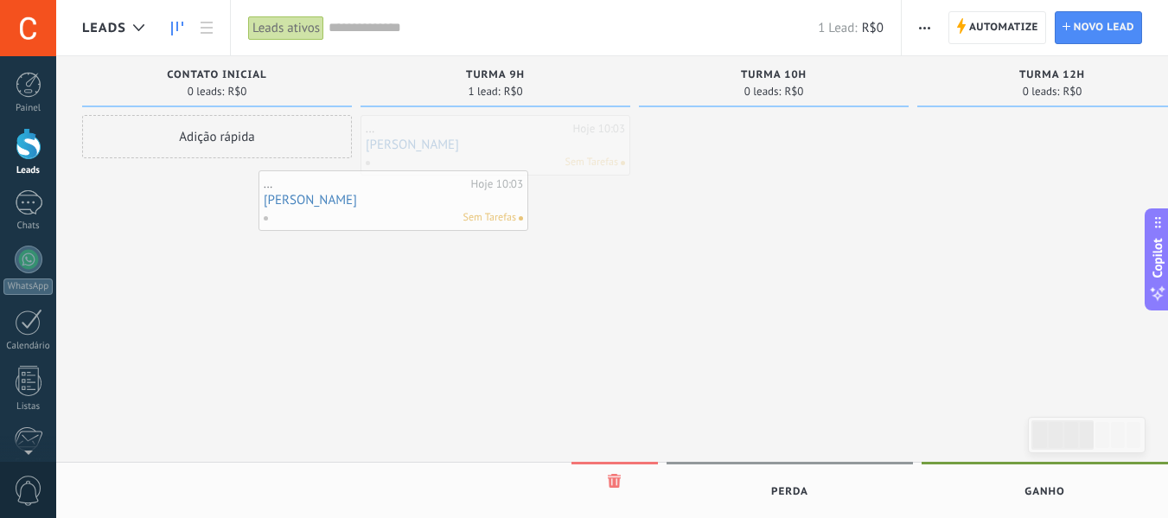
drag, startPoint x: 513, startPoint y: 150, endPoint x: 351, endPoint y: 208, distance: 171.7
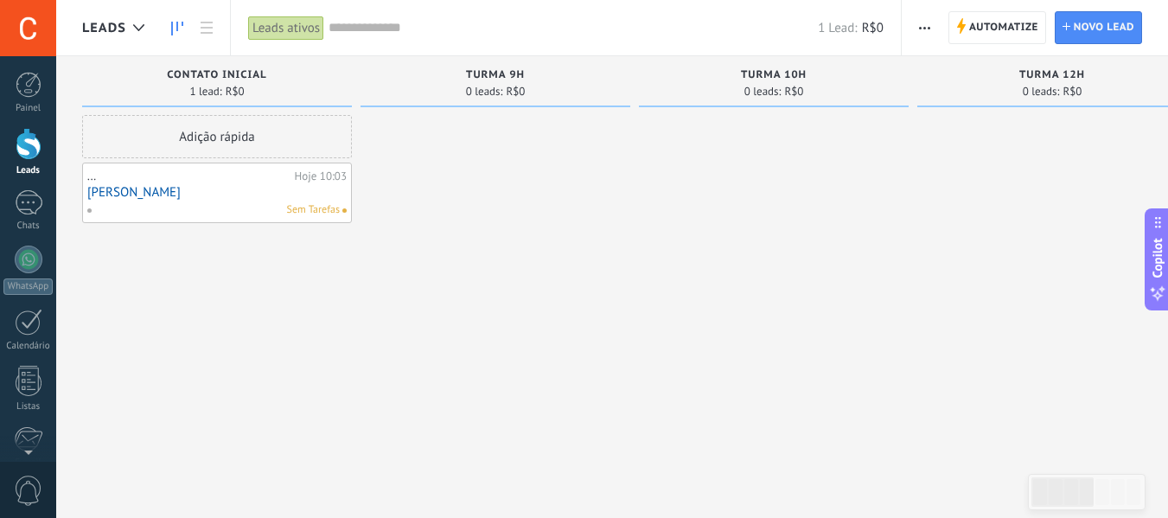
click at [265, 204] on div "Sem Tarefas" at bounding box center [212, 210] width 253 height 16
click at [243, 196] on link "[PERSON_NAME]" at bounding box center [216, 192] width 259 height 15
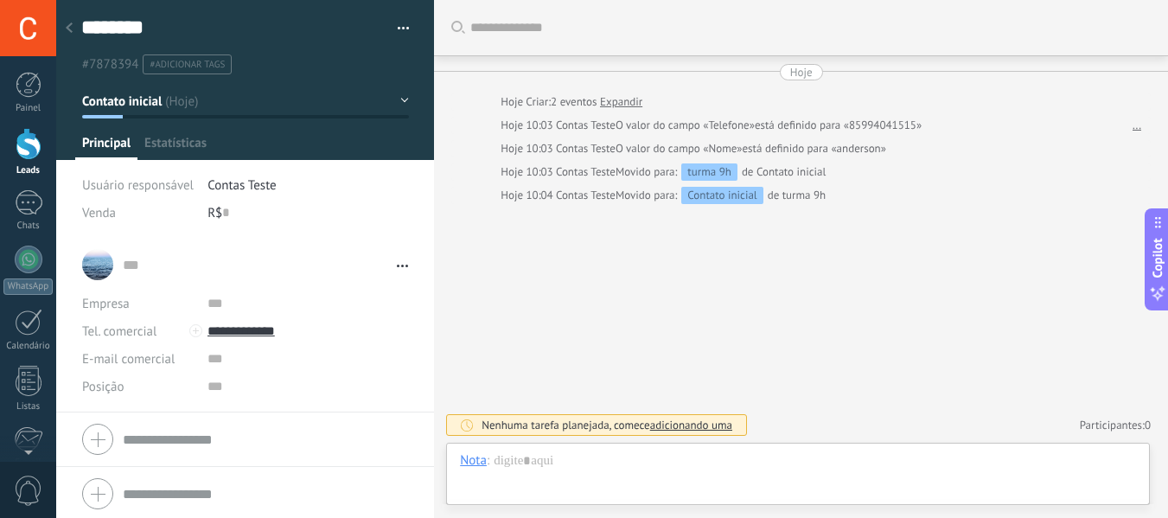
type textarea "********"
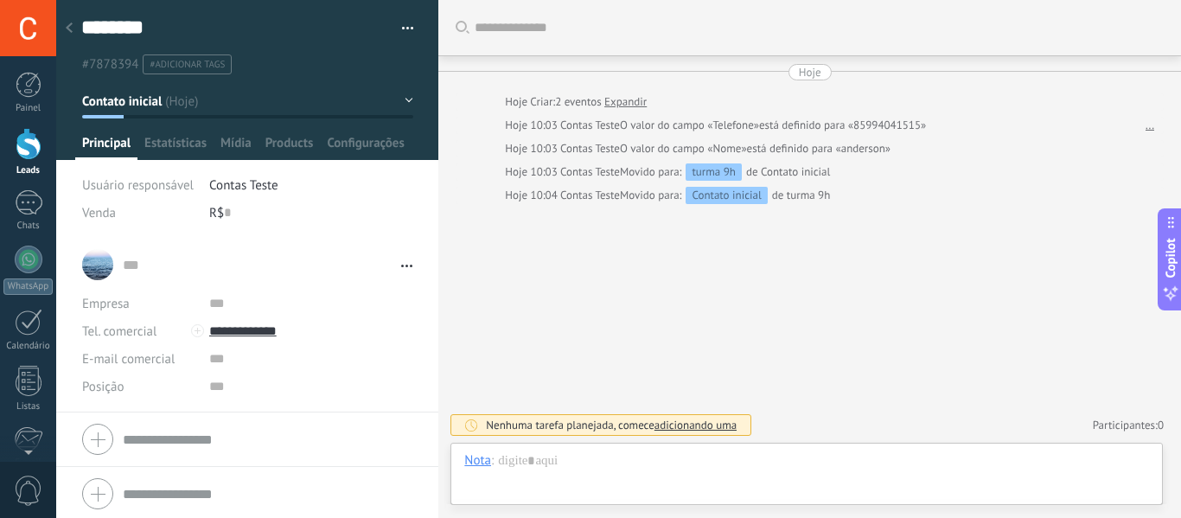
scroll to position [26, 0]
click at [248, 326] on input "**********" at bounding box center [311, 331] width 204 height 28
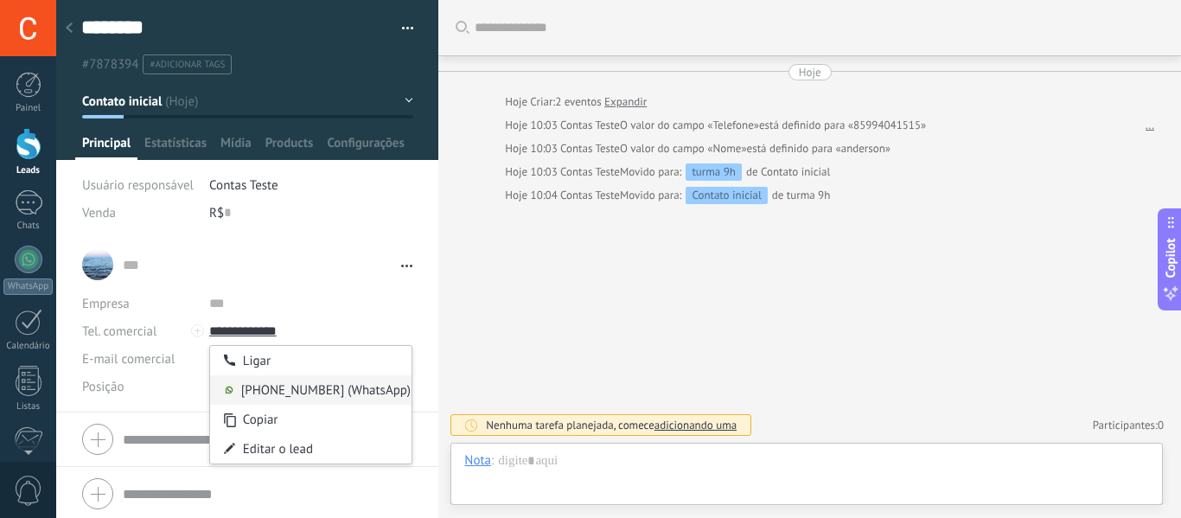
type input "**********"
click at [352, 383] on div "[PHONE_NUMBER] (WhatsApp)" at bounding box center [311, 389] width 202 height 29
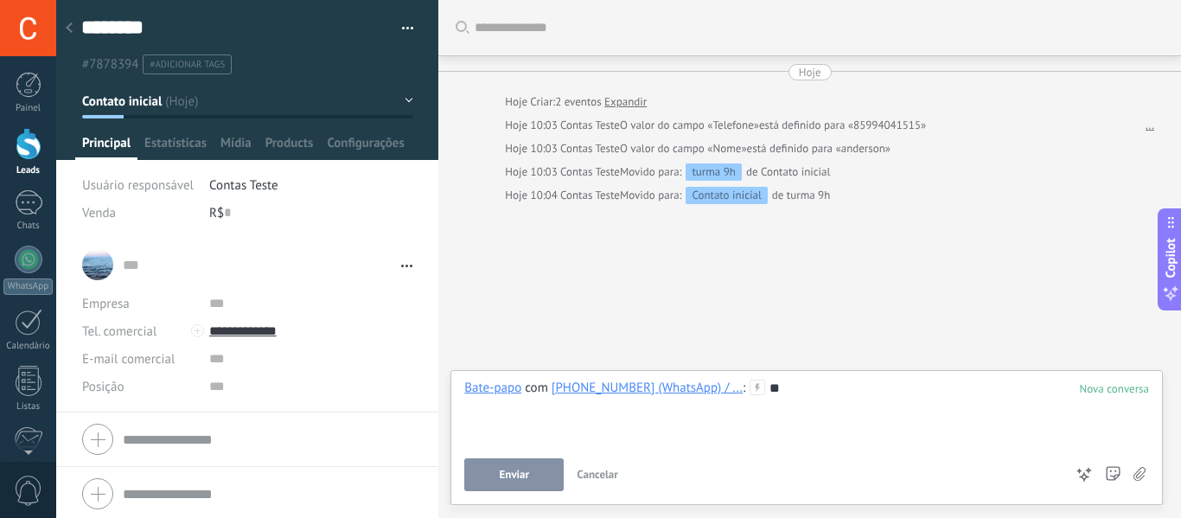
click at [532, 487] on button "Enviar" at bounding box center [513, 474] width 99 height 33
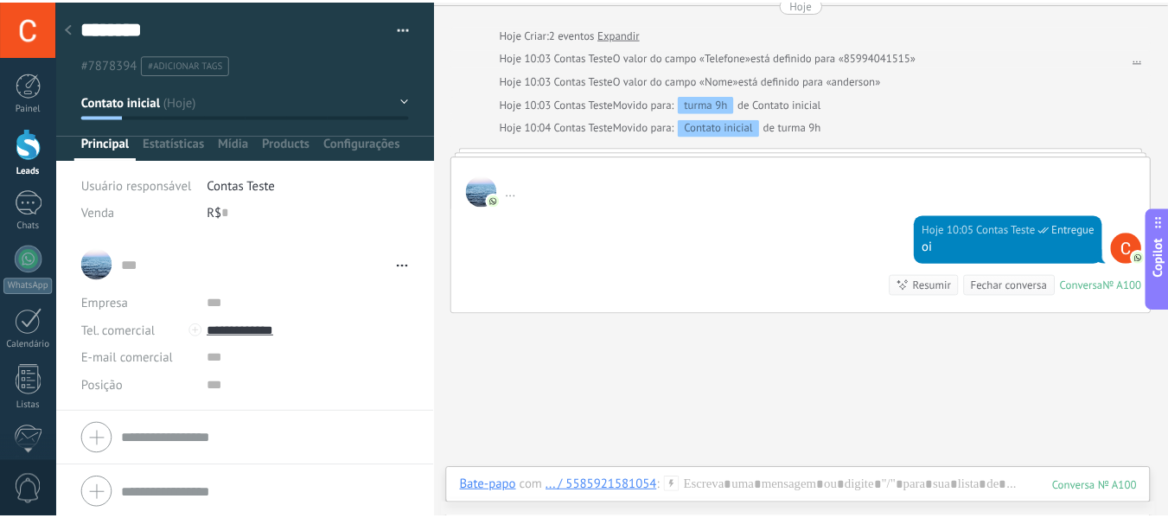
scroll to position [0, 0]
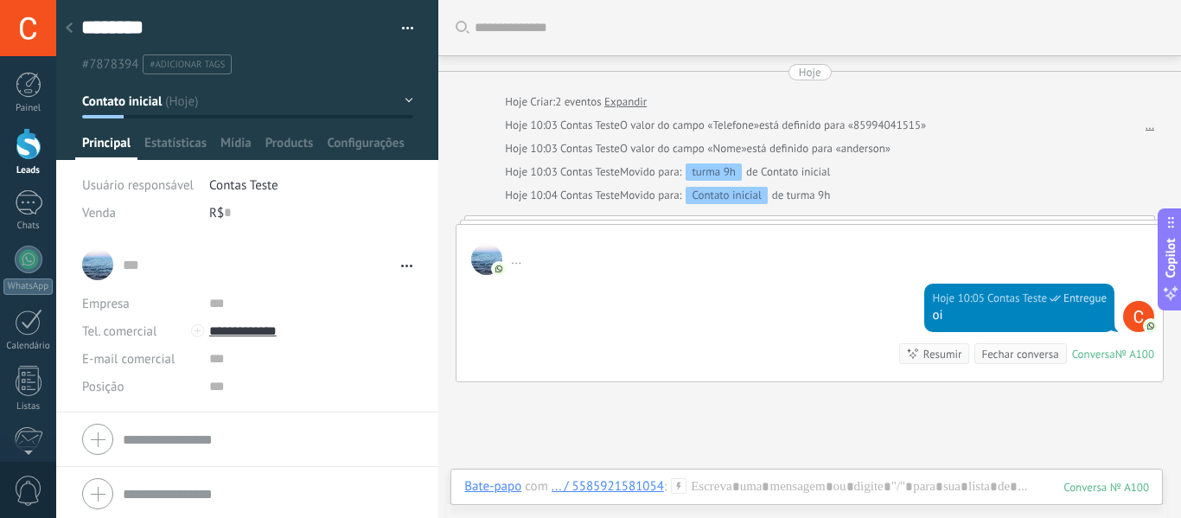
click at [67, 33] on div at bounding box center [69, 29] width 24 height 34
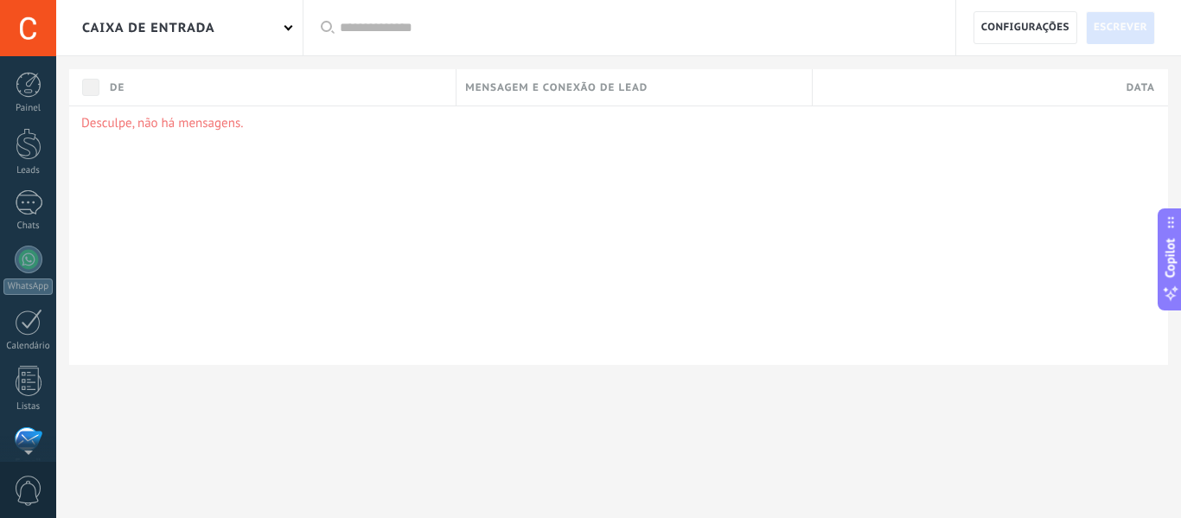
click at [26, 150] on div at bounding box center [29, 144] width 26 height 32
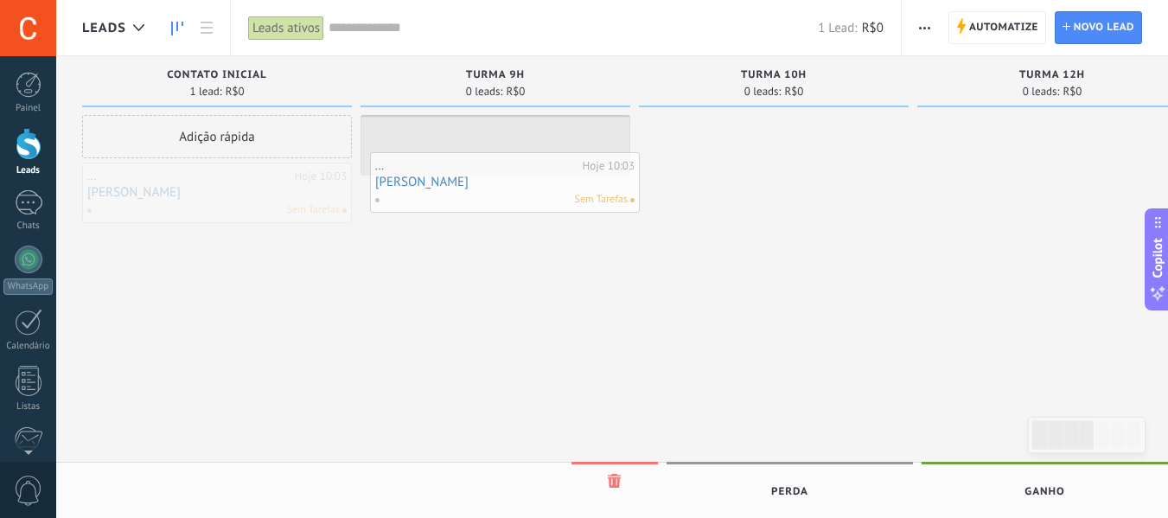
drag, startPoint x: 184, startPoint y: 181, endPoint x: 479, endPoint y: 161, distance: 295.4
